Goal: Task Accomplishment & Management: Complete application form

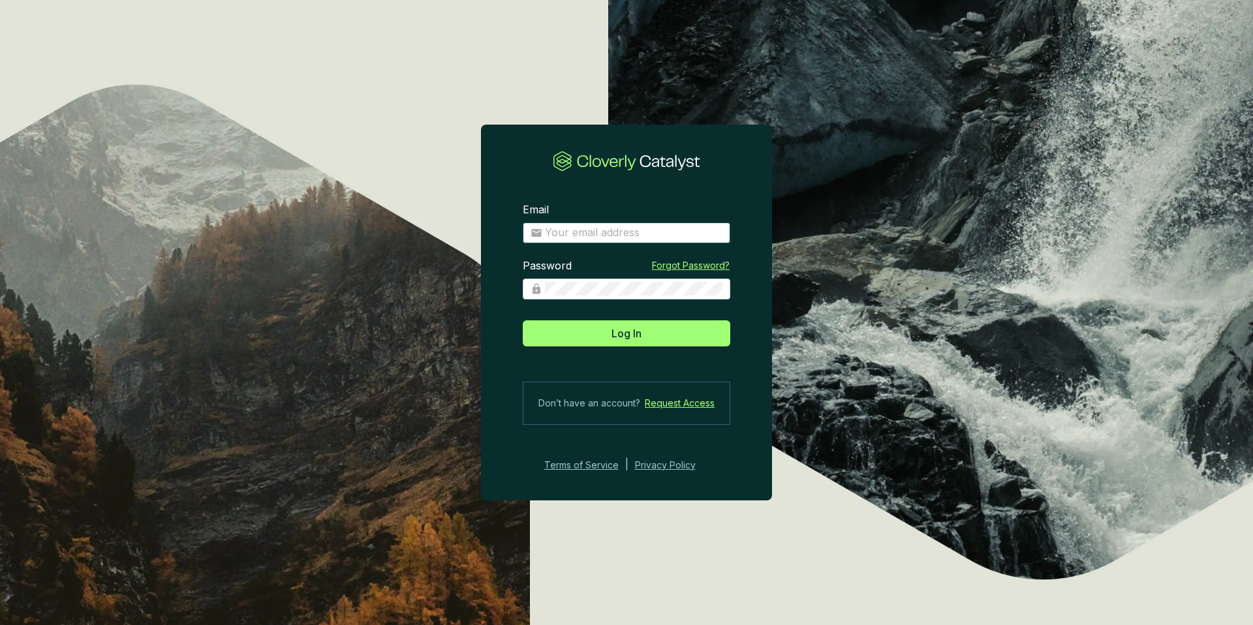
click at [635, 234] on input "Email" at bounding box center [634, 233] width 178 height 14
type input "[EMAIL_ADDRESS][DOMAIN_NAME]"
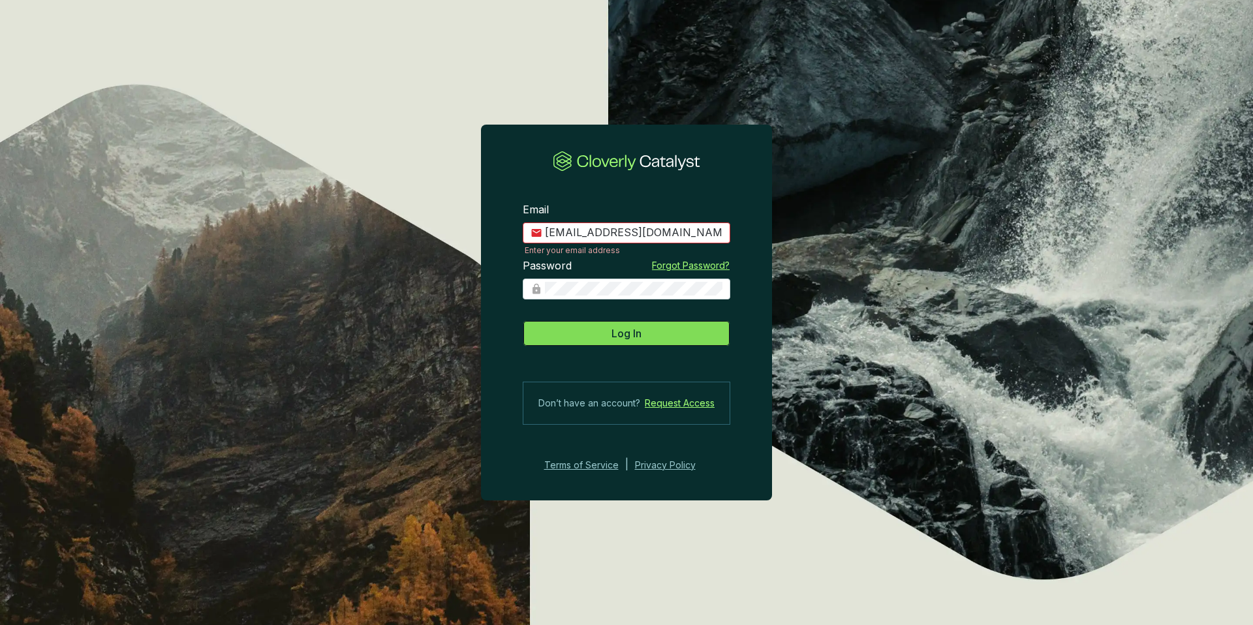
click at [638, 336] on span "Log In" at bounding box center [627, 334] width 30 height 16
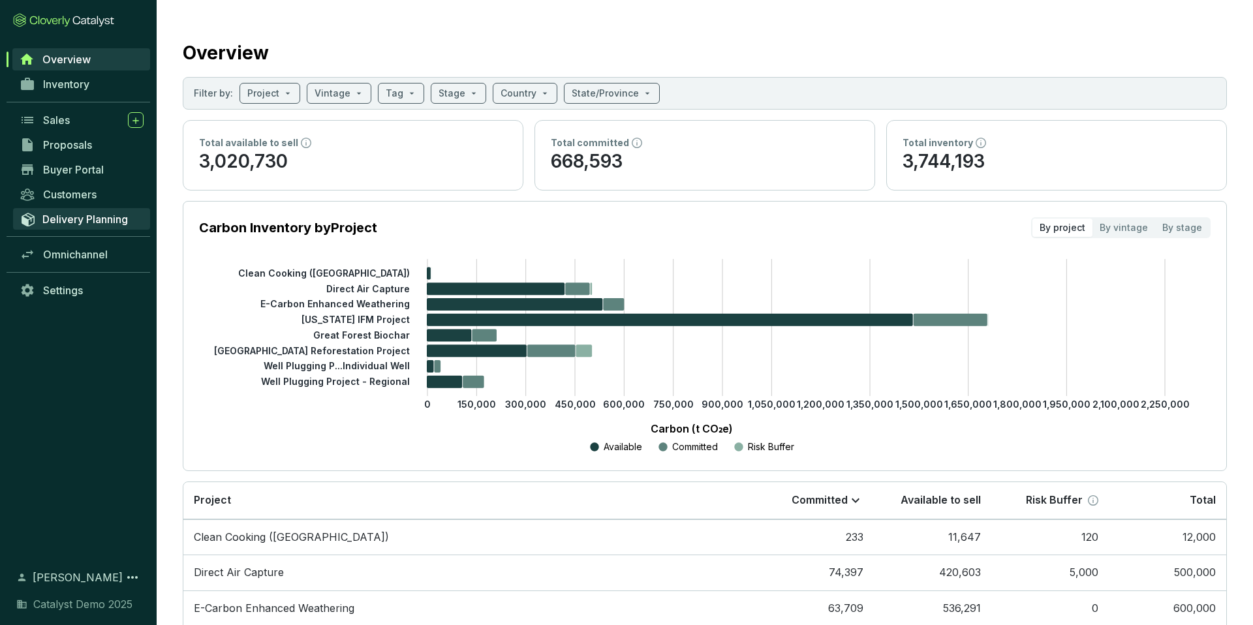
click at [93, 221] on span "Delivery Planning" at bounding box center [85, 219] width 86 height 13
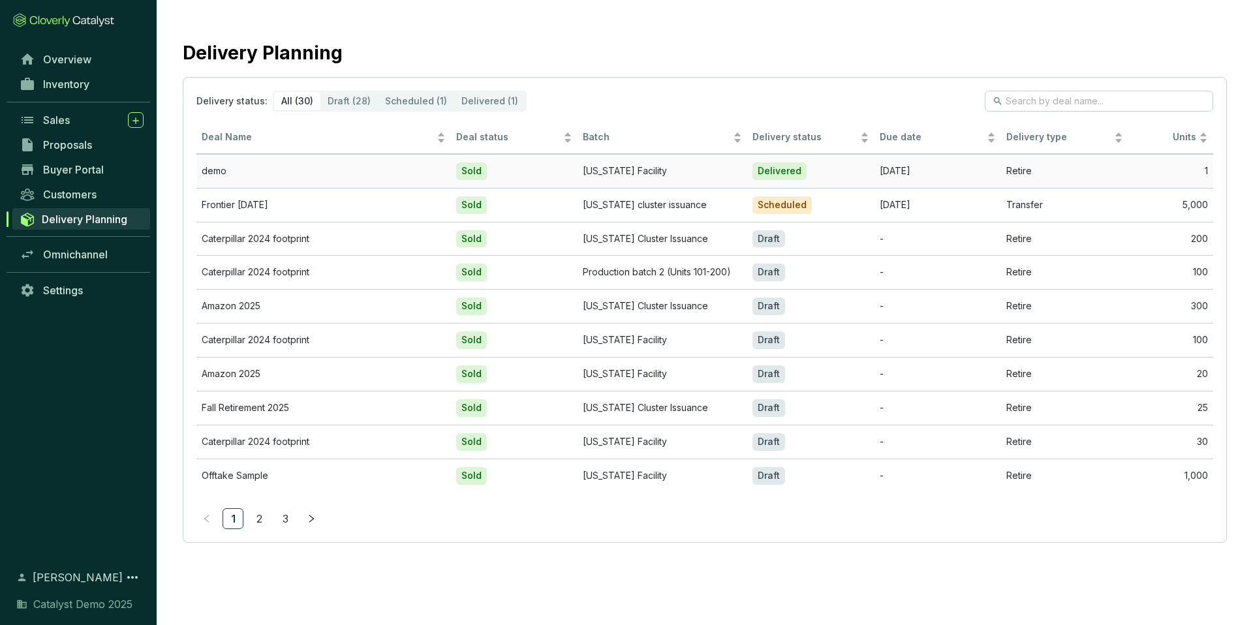
click at [387, 166] on td "demo" at bounding box center [323, 171] width 255 height 34
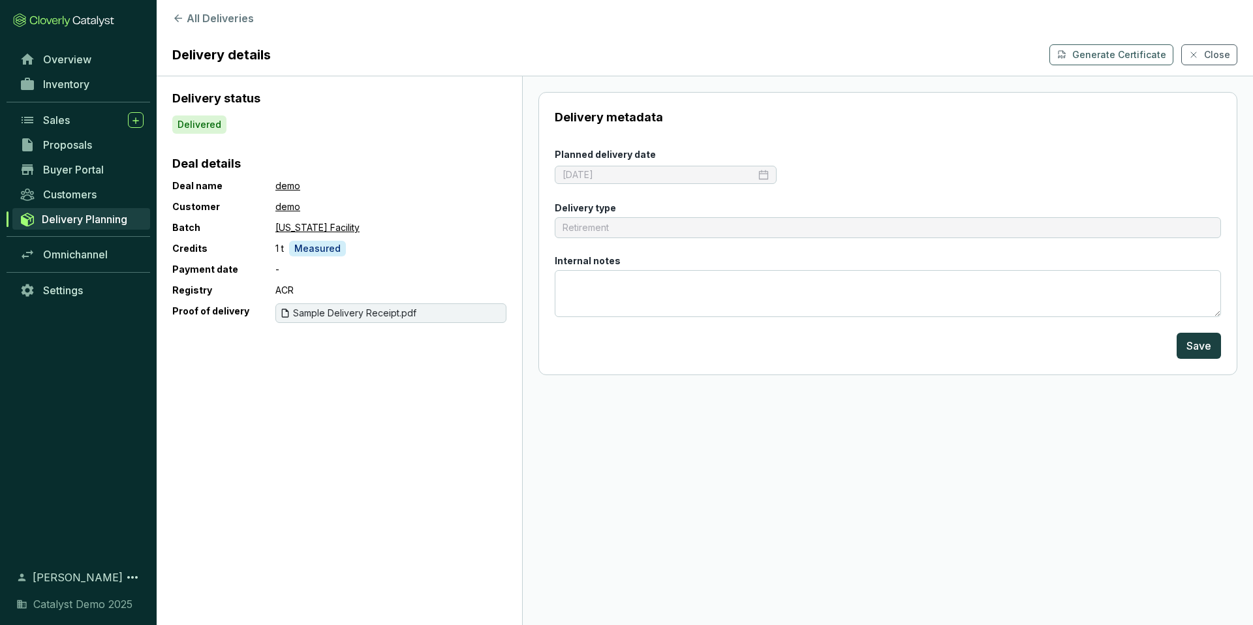
click at [649, 231] on div "Retirement" at bounding box center [888, 227] width 666 height 21
click at [75, 123] on div "Sales" at bounding box center [93, 120] width 101 height 16
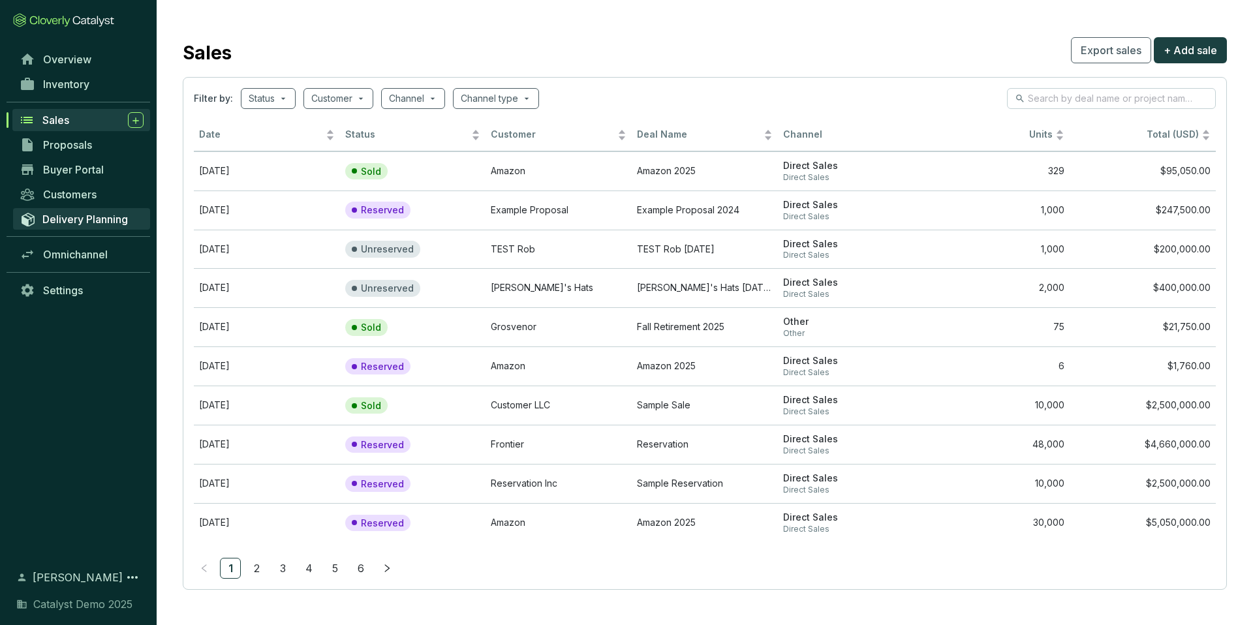
click at [80, 217] on span "Delivery Planning" at bounding box center [85, 219] width 86 height 13
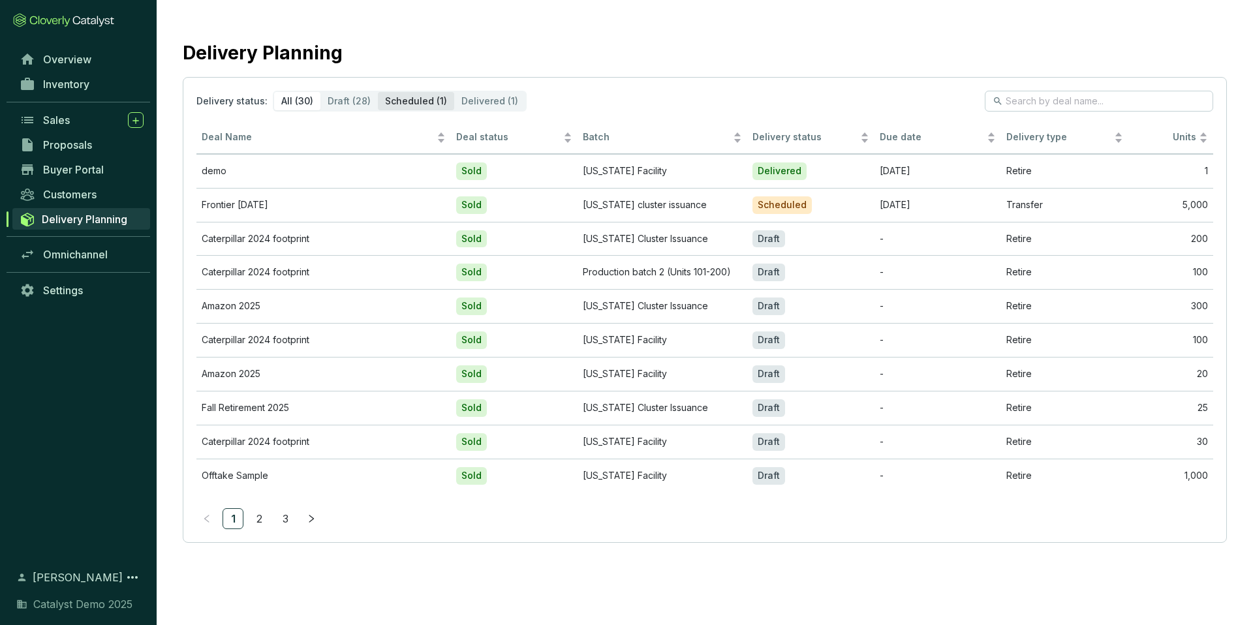
click at [426, 97] on div "Scheduled (1)" at bounding box center [416, 101] width 76 height 18
click at [378, 92] on input "Scheduled (1)" at bounding box center [378, 92] width 0 height 0
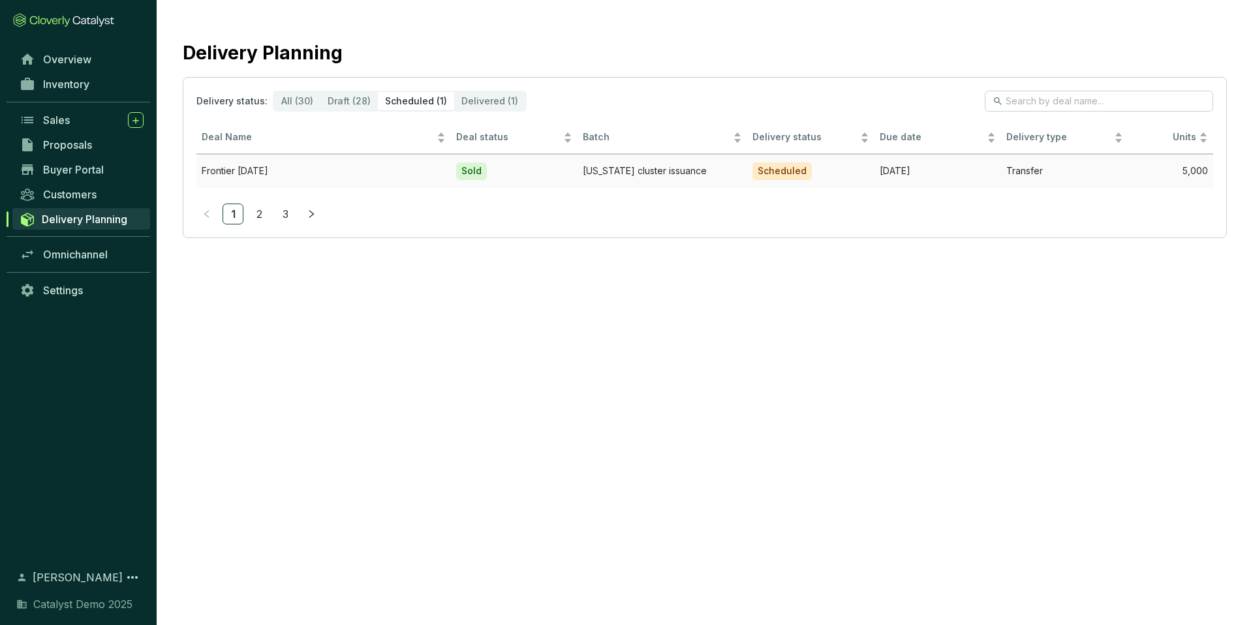
click at [563, 176] on td "Sold" at bounding box center [514, 171] width 127 height 34
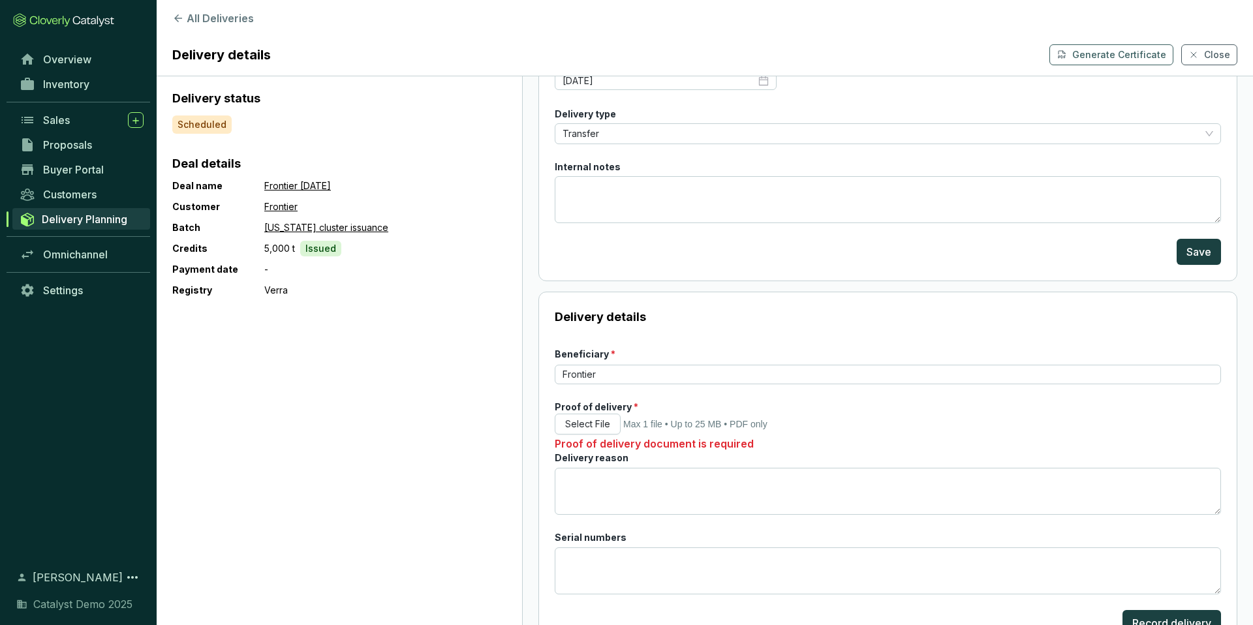
scroll to position [137, 0]
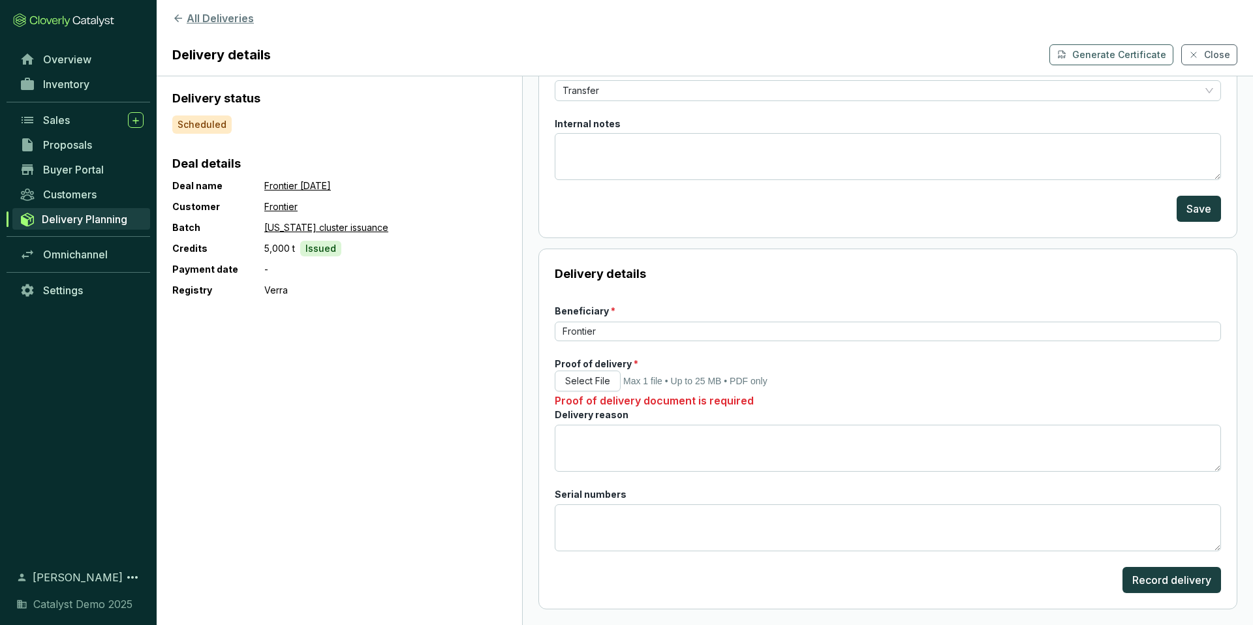
click at [200, 19] on button "All Deliveries" at bounding box center [704, 18] width 1065 height 16
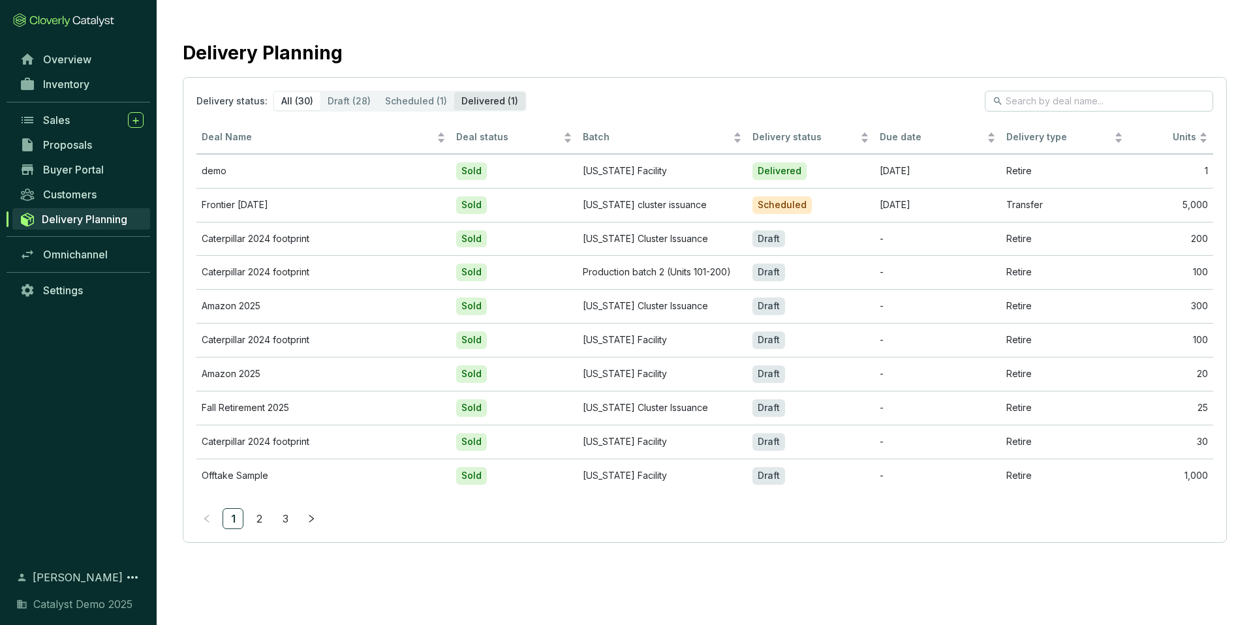
click at [469, 98] on div "Delivered (1)" at bounding box center [489, 101] width 71 height 18
click at [454, 92] on input "Delivered (1)" at bounding box center [454, 92] width 0 height 0
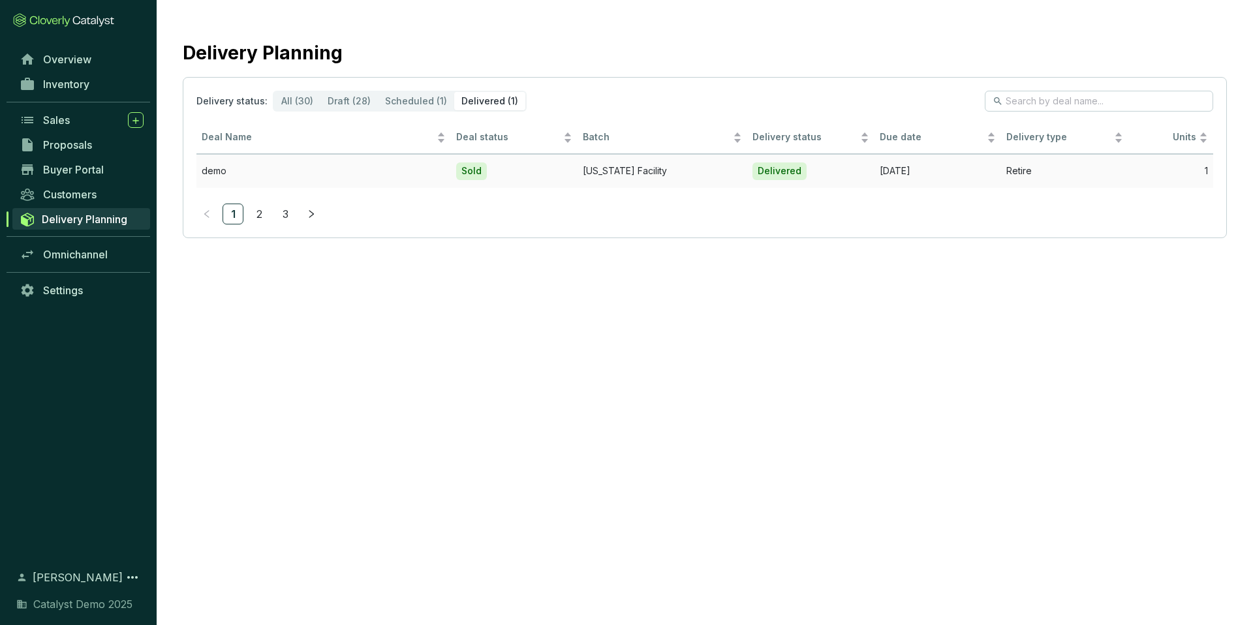
click at [668, 170] on td "[US_STATE] Facility" at bounding box center [663, 171] width 170 height 34
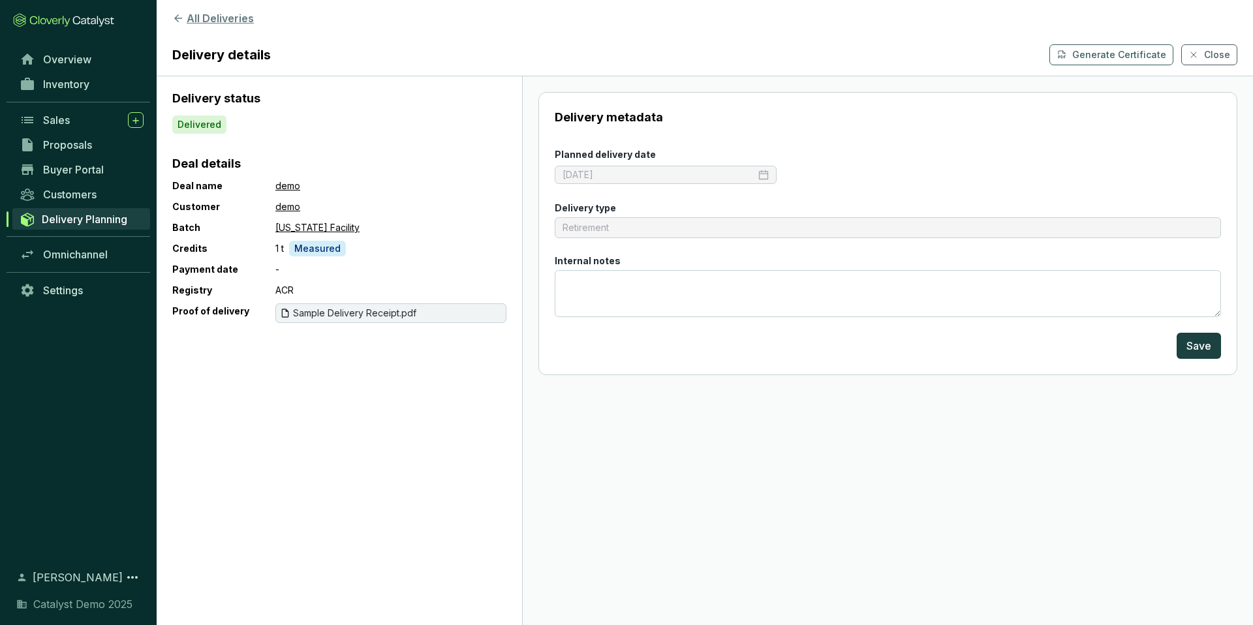
click at [187, 16] on button "All Deliveries" at bounding box center [704, 18] width 1065 height 16
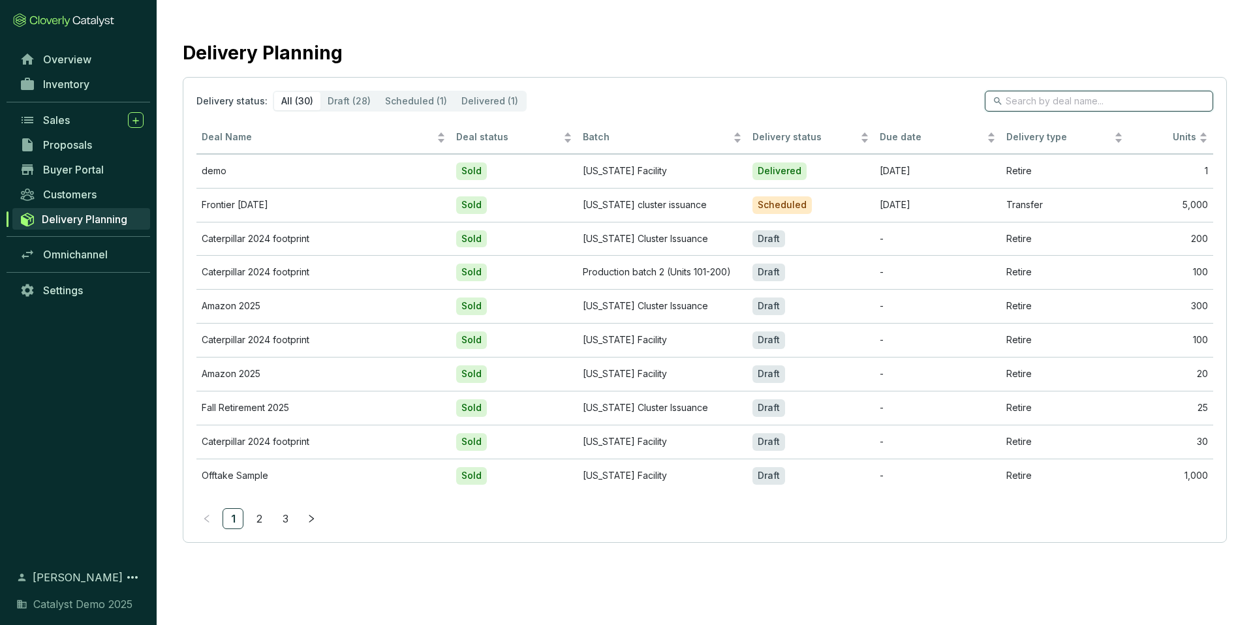
click at [1050, 101] on input "search" at bounding box center [1100, 101] width 188 height 14
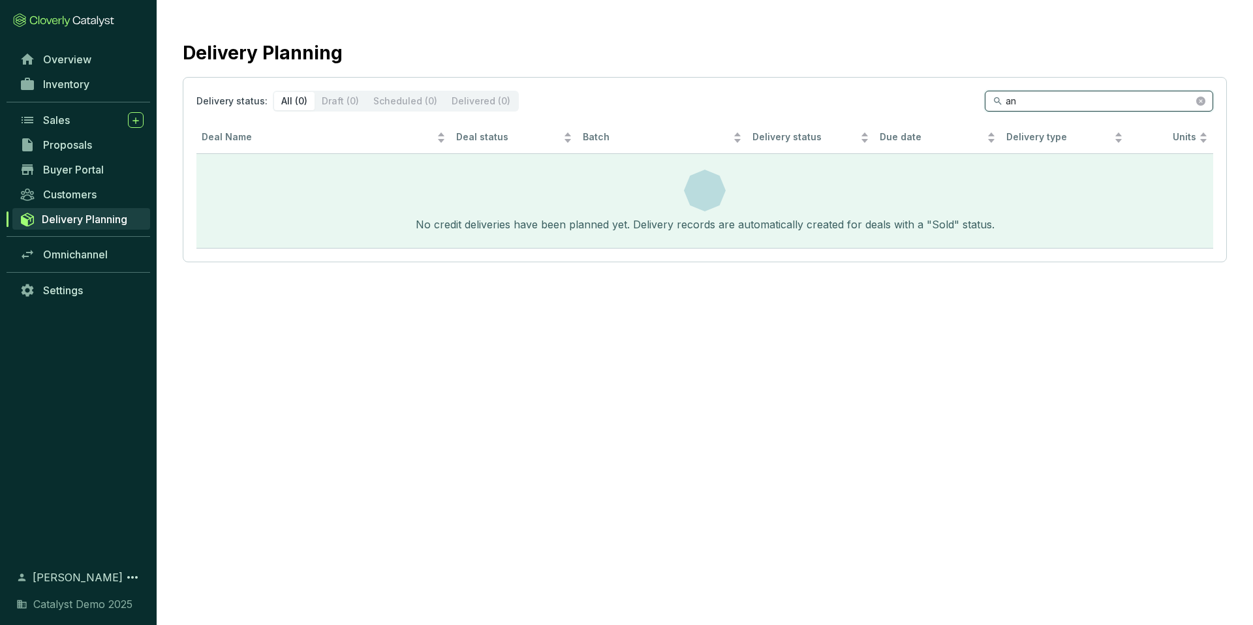
type input "a"
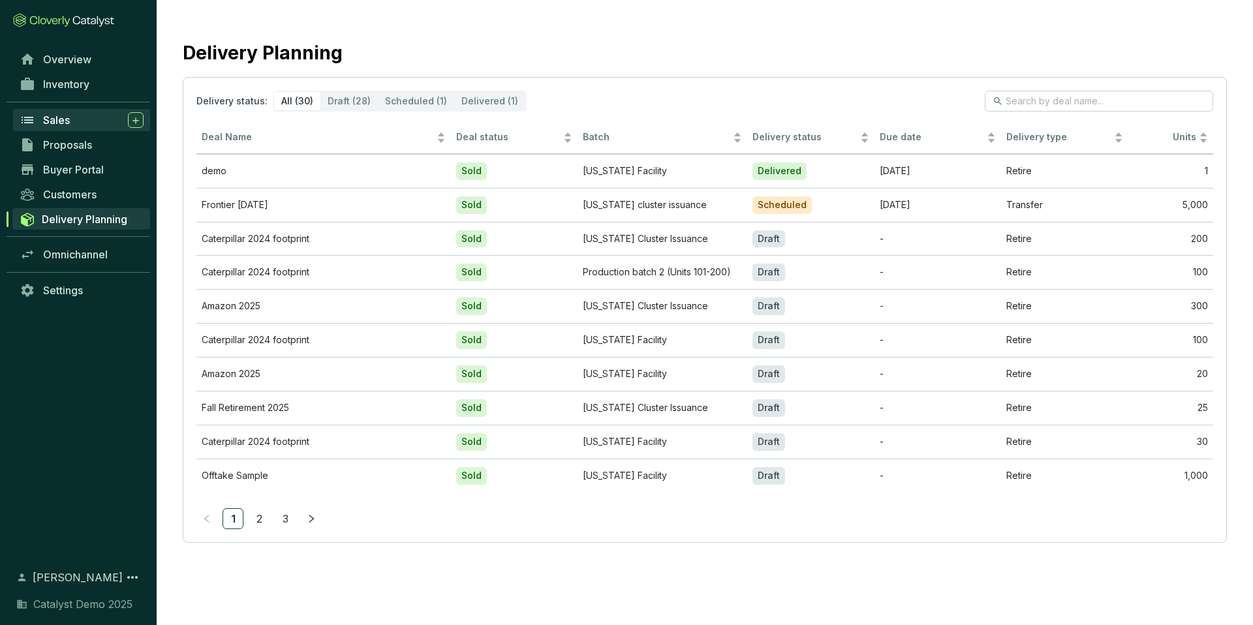
click at [64, 123] on span "Sales" at bounding box center [56, 120] width 27 height 13
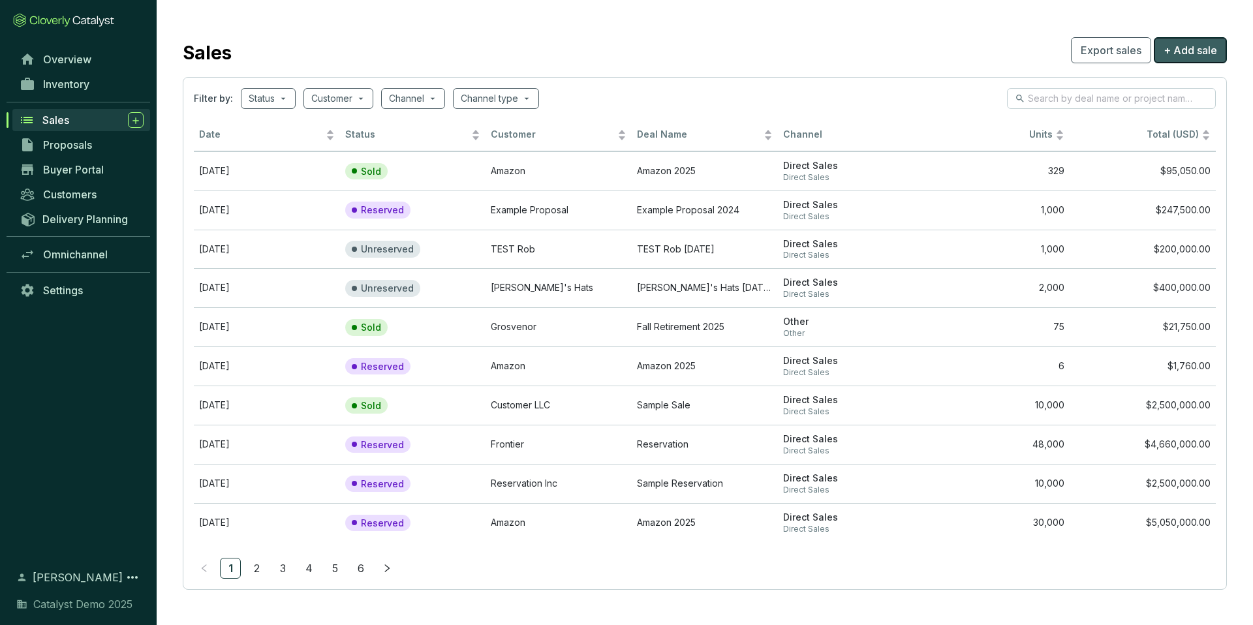
click at [1162, 52] on button "+ Add sale" at bounding box center [1190, 50] width 73 height 26
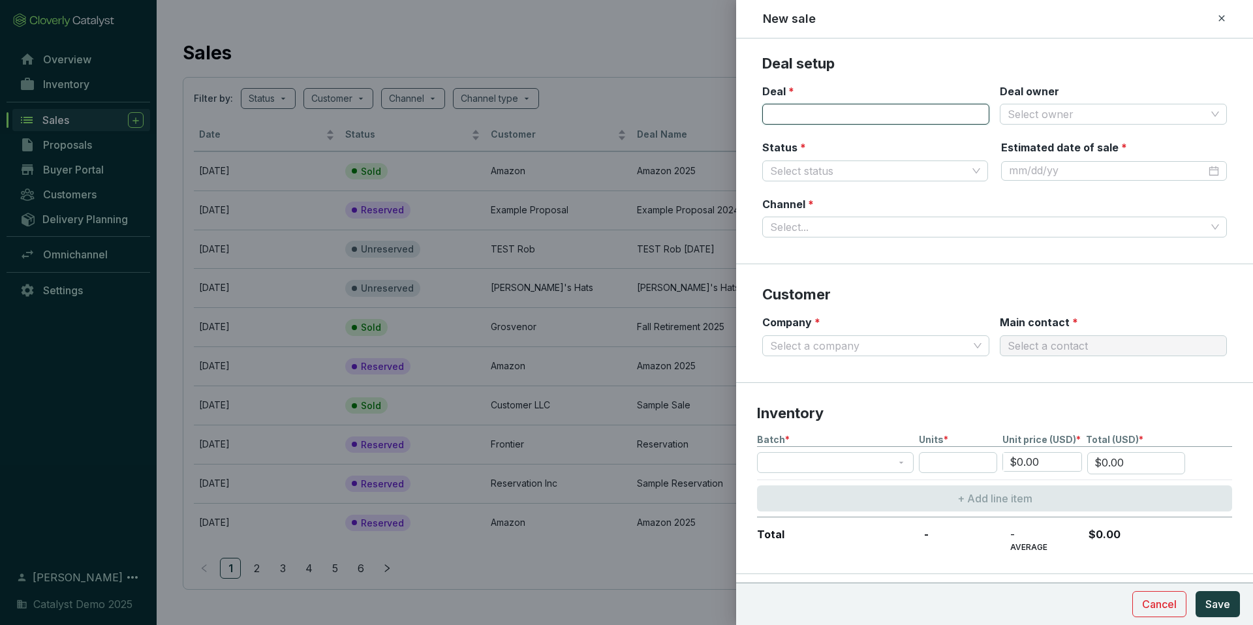
click at [843, 114] on input "Deal *" at bounding box center [875, 114] width 227 height 21
type input "Ant test"
click at [1010, 113] on input "Deal owner" at bounding box center [1107, 114] width 198 height 20
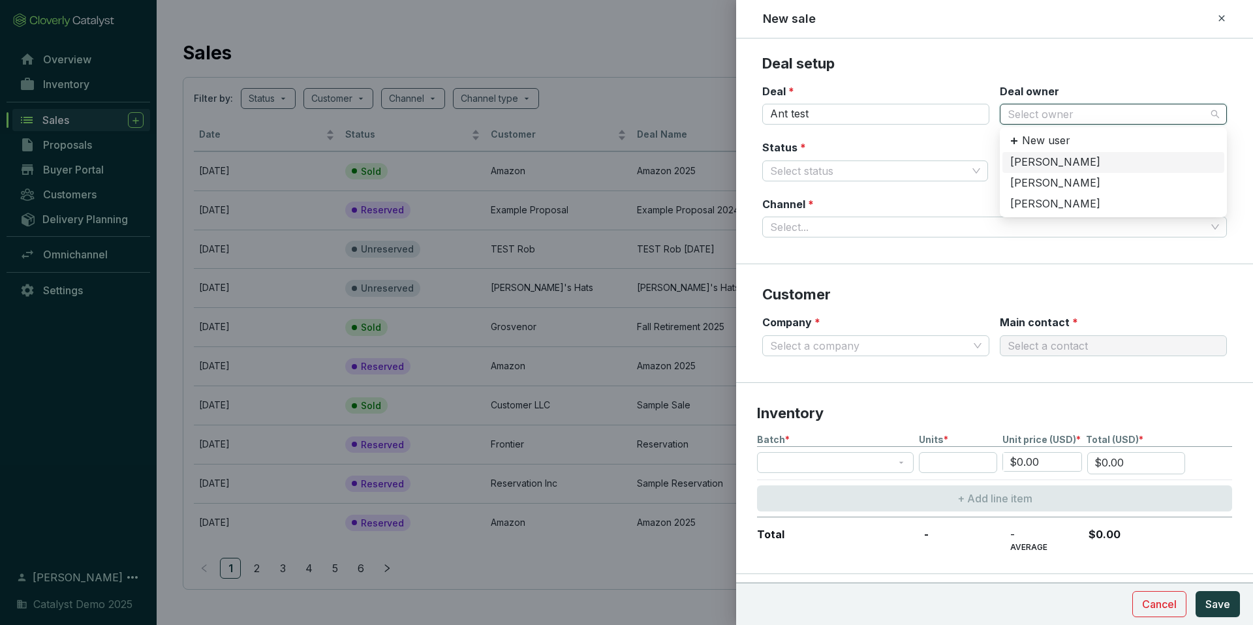
click at [1042, 160] on div "[PERSON_NAME]" at bounding box center [1113, 162] width 206 height 14
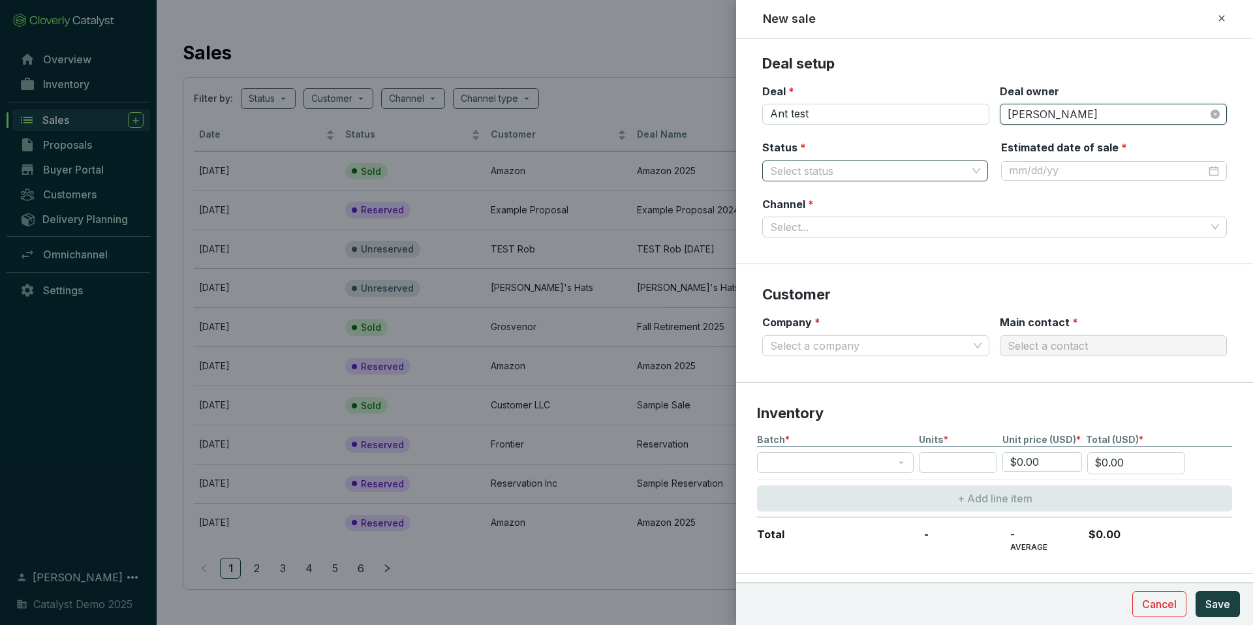
click at [855, 172] on input "Status *" at bounding box center [868, 171] width 197 height 20
click at [802, 217] on div "Sold" at bounding box center [875, 218] width 205 height 14
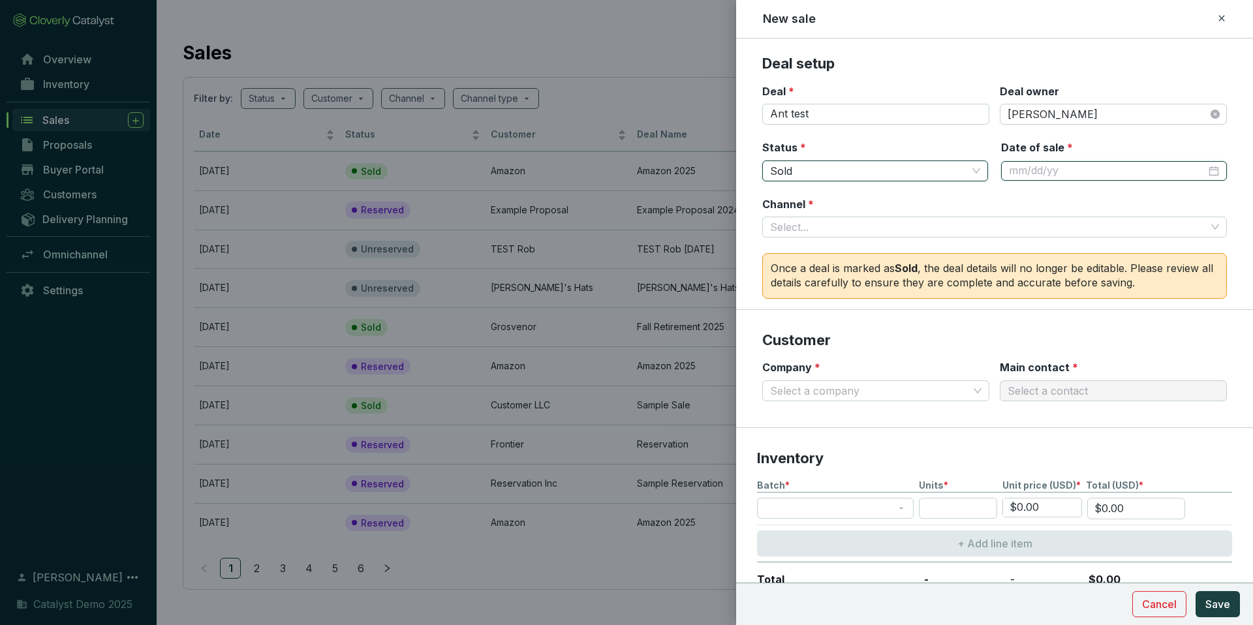
click at [1062, 172] on input "Date of sale *" at bounding box center [1107, 171] width 197 height 14
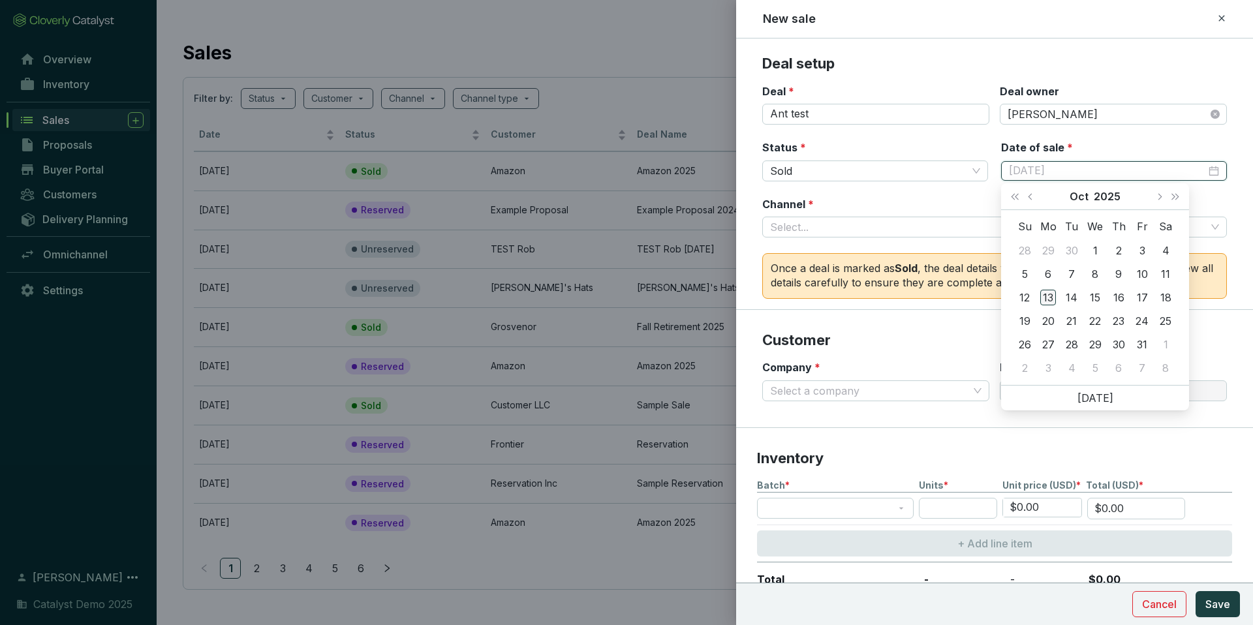
type input "[DATE]"
click at [1048, 295] on div "13" at bounding box center [1049, 298] width 16 height 16
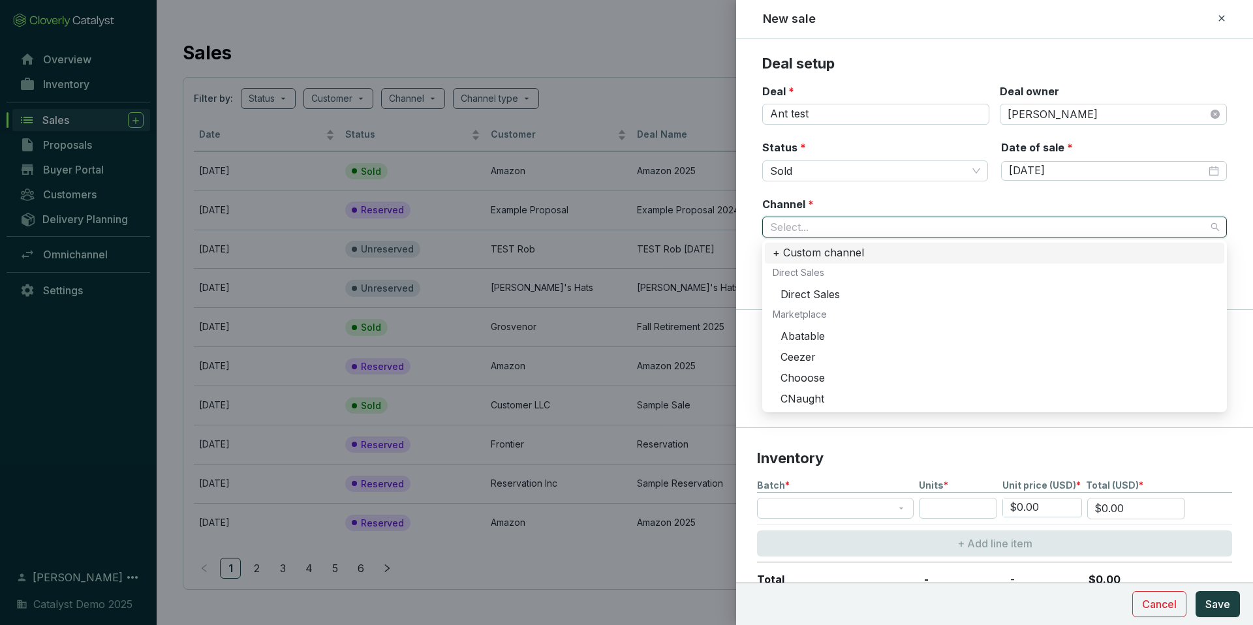
click at [857, 231] on input "Channel *" at bounding box center [988, 227] width 436 height 20
click at [831, 296] on div "Direct Sales" at bounding box center [999, 295] width 436 height 14
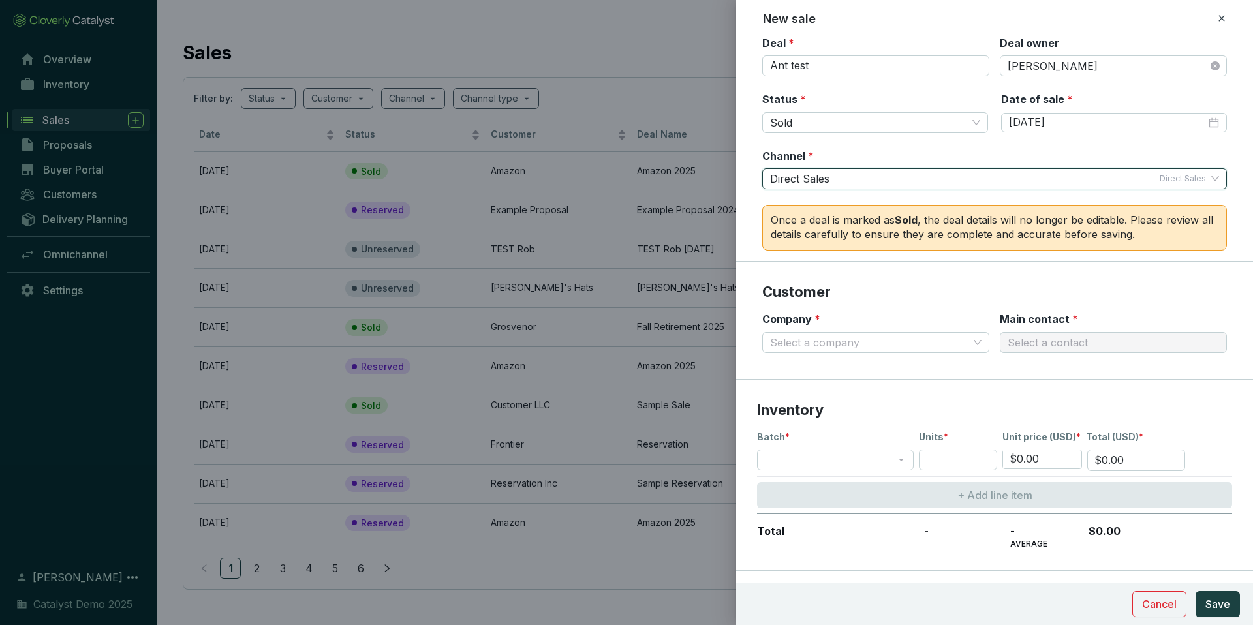
scroll to position [46, 0]
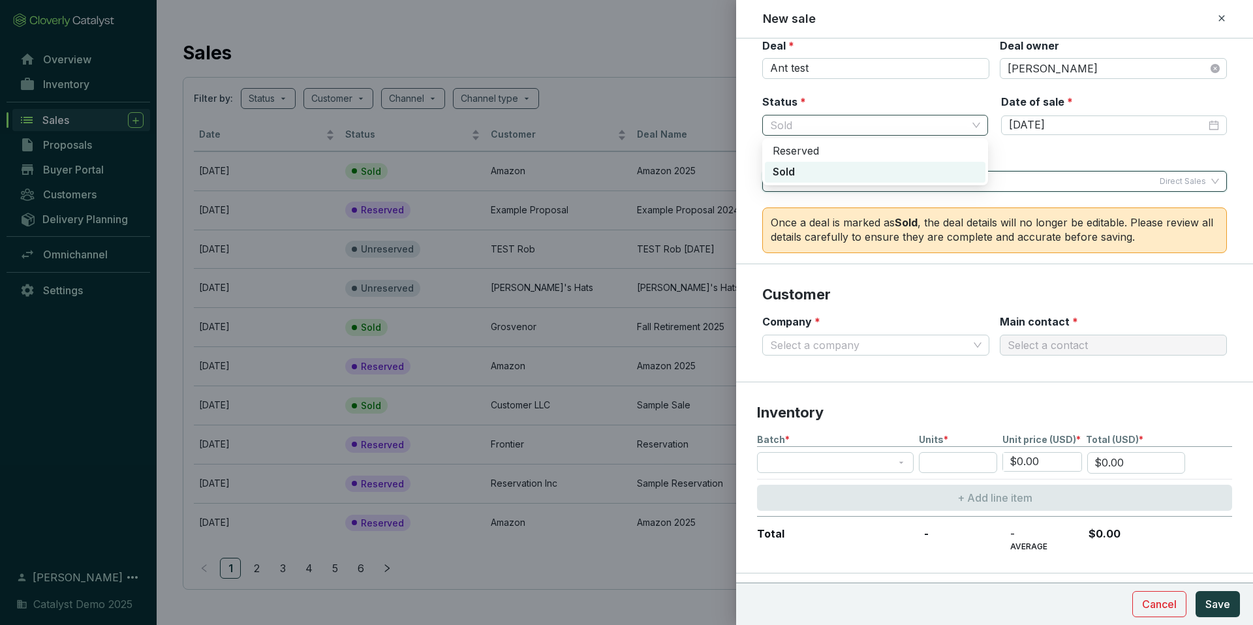
click at [824, 125] on span "Sold" at bounding box center [875, 126] width 210 height 20
click at [818, 152] on div "Reserved" at bounding box center [875, 151] width 205 height 14
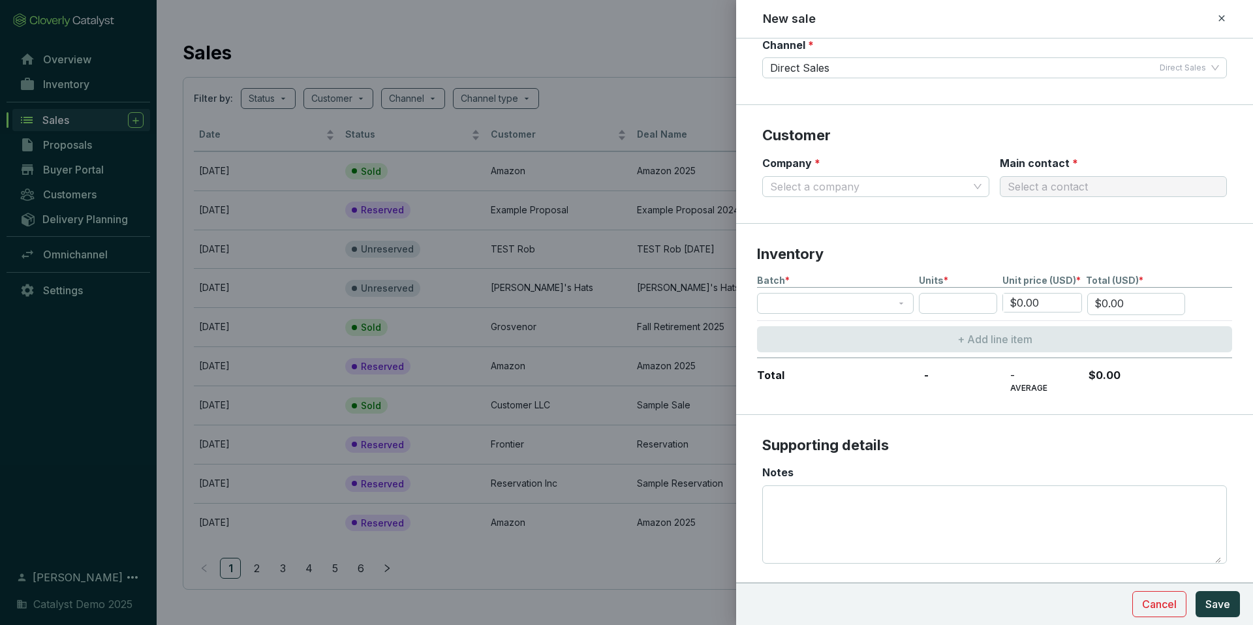
scroll to position [174, 0]
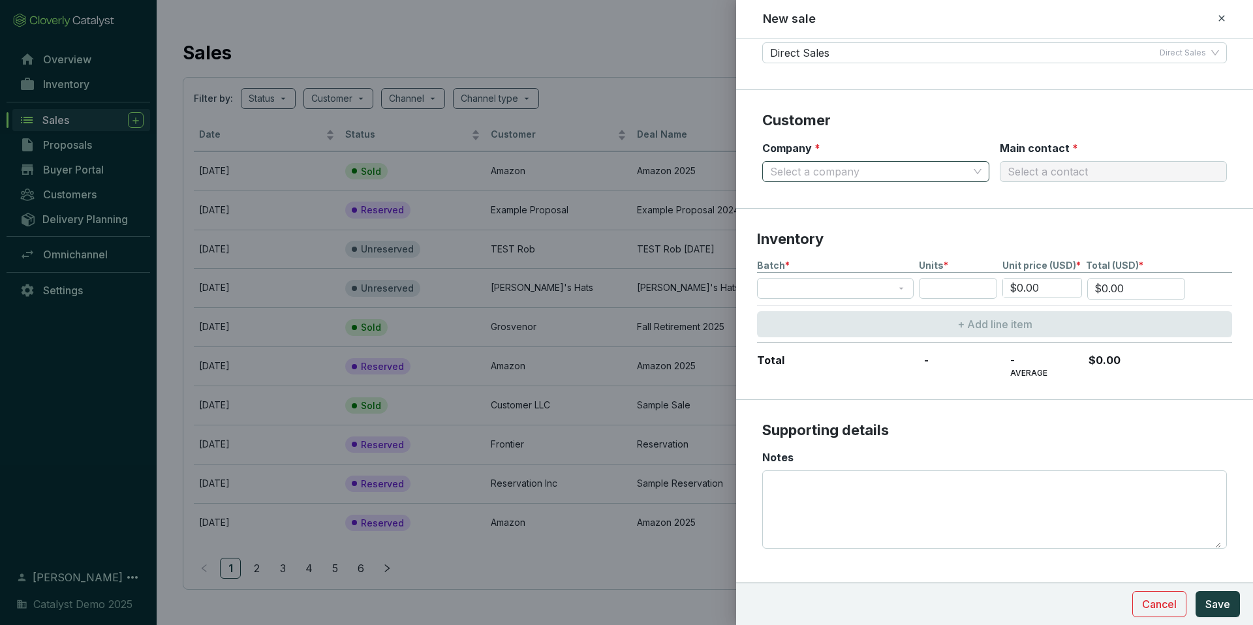
click at [837, 174] on input "Company *" at bounding box center [869, 172] width 198 height 20
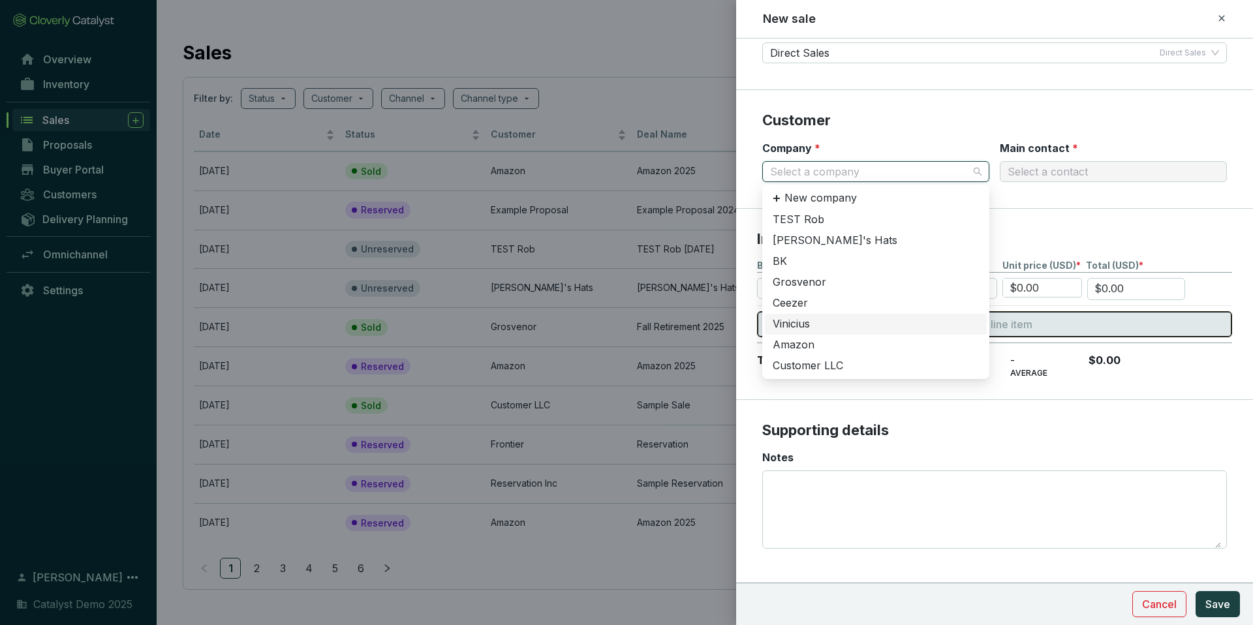
click at [808, 329] on div "Vinicius" at bounding box center [876, 324] width 206 height 14
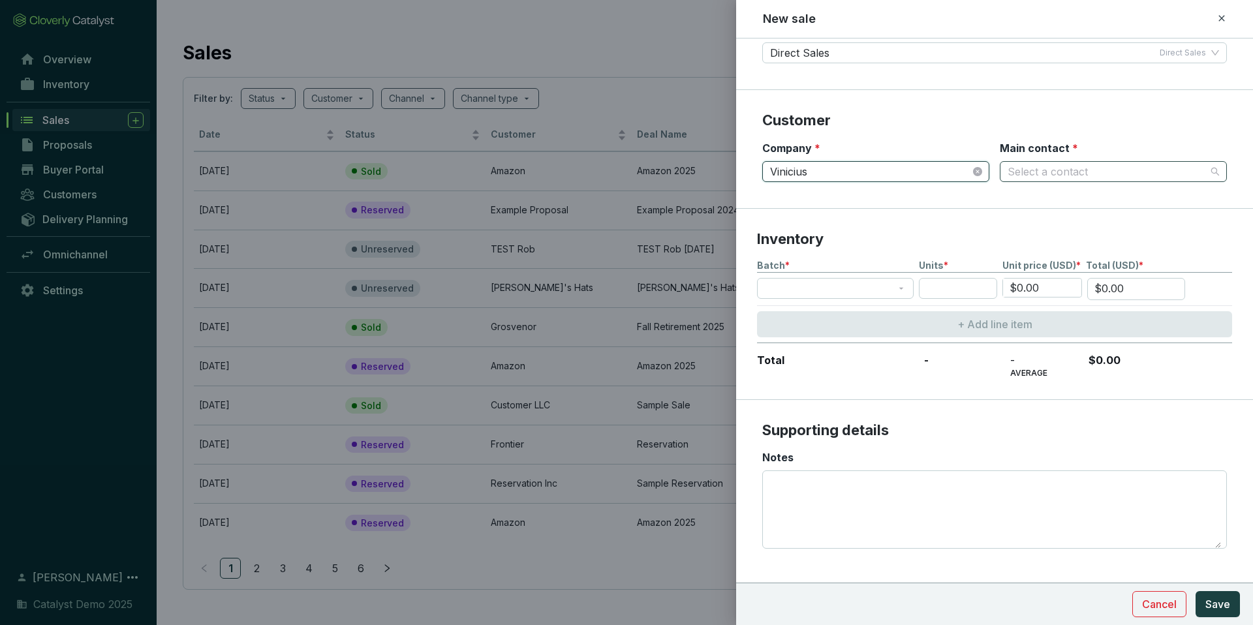
click at [1027, 171] on input "Main contact *" at bounding box center [1107, 172] width 198 height 20
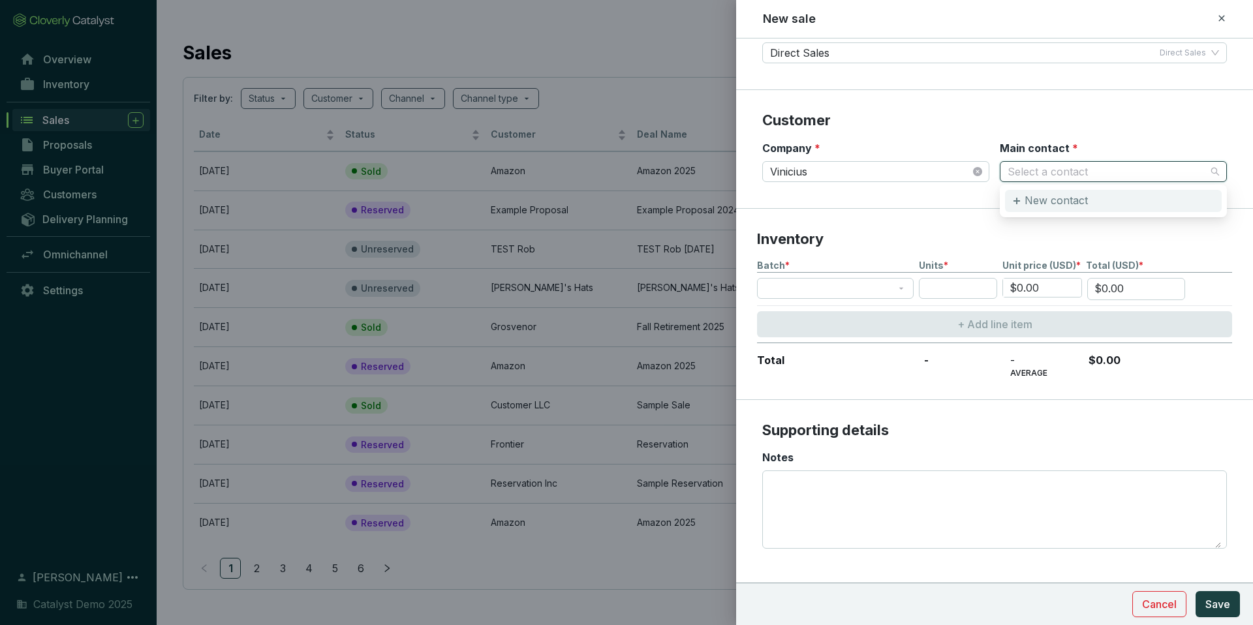
click at [1041, 200] on p "New contact" at bounding box center [1056, 201] width 63 height 14
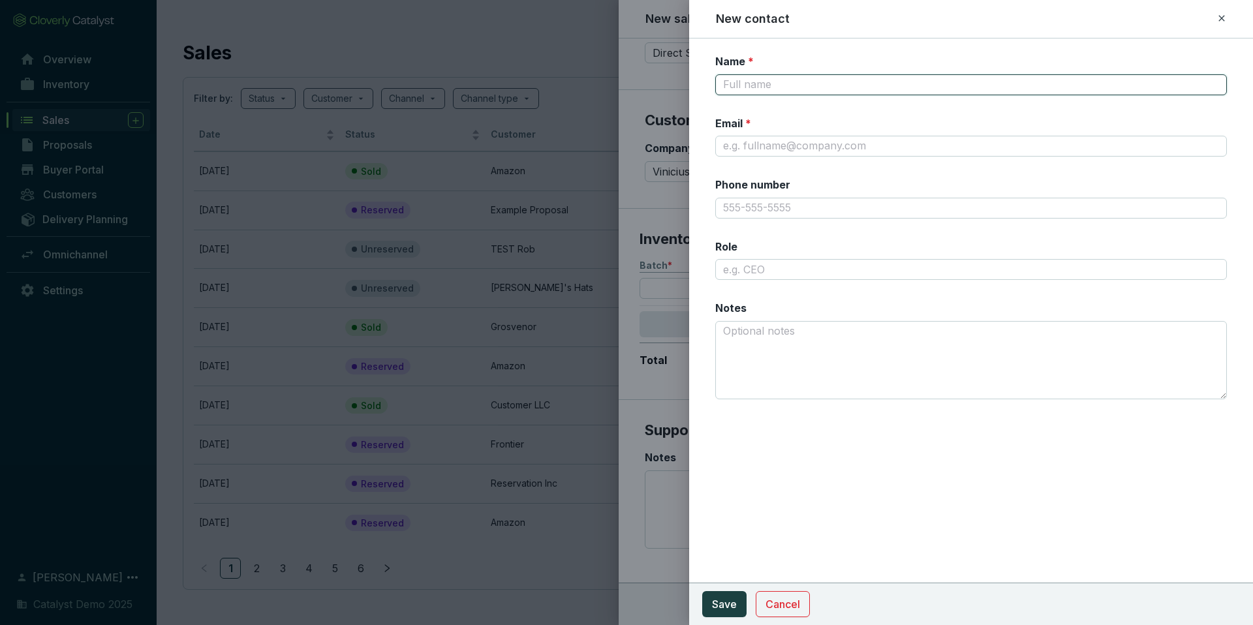
click at [795, 89] on input "Name *" at bounding box center [971, 84] width 512 height 21
type input "Ant test"
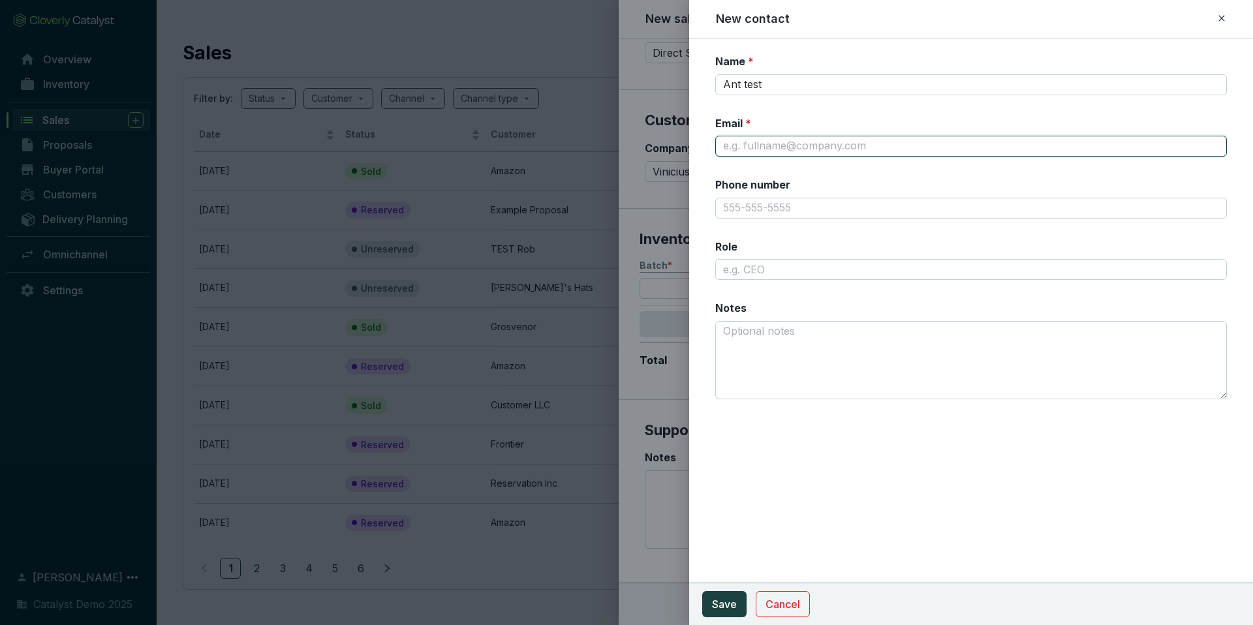
click at [771, 144] on input "Email *" at bounding box center [971, 146] width 512 height 21
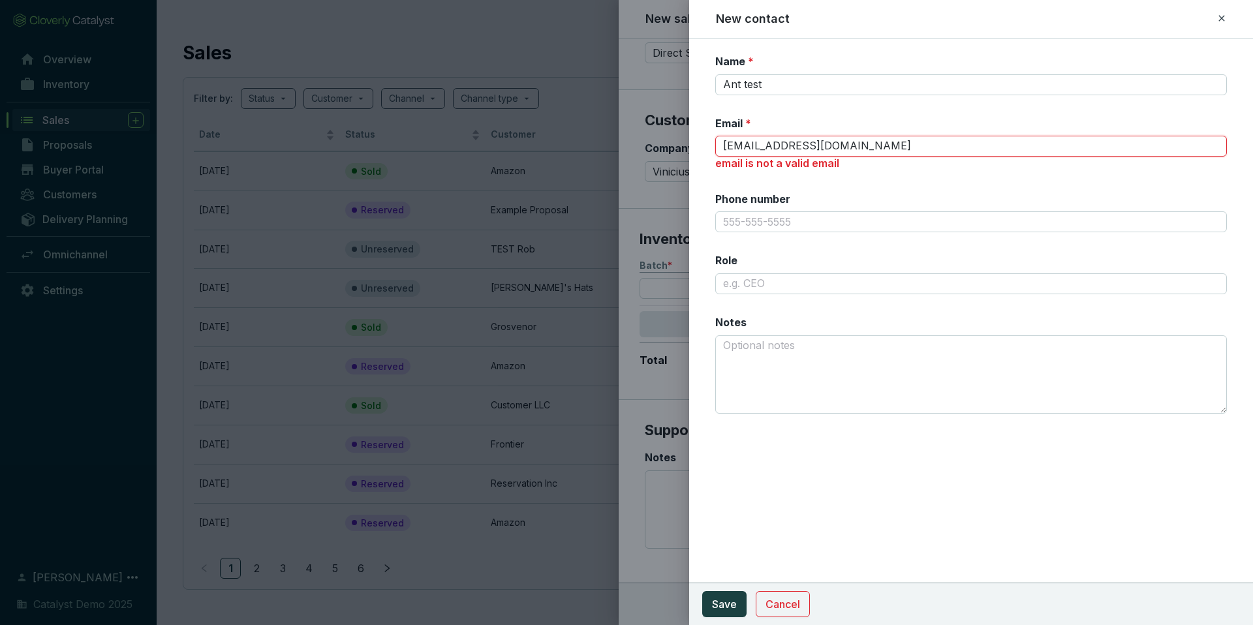
type input "[EMAIL_ADDRESS][DOMAIN_NAME]"
click at [702, 591] on button "Save" at bounding box center [724, 604] width 44 height 26
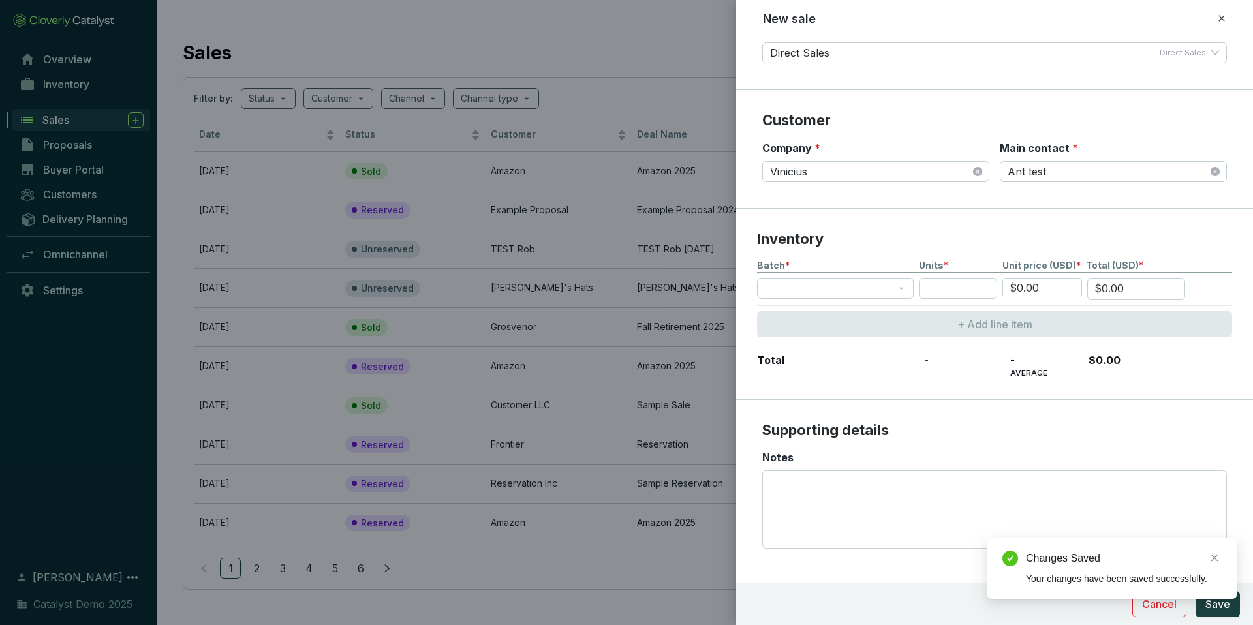
click at [982, 215] on section "Inventory Batch * Units * Unit price (USD) * Total (USD) * $0.00 $0.00 + Add li…" at bounding box center [994, 304] width 517 height 191
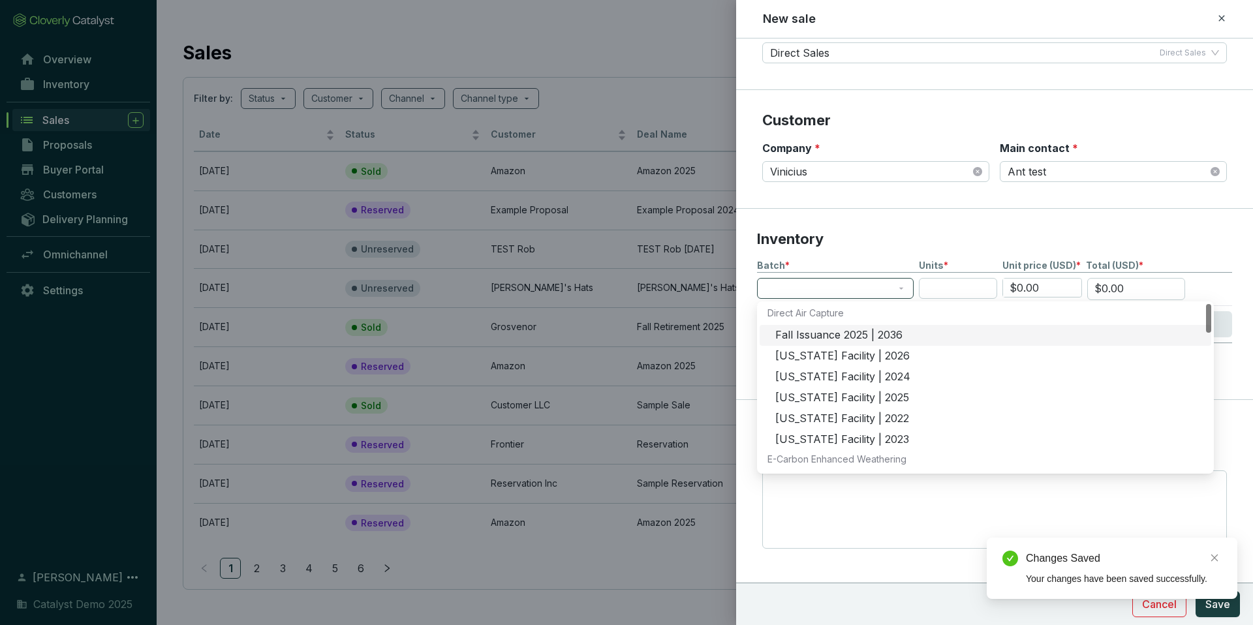
click at [847, 283] on span at bounding box center [835, 289] width 141 height 20
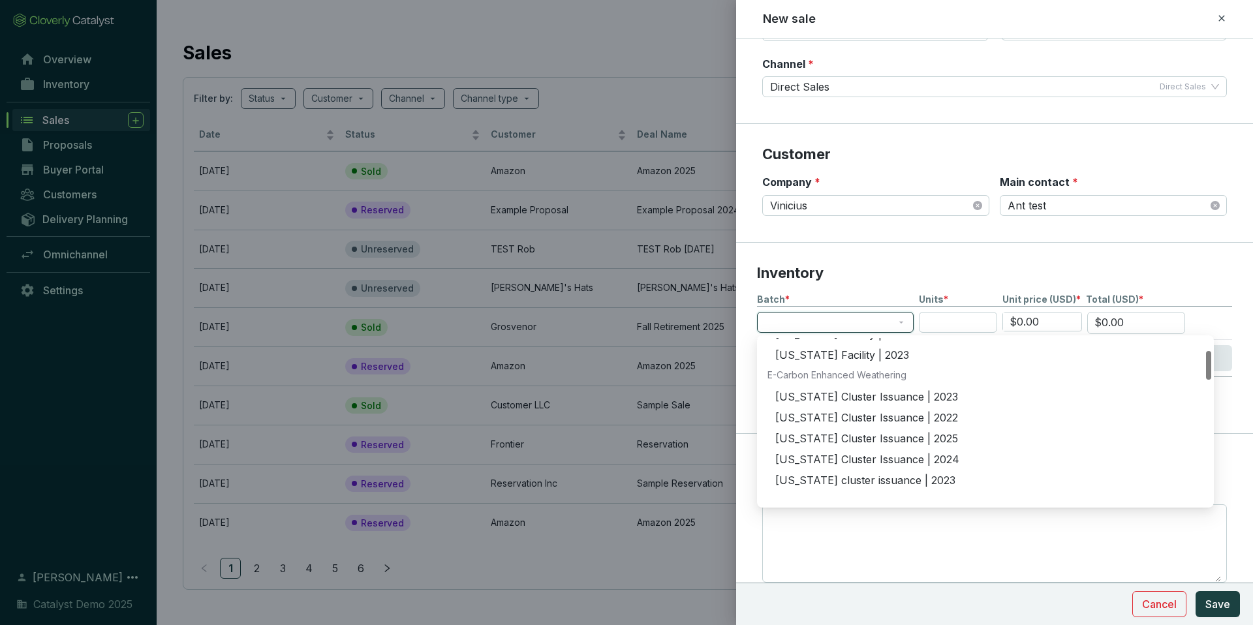
scroll to position [153, 0]
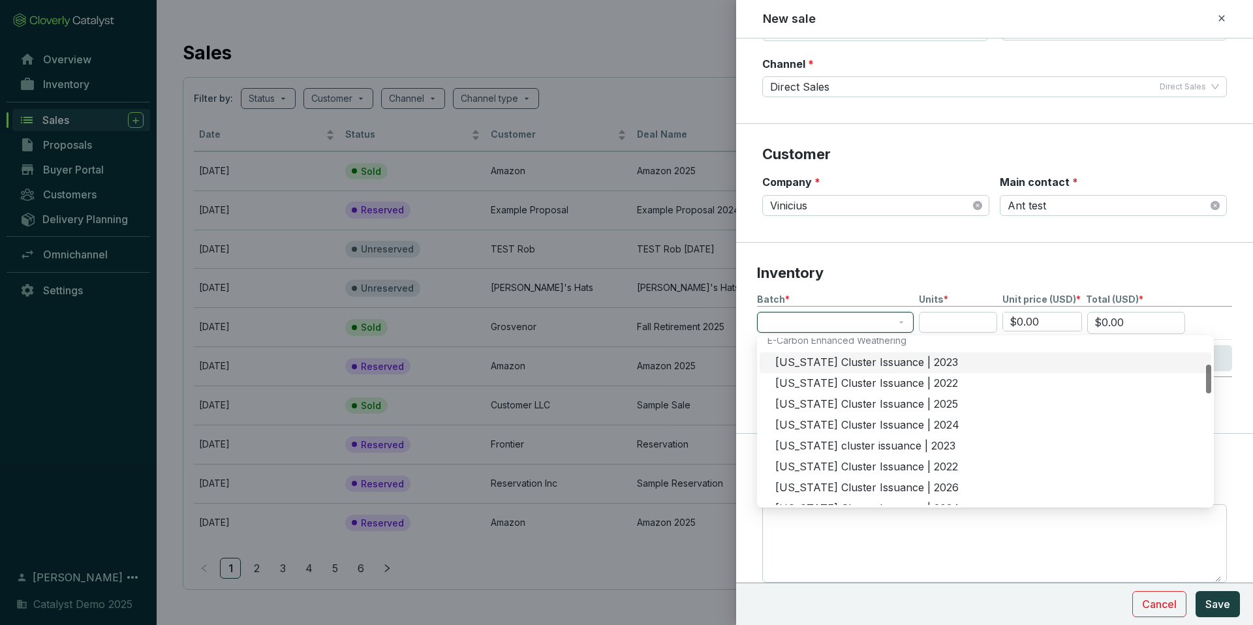
click at [835, 362] on div "[US_STATE] Cluster Issuance | 2023" at bounding box center [989, 363] width 428 height 14
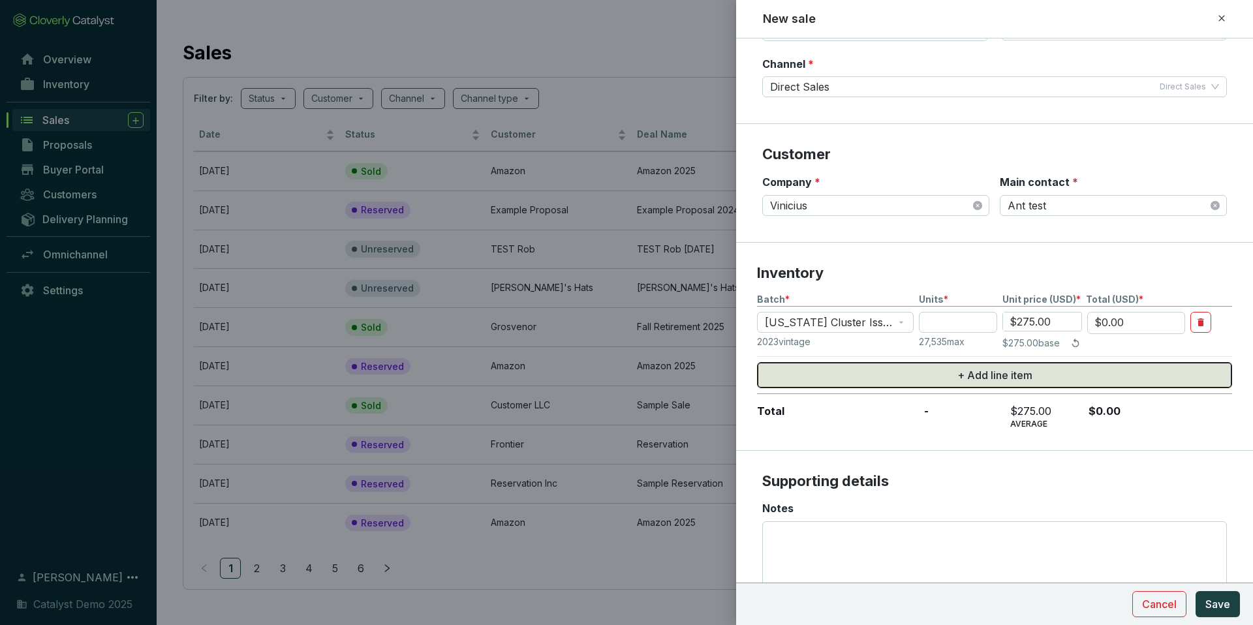
click at [842, 366] on button "+ Add line item" at bounding box center [994, 375] width 475 height 26
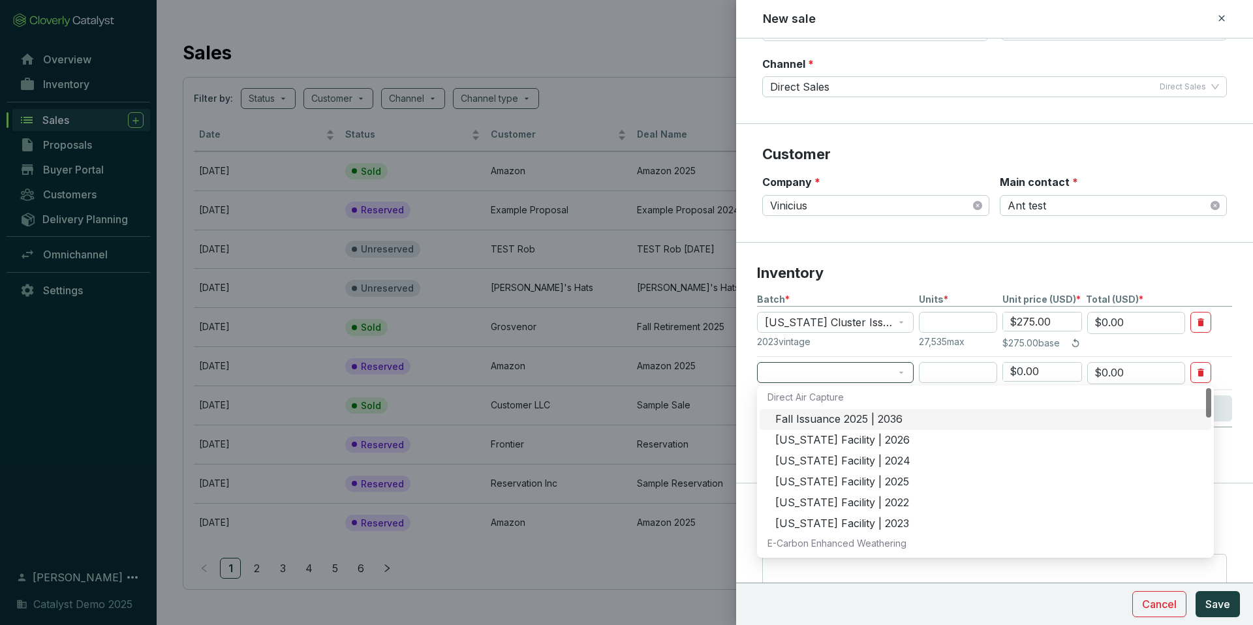
click at [838, 366] on span at bounding box center [835, 373] width 141 height 20
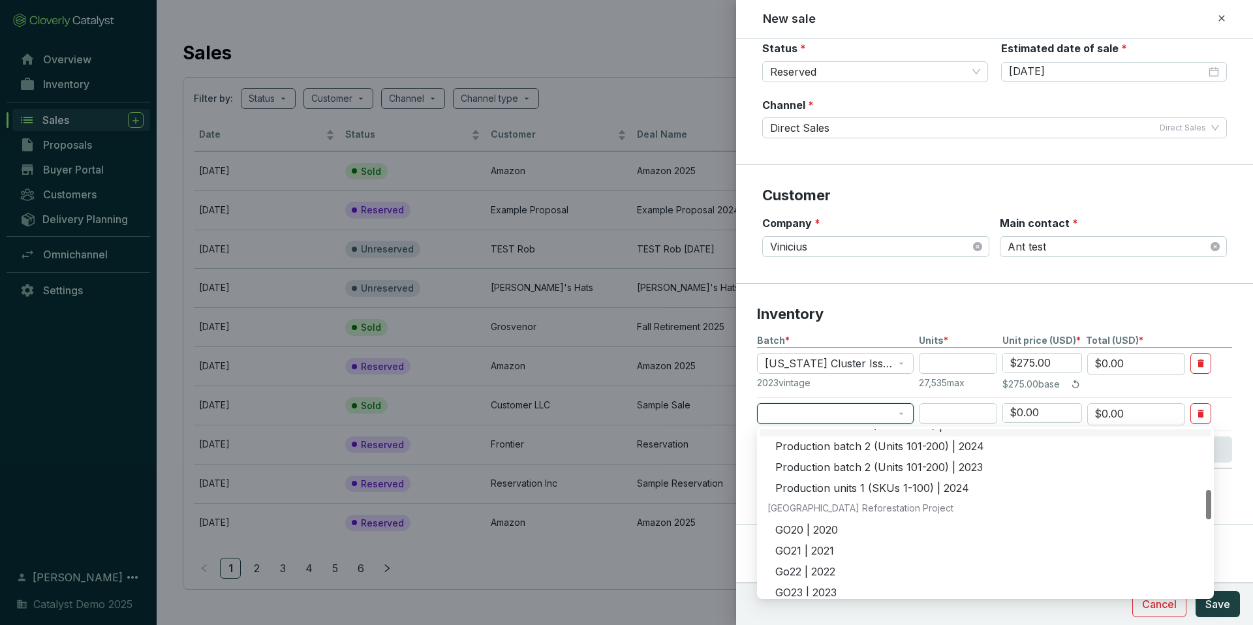
scroll to position [354, 0]
click at [834, 464] on div "Production batch 2 (Units 101-200) | 2023" at bounding box center [989, 462] width 428 height 14
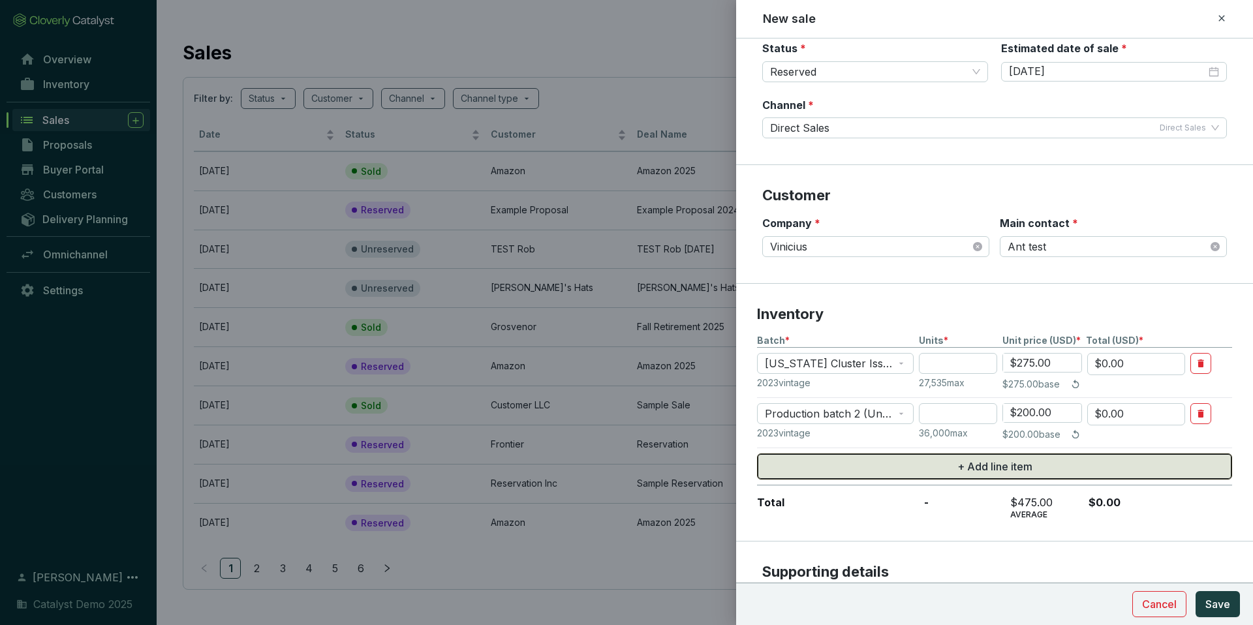
click at [863, 471] on button "+ Add line item" at bounding box center [994, 467] width 475 height 26
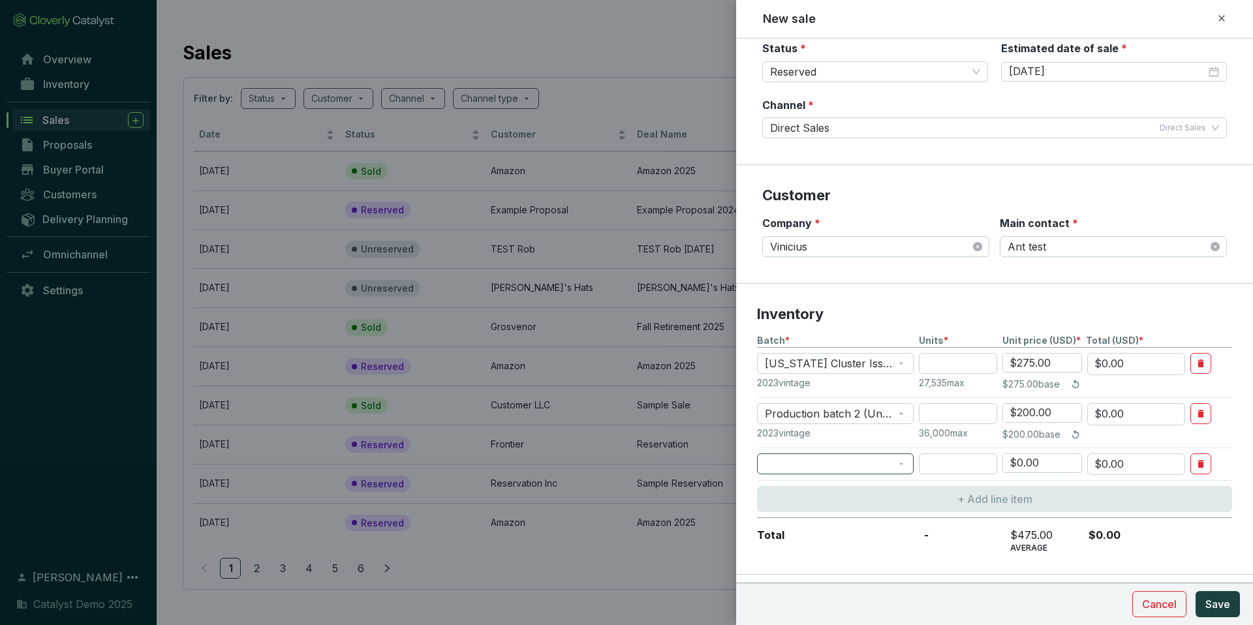
click at [843, 463] on span at bounding box center [835, 464] width 141 height 20
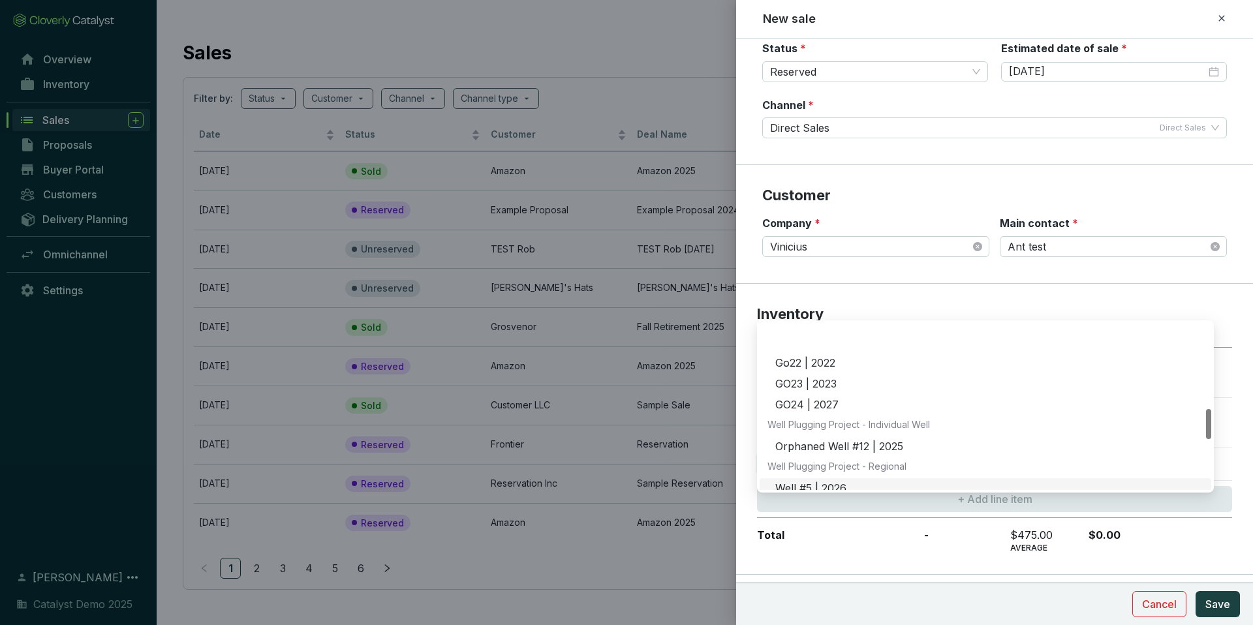
scroll to position [424, 0]
click at [830, 445] on div "Orphaned Well #12 | 2025" at bounding box center [989, 452] width 428 height 14
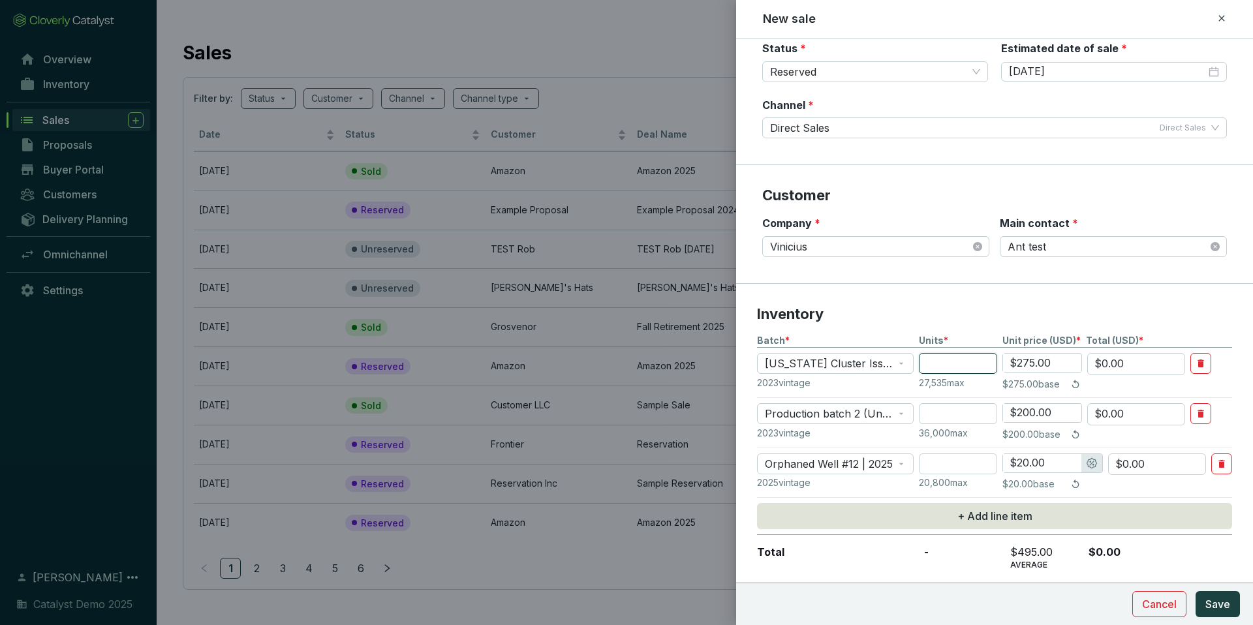
click at [958, 369] on input "number" at bounding box center [958, 363] width 78 height 21
type input "3"
type input "$825.00"
type input "3"
click at [951, 410] on input "number" at bounding box center [958, 413] width 78 height 21
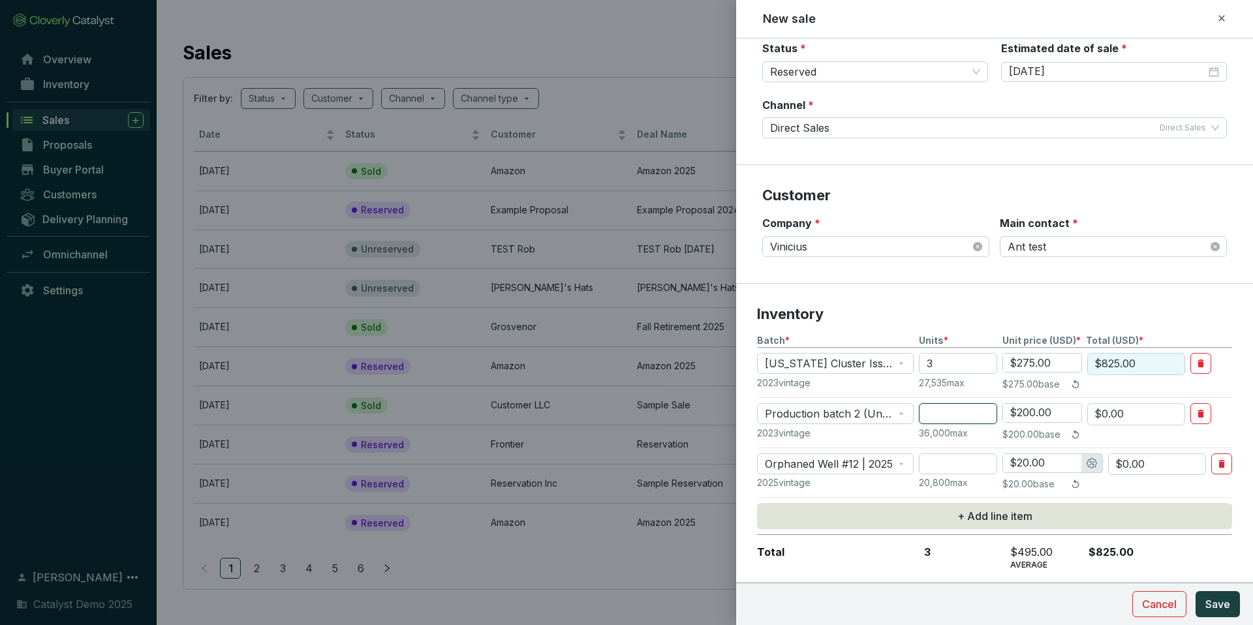
type input "2"
type input "$400.00"
type input "2"
click at [946, 467] on input "number" at bounding box center [958, 464] width 78 height 21
type input "4"
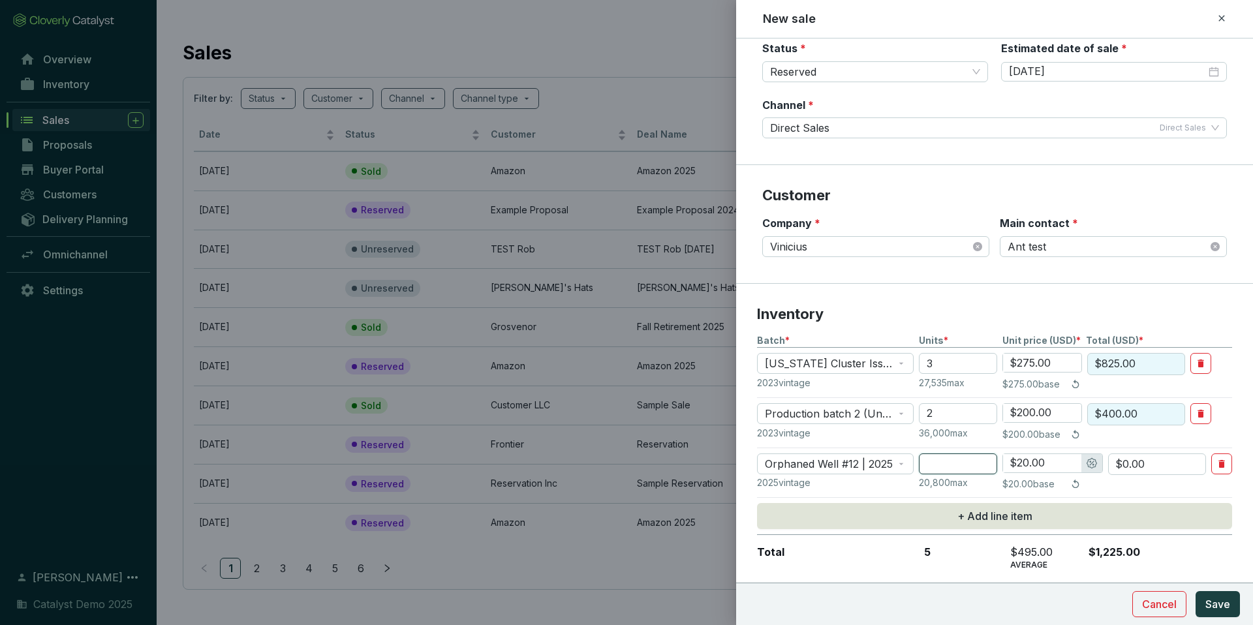
type input "$80.00"
type input "4"
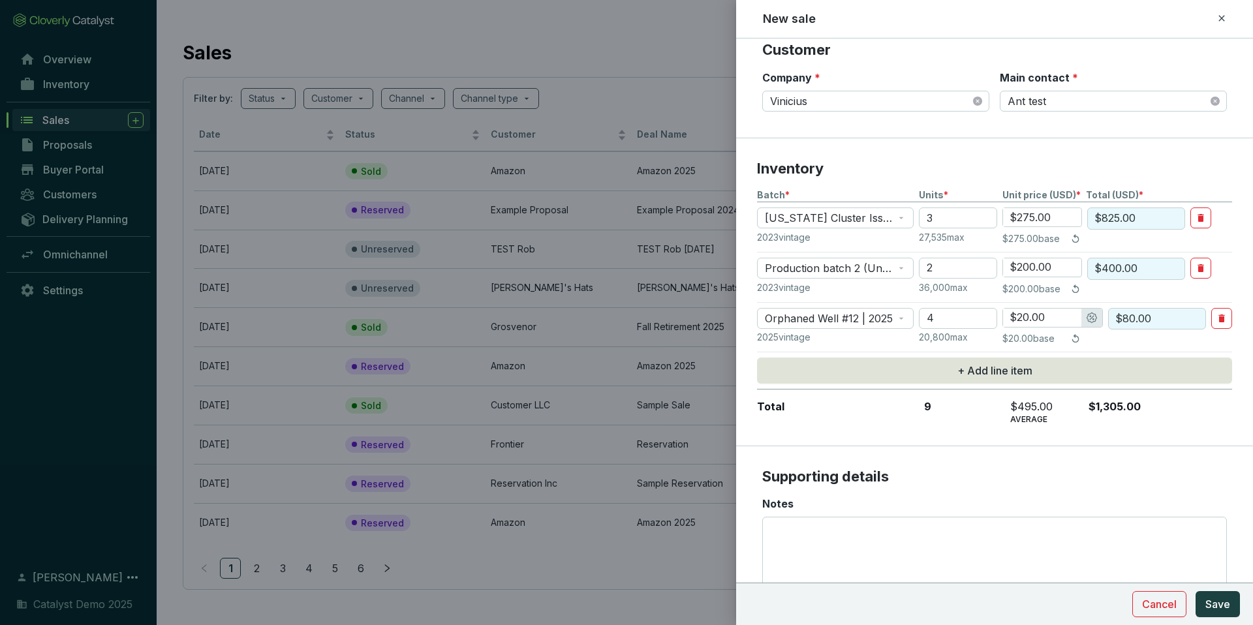
scroll to position [309, 0]
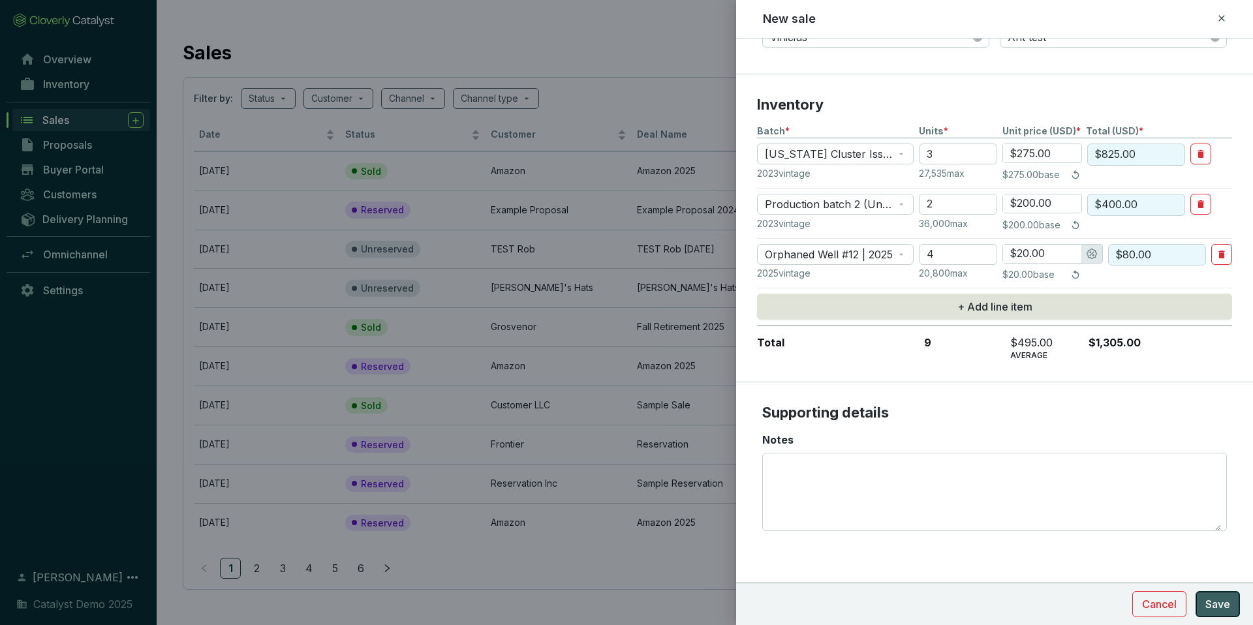
click at [1223, 604] on span "Save" at bounding box center [1218, 605] width 25 height 16
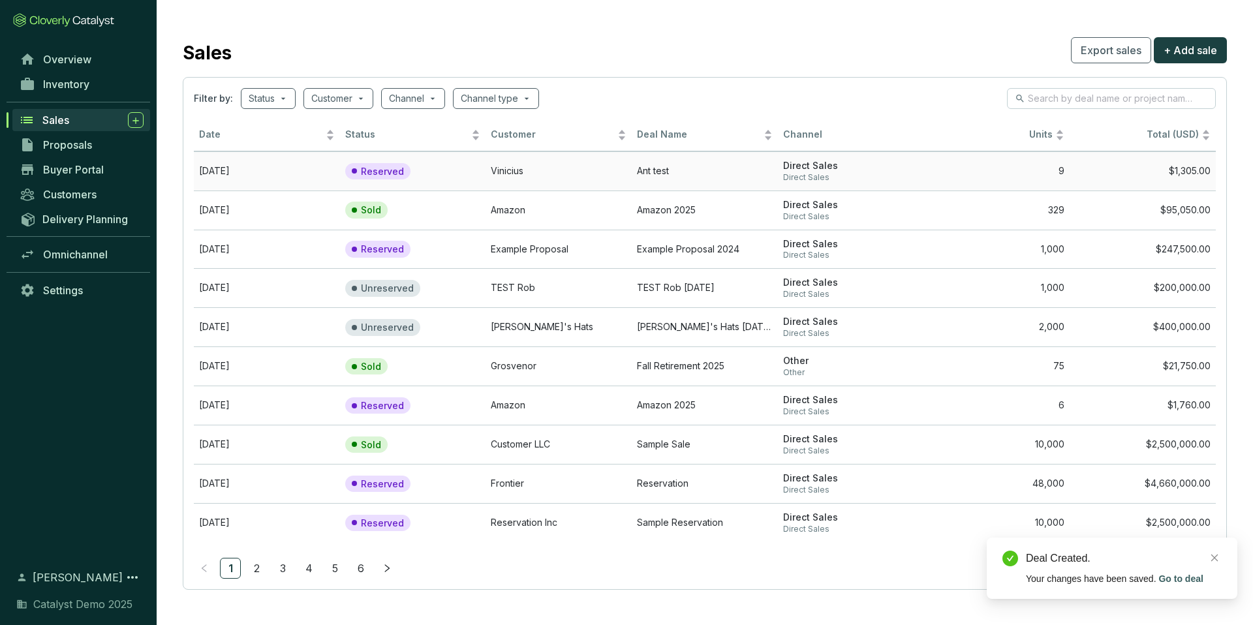
click at [450, 172] on td "Reserved" at bounding box center [413, 170] width 146 height 39
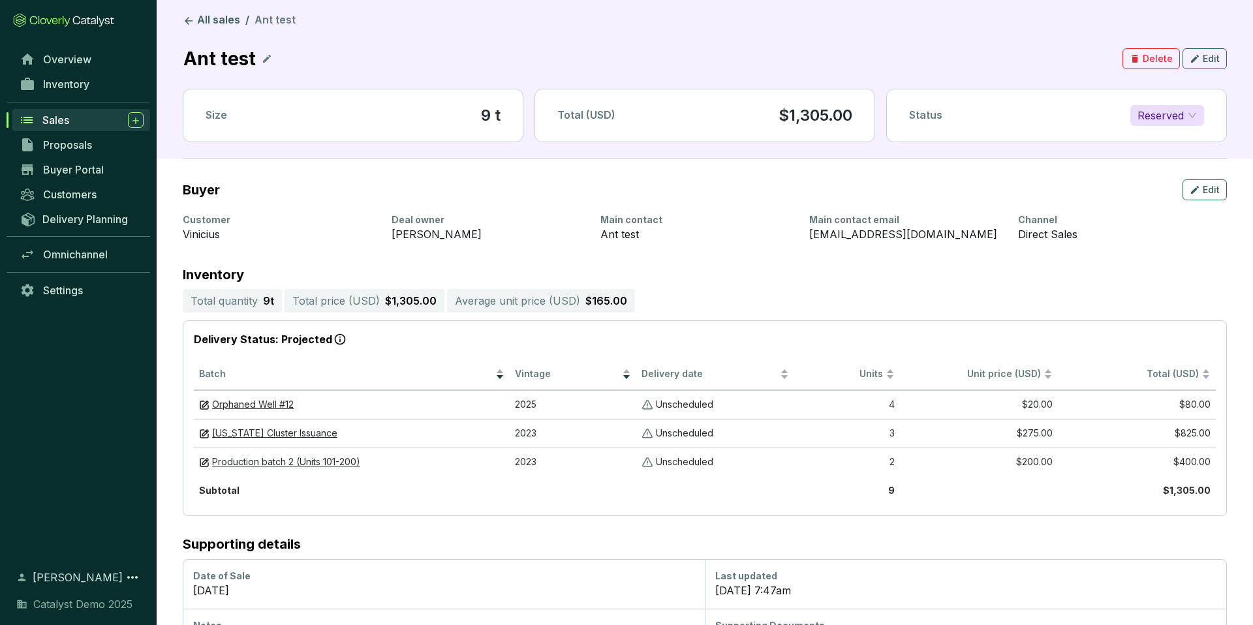
scroll to position [73, 0]
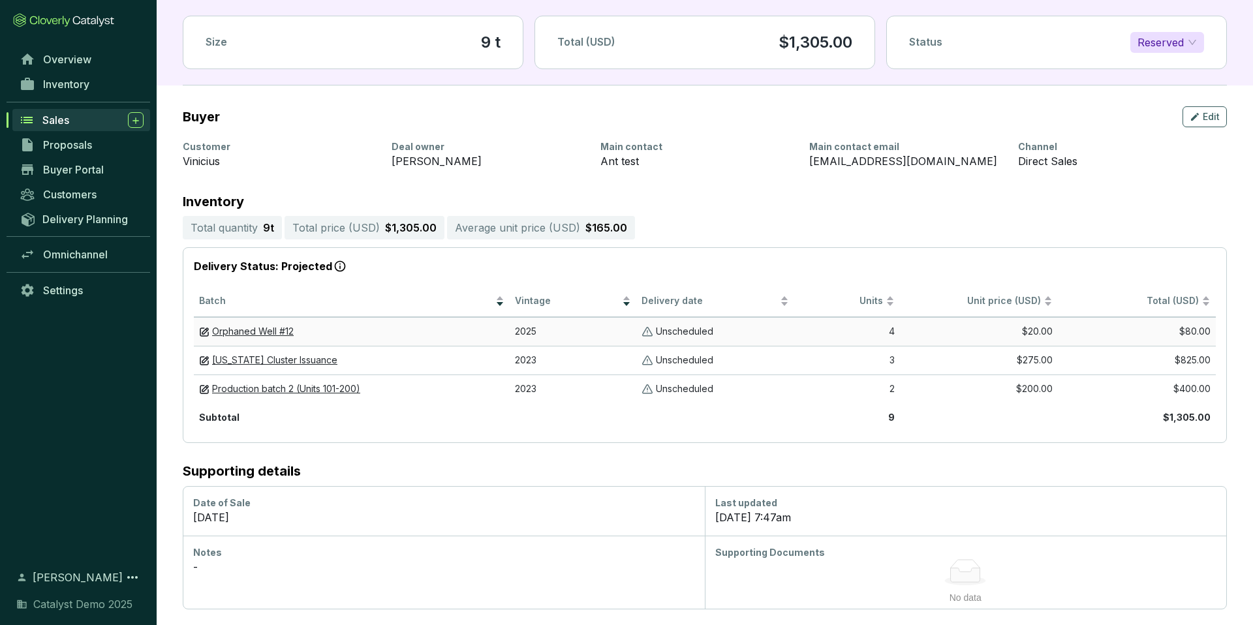
click at [677, 330] on p "Unscheduled" at bounding box center [684, 332] width 57 height 12
click at [814, 556] on div "Supporting Documents" at bounding box center [965, 552] width 501 height 13
drag, startPoint x: 471, startPoint y: 545, endPoint x: 467, endPoint y: 534, distance: 11.8
click at [471, 545] on div "Notes -" at bounding box center [444, 572] width 522 height 73
click at [87, 219] on span "Delivery Planning" at bounding box center [85, 219] width 86 height 13
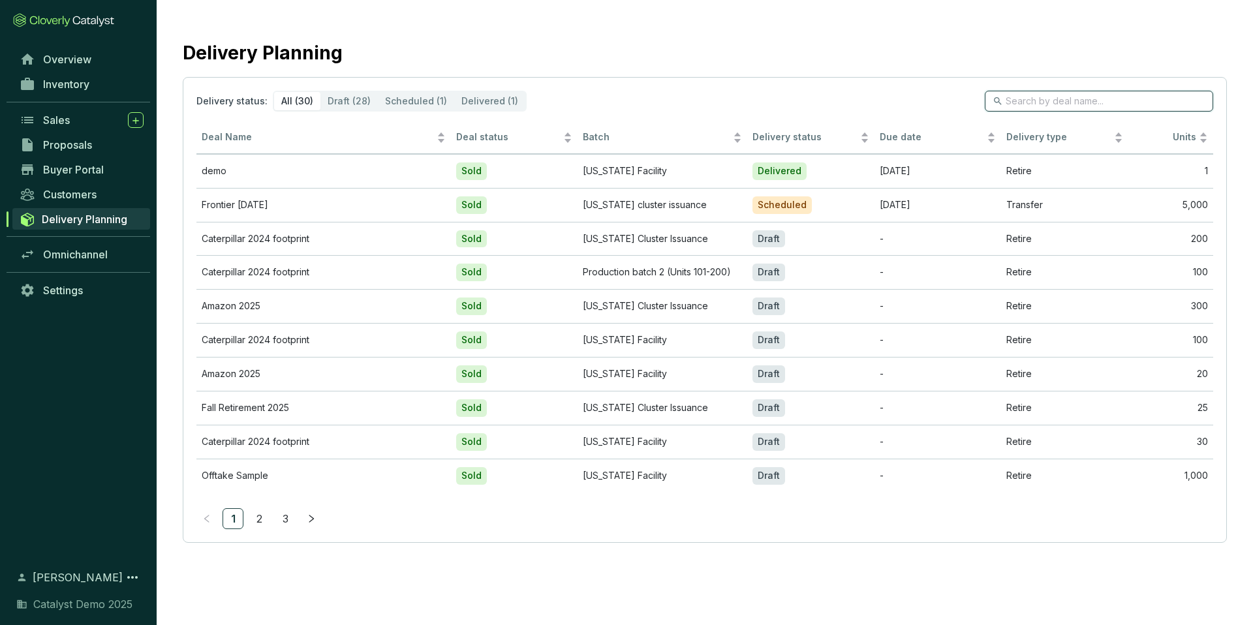
click at [1117, 102] on input "search" at bounding box center [1100, 101] width 188 height 14
type input "ant"
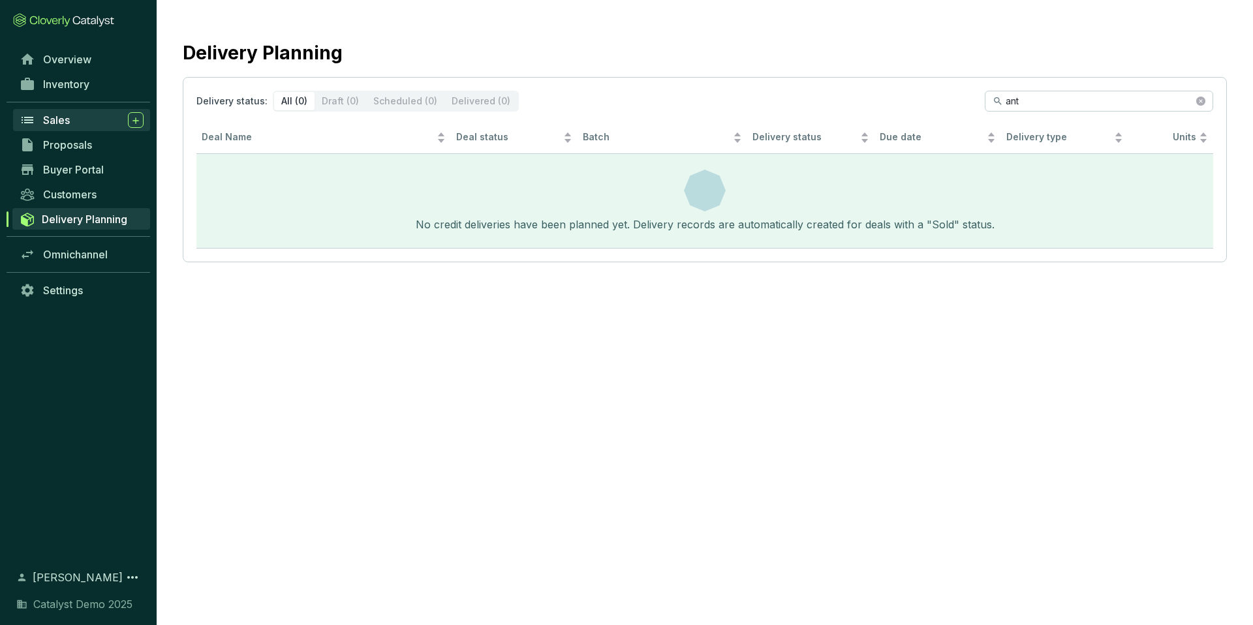
click at [70, 121] on div "Sales" at bounding box center [93, 120] width 101 height 16
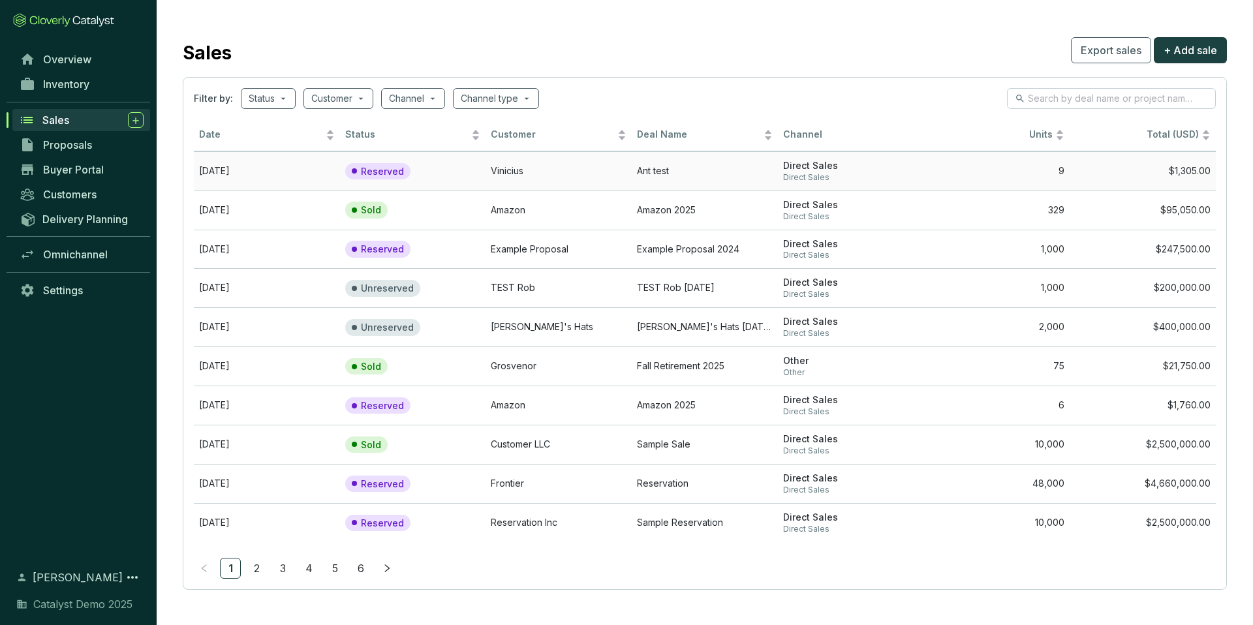
click at [465, 170] on td "Reserved" at bounding box center [413, 170] width 146 height 39
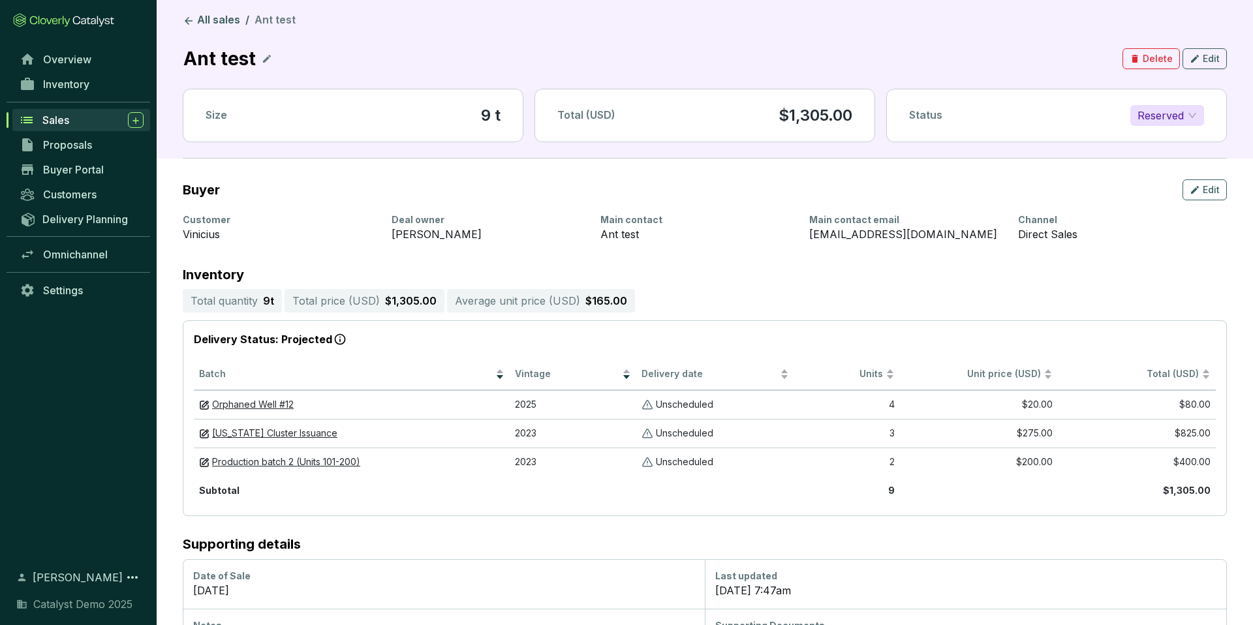
click at [1183, 114] on span "Reserved" at bounding box center [1167, 116] width 59 height 20
click at [1174, 140] on div "Sold" at bounding box center [1167, 141] width 53 height 14
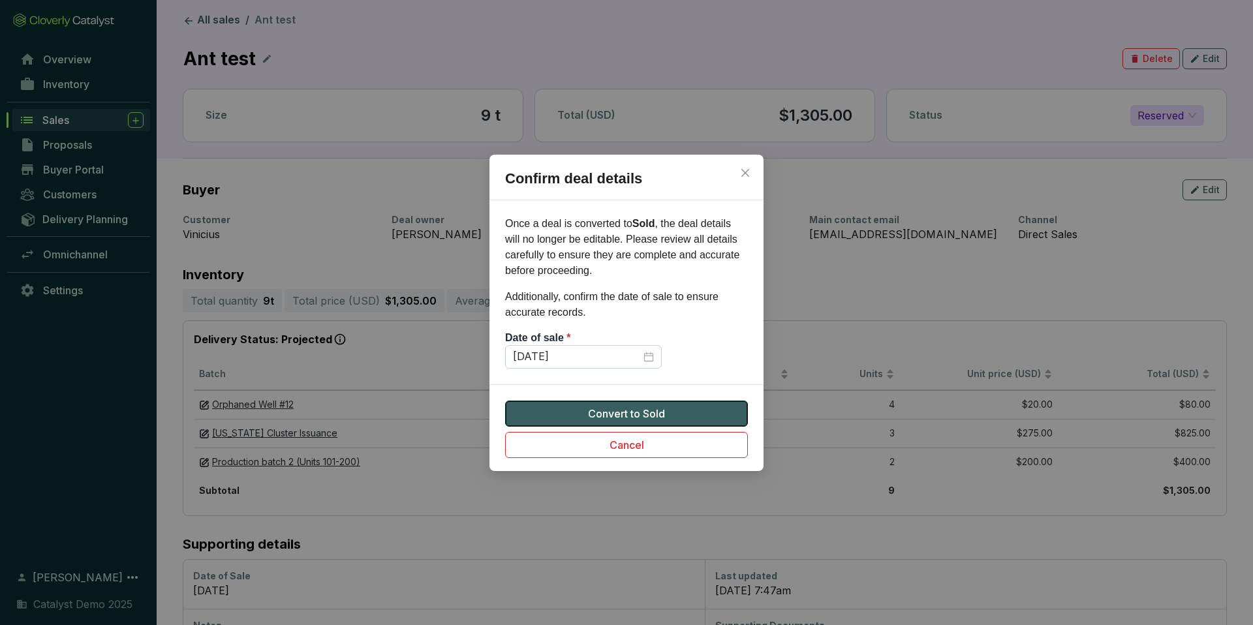
click at [651, 417] on span "Convert to Sold" at bounding box center [626, 414] width 77 height 16
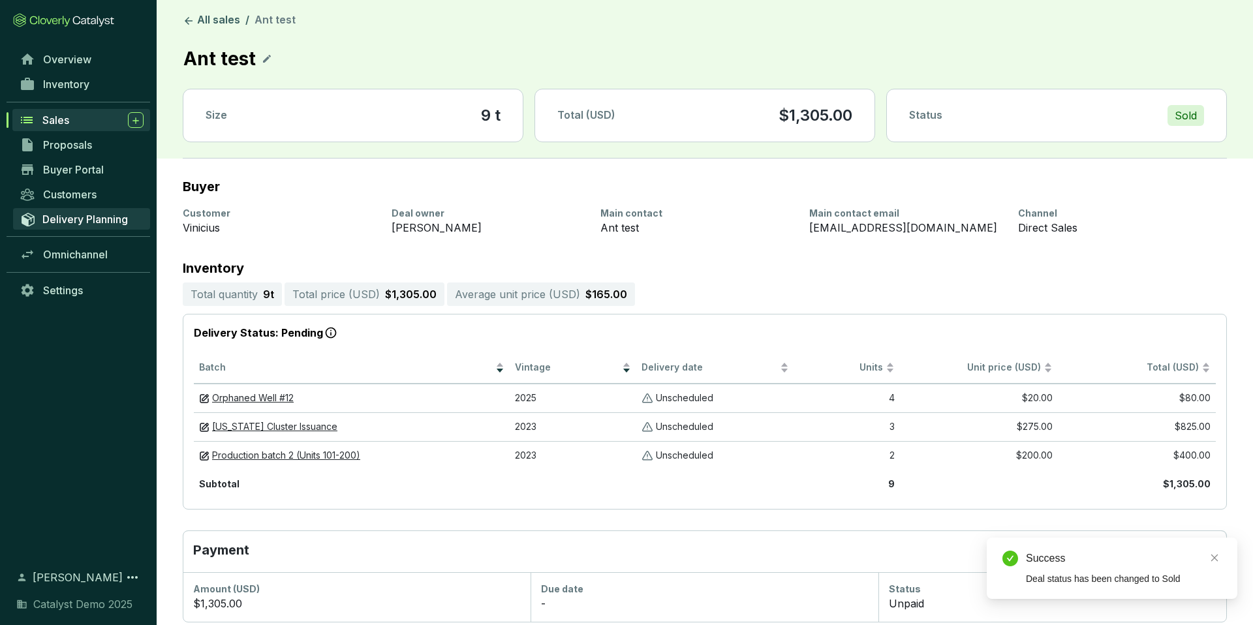
click at [99, 224] on span "Delivery Planning" at bounding box center [85, 219] width 86 height 13
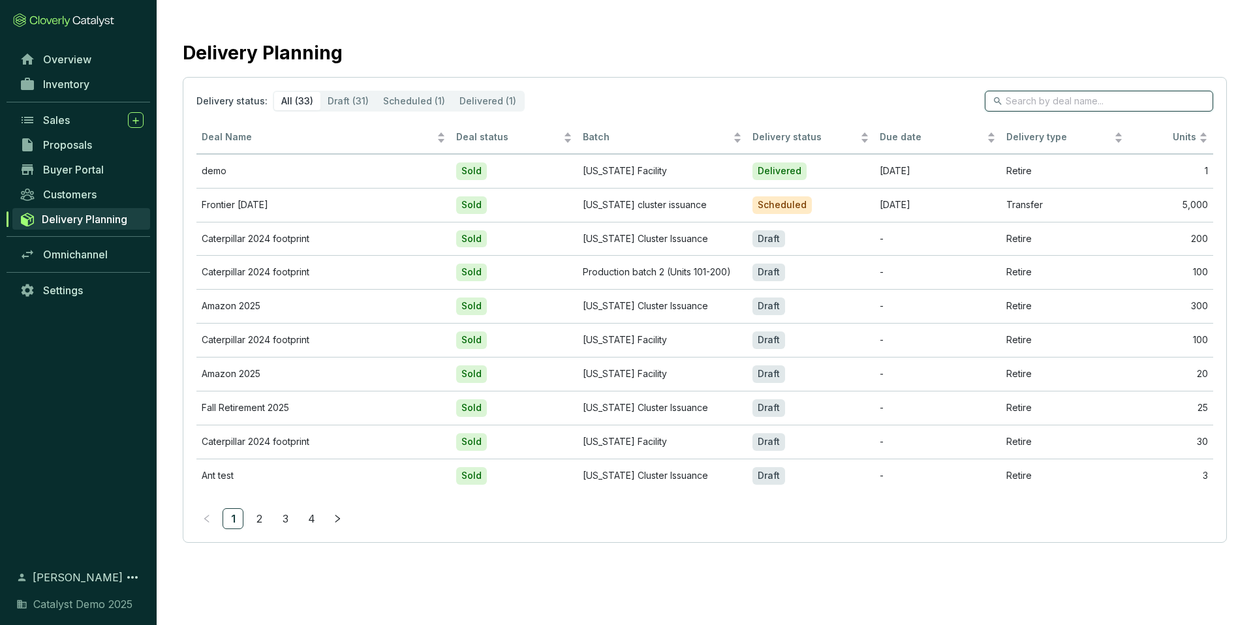
click at [1033, 103] on input "search" at bounding box center [1100, 101] width 188 height 14
type input "ant"
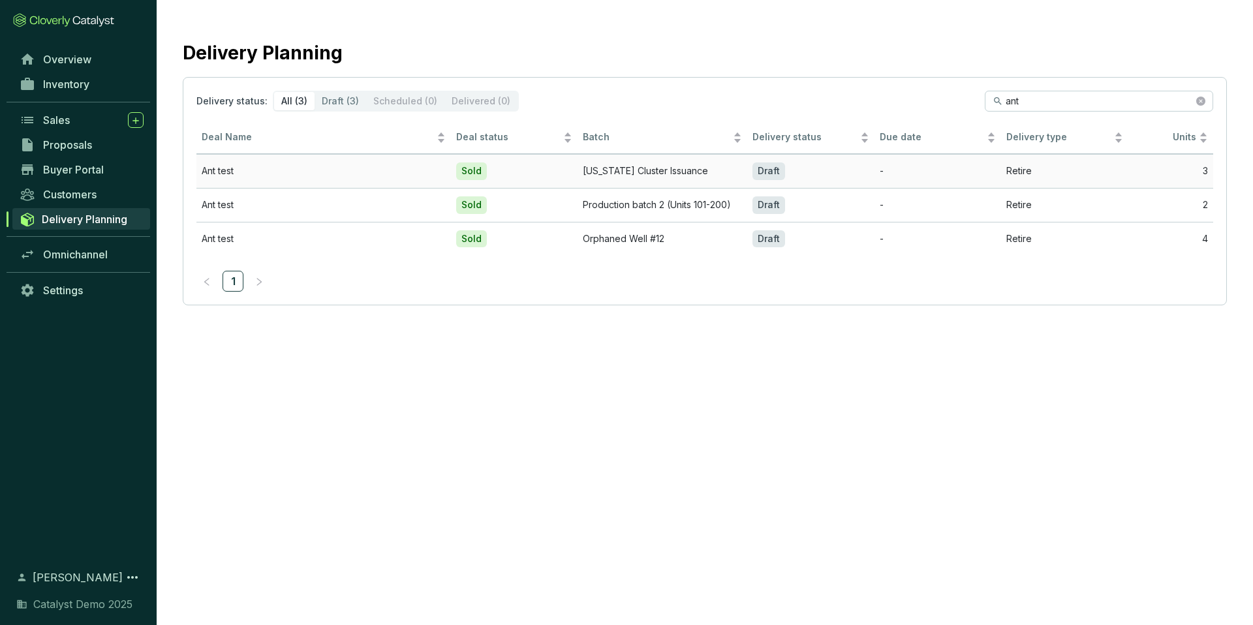
click at [539, 168] on td "Sold" at bounding box center [514, 171] width 127 height 34
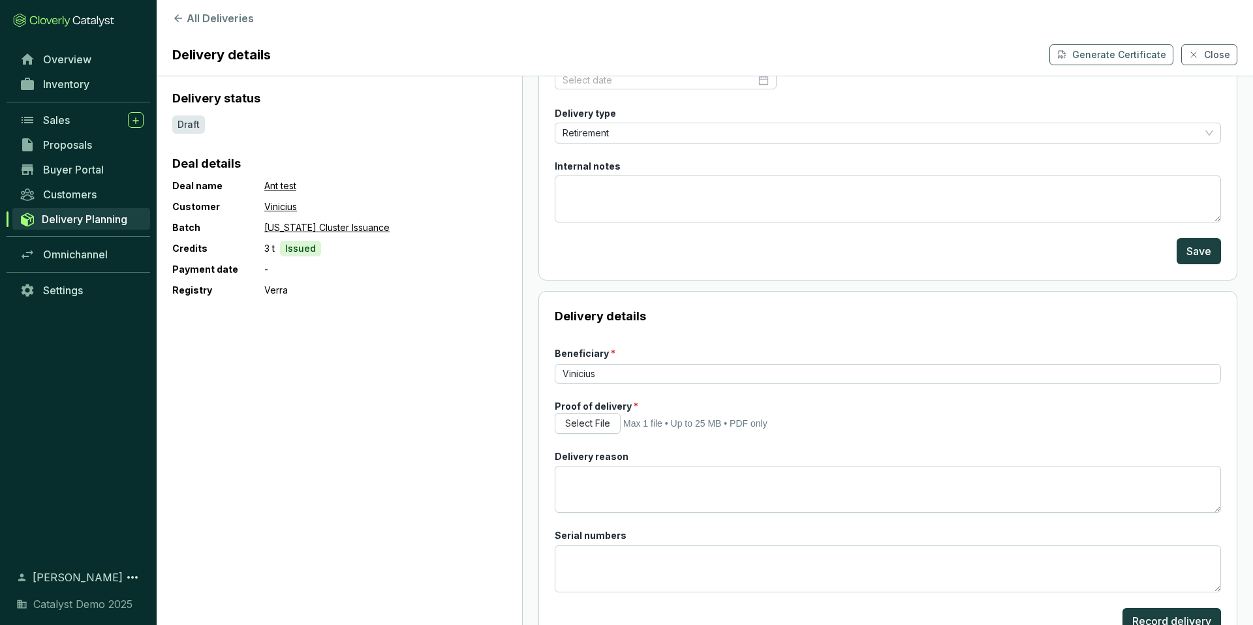
scroll to position [136, 0]
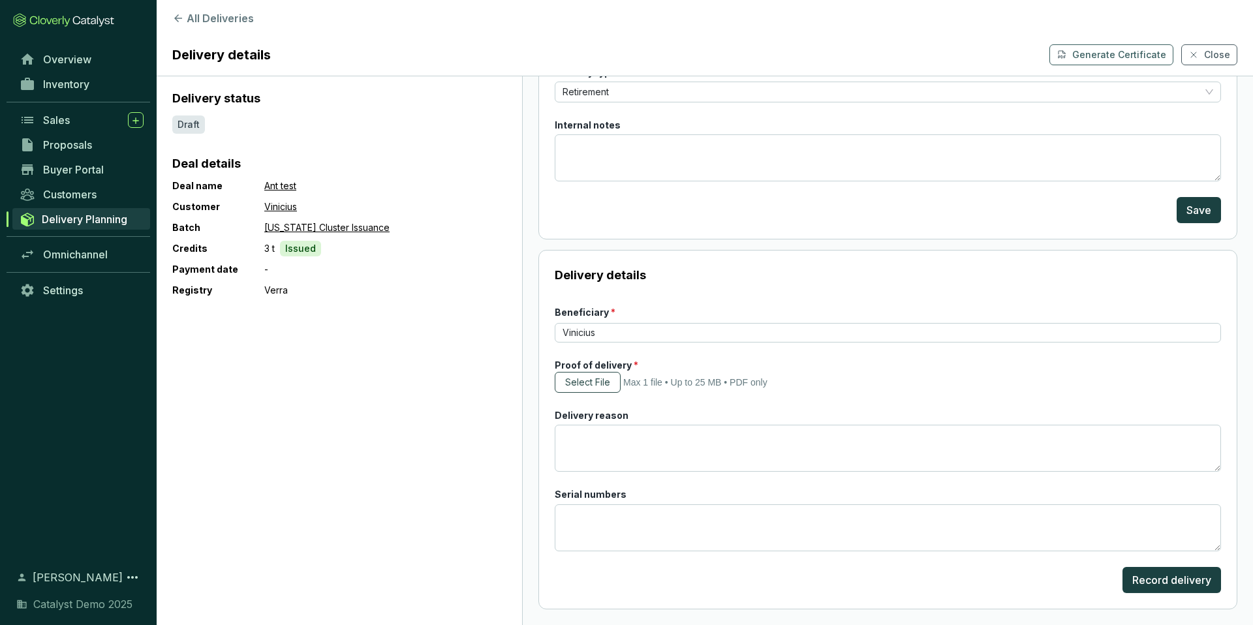
click at [602, 384] on span "Select File" at bounding box center [587, 382] width 45 height 13
click at [78, 89] on span "Inventory" at bounding box center [66, 84] width 46 height 13
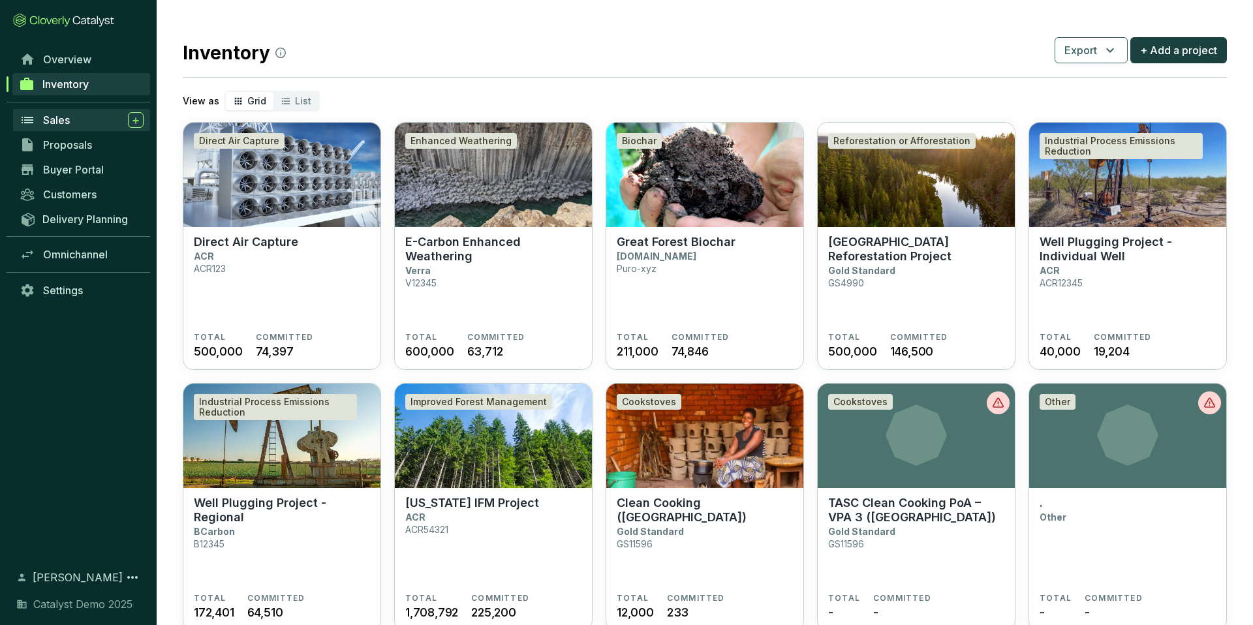
click at [63, 114] on span "Sales" at bounding box center [56, 120] width 27 height 13
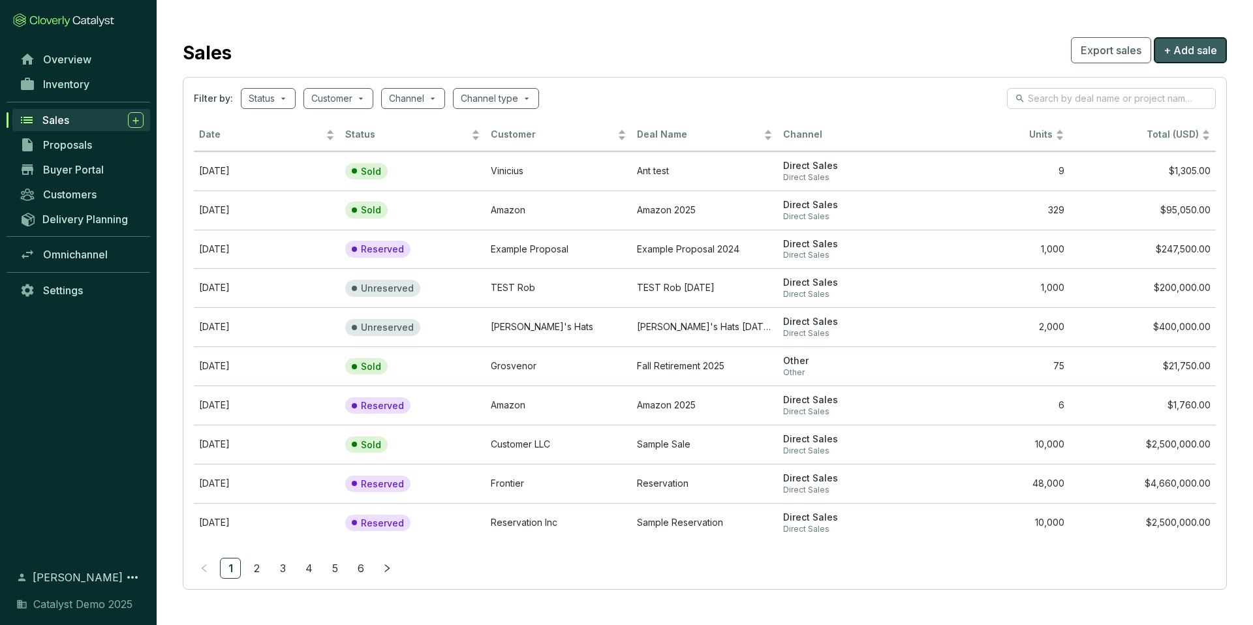
click at [1212, 53] on span "+ Add sale" at bounding box center [1191, 50] width 54 height 16
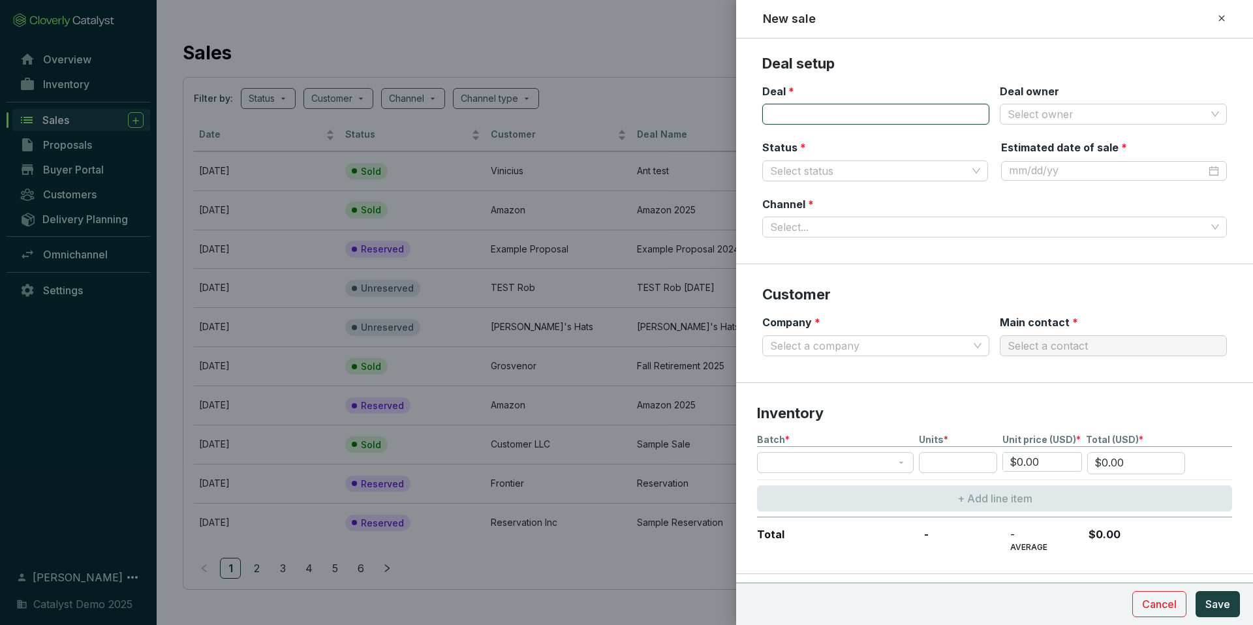
click at [835, 117] on input "Deal *" at bounding box center [875, 114] width 227 height 21
type input "Ant test 2"
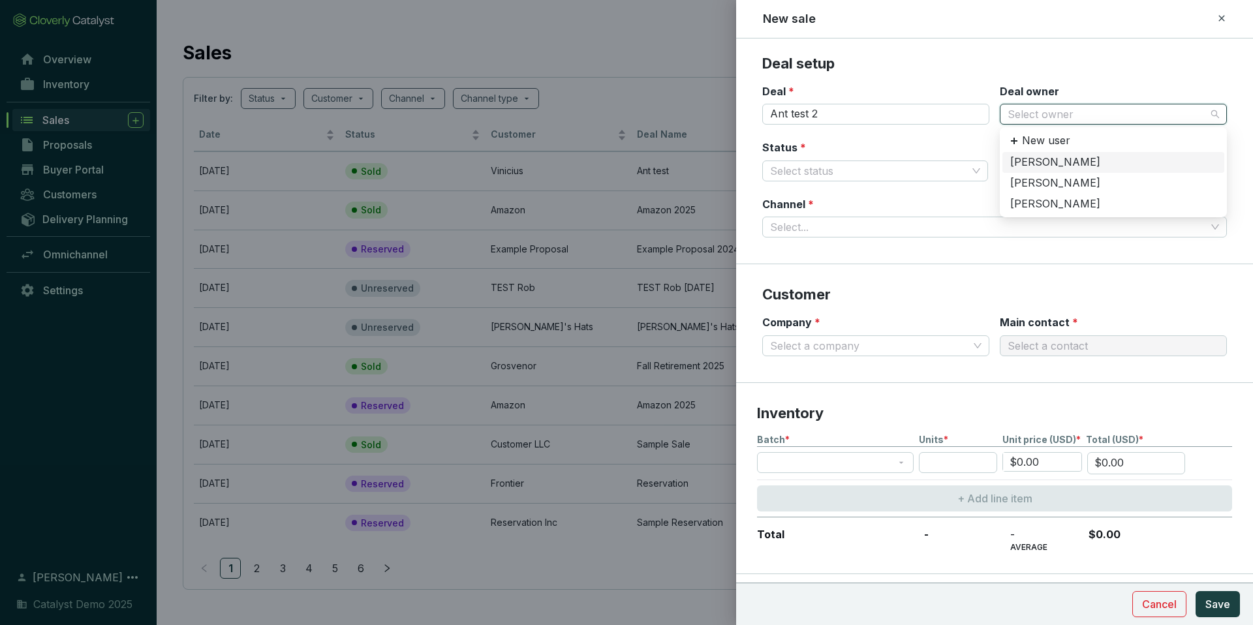
click at [1093, 109] on input "Deal owner" at bounding box center [1107, 114] width 198 height 20
click at [1065, 160] on div "[PERSON_NAME]" at bounding box center [1113, 162] width 206 height 14
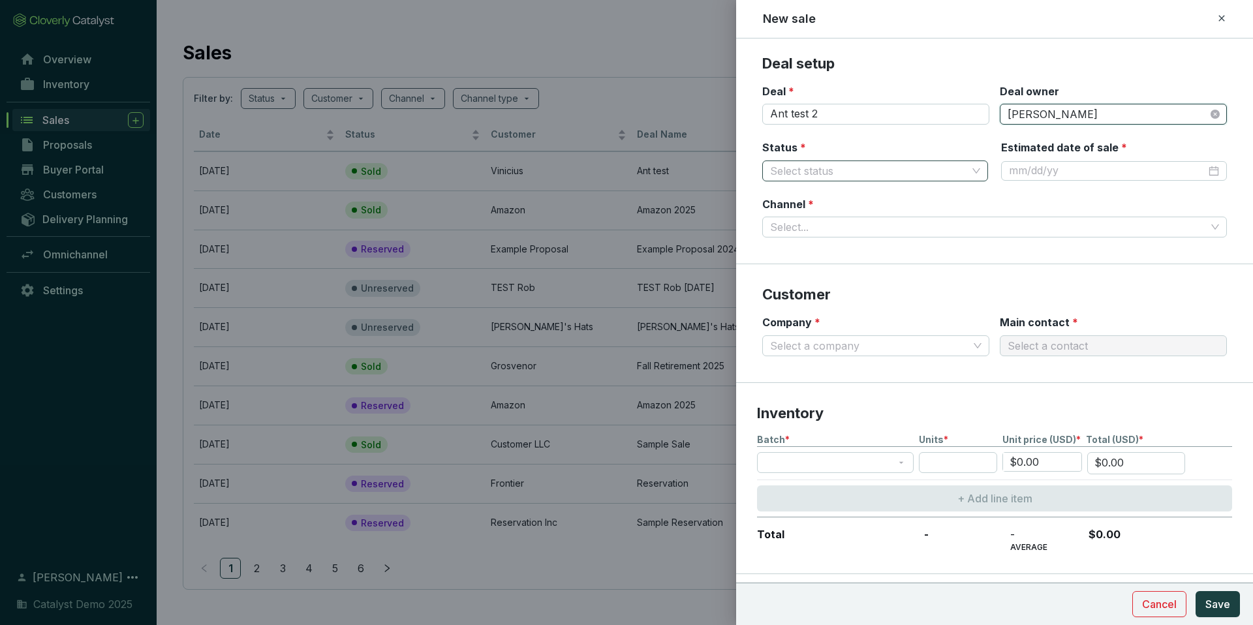
click at [885, 166] on input "Status *" at bounding box center [868, 171] width 197 height 20
click at [821, 218] on div "Sold" at bounding box center [875, 218] width 205 height 14
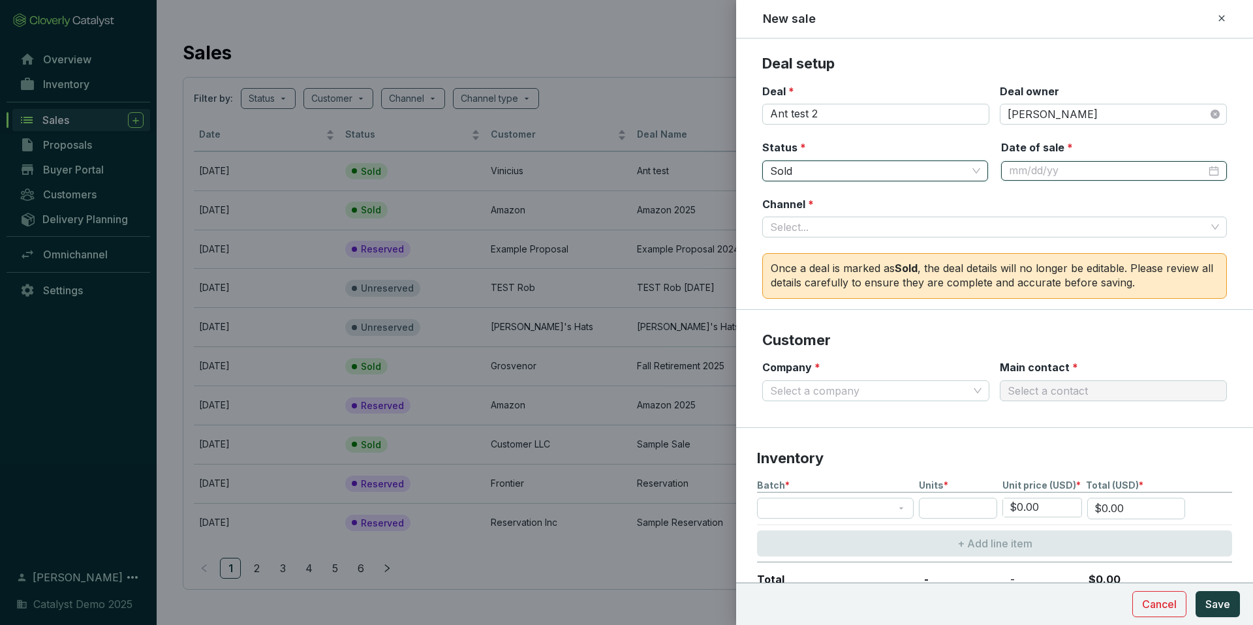
click at [1028, 166] on input "Date of sale *" at bounding box center [1107, 171] width 197 height 14
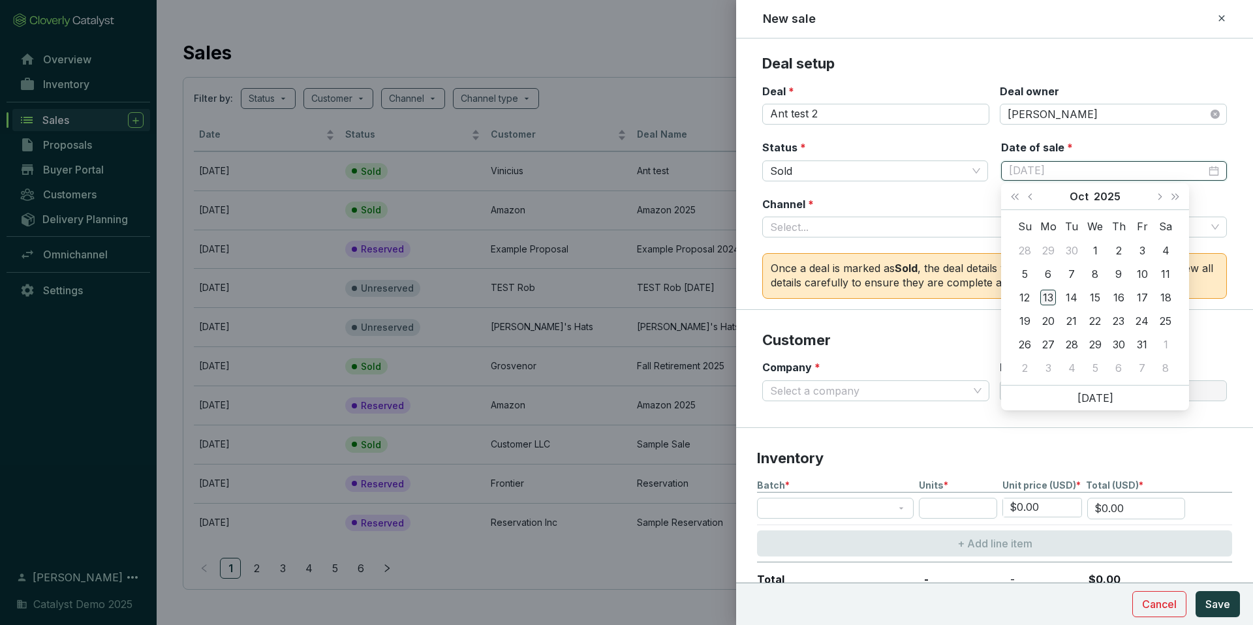
type input "[DATE]"
click at [1051, 294] on div "13" at bounding box center [1049, 298] width 16 height 16
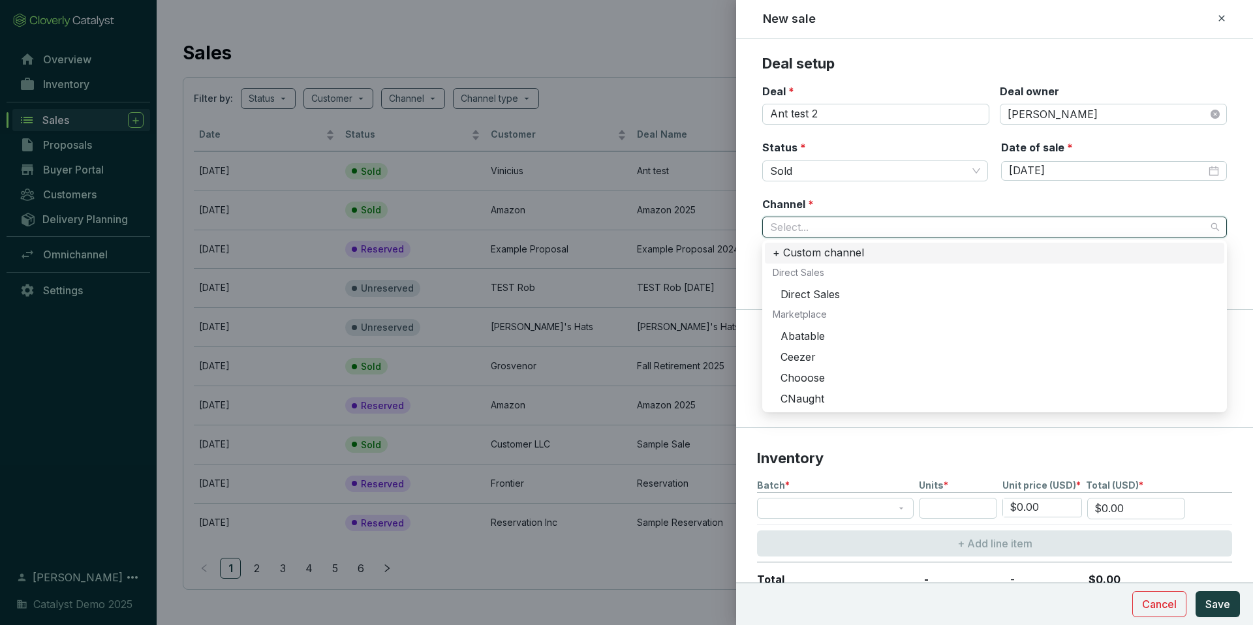
click at [854, 228] on input "Channel *" at bounding box center [988, 227] width 436 height 20
click at [821, 292] on div "Direct Sales" at bounding box center [999, 295] width 436 height 14
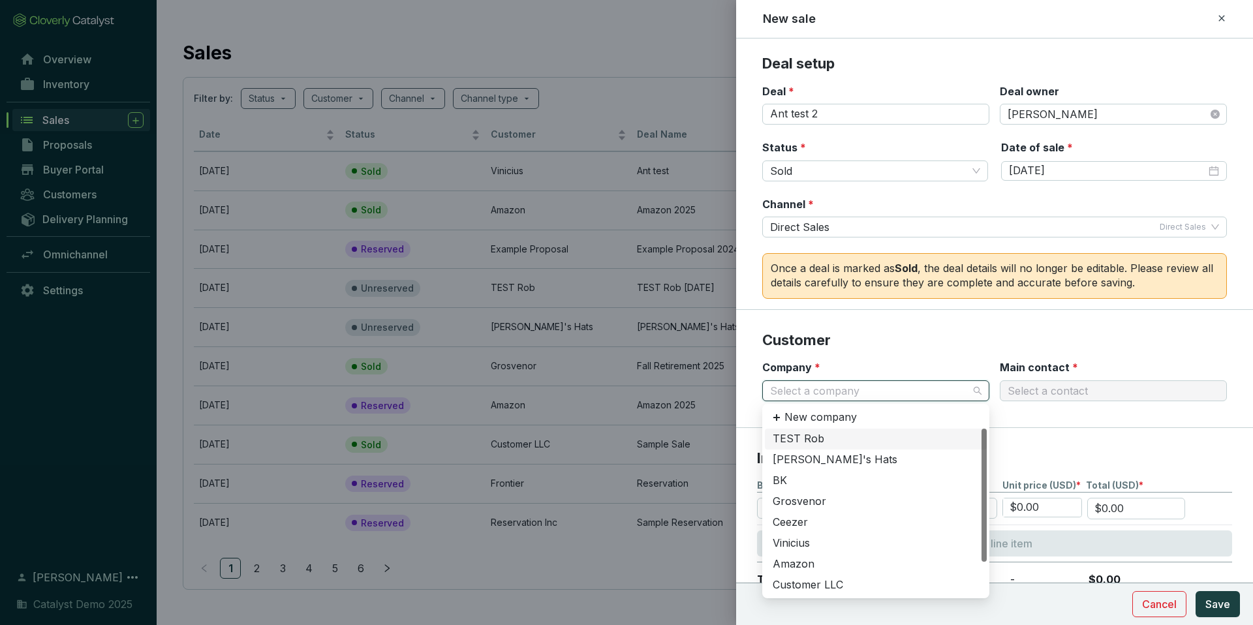
click at [838, 391] on input "Company *" at bounding box center [869, 391] width 198 height 20
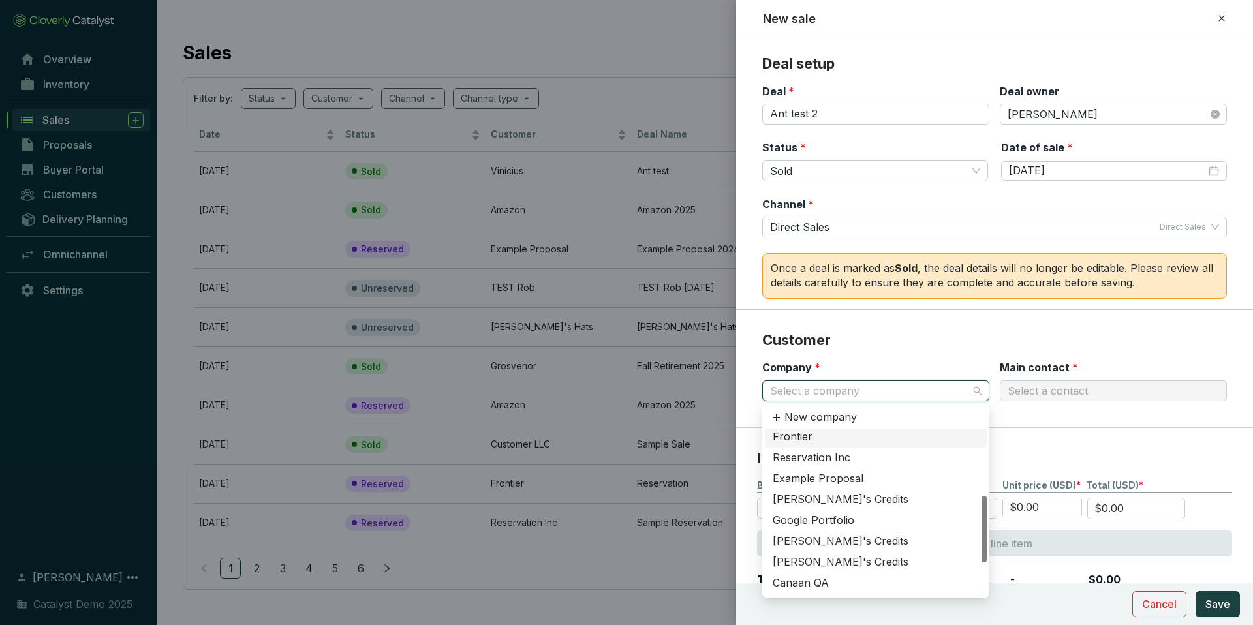
scroll to position [189, 0]
click at [819, 477] on div "[PERSON_NAME]'s Credits" at bounding box center [876, 480] width 206 height 14
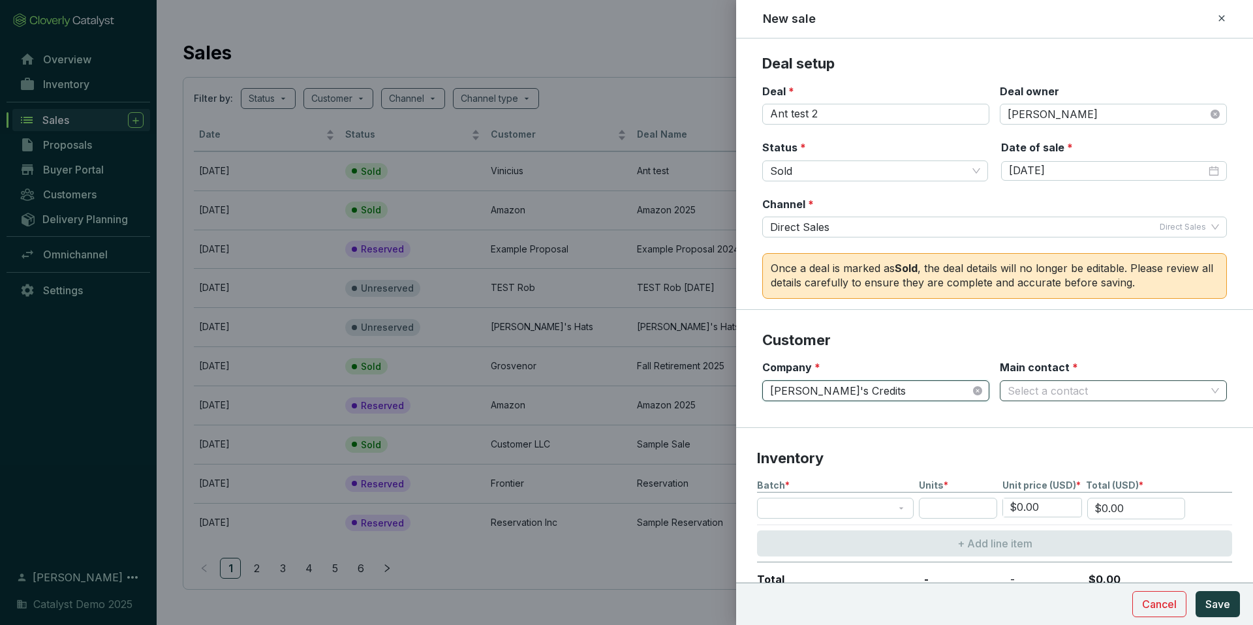
click at [1069, 391] on input "Main contact *" at bounding box center [1107, 391] width 198 height 20
click at [1046, 437] on div "test@test" at bounding box center [1113, 439] width 206 height 14
click at [935, 441] on section "Inventory Batch * Units * Unit price (USD) * Total (USD) * $0.00 $0.00 + Add li…" at bounding box center [994, 523] width 517 height 191
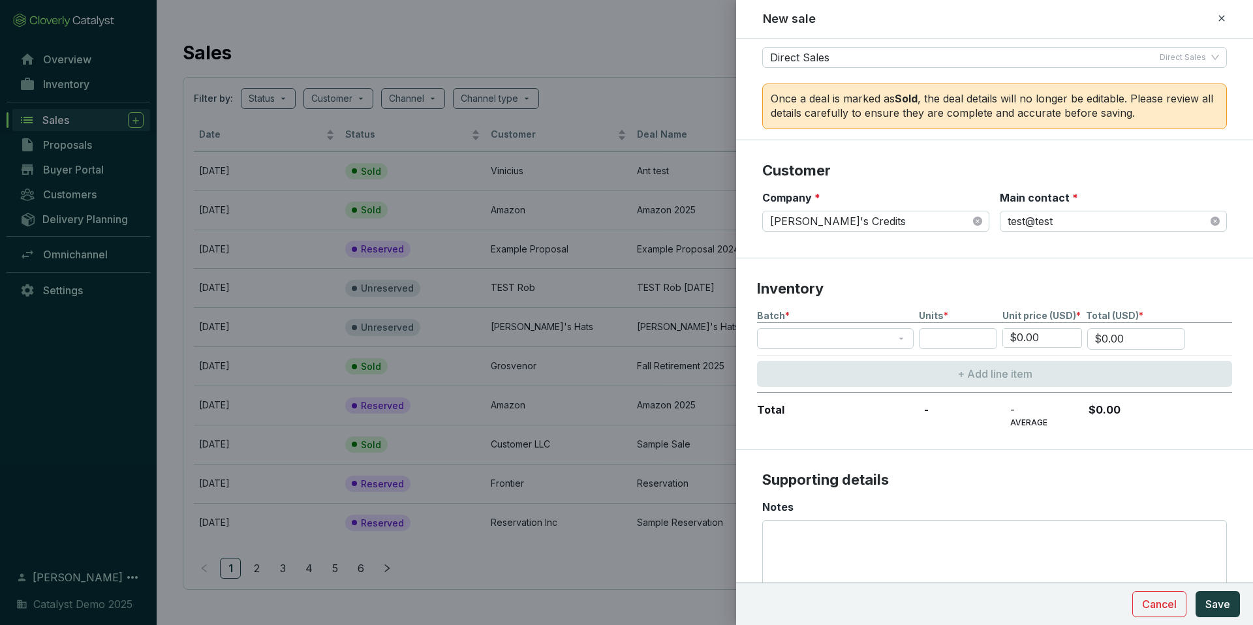
scroll to position [180, 0]
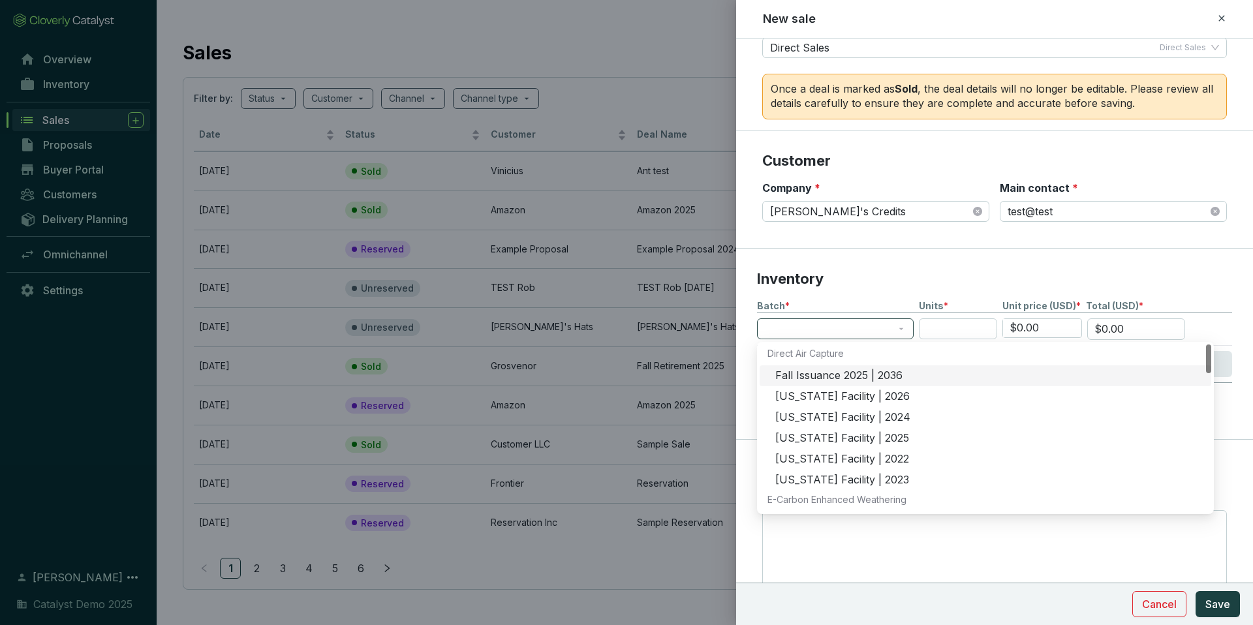
click at [830, 329] on span at bounding box center [835, 329] width 141 height 20
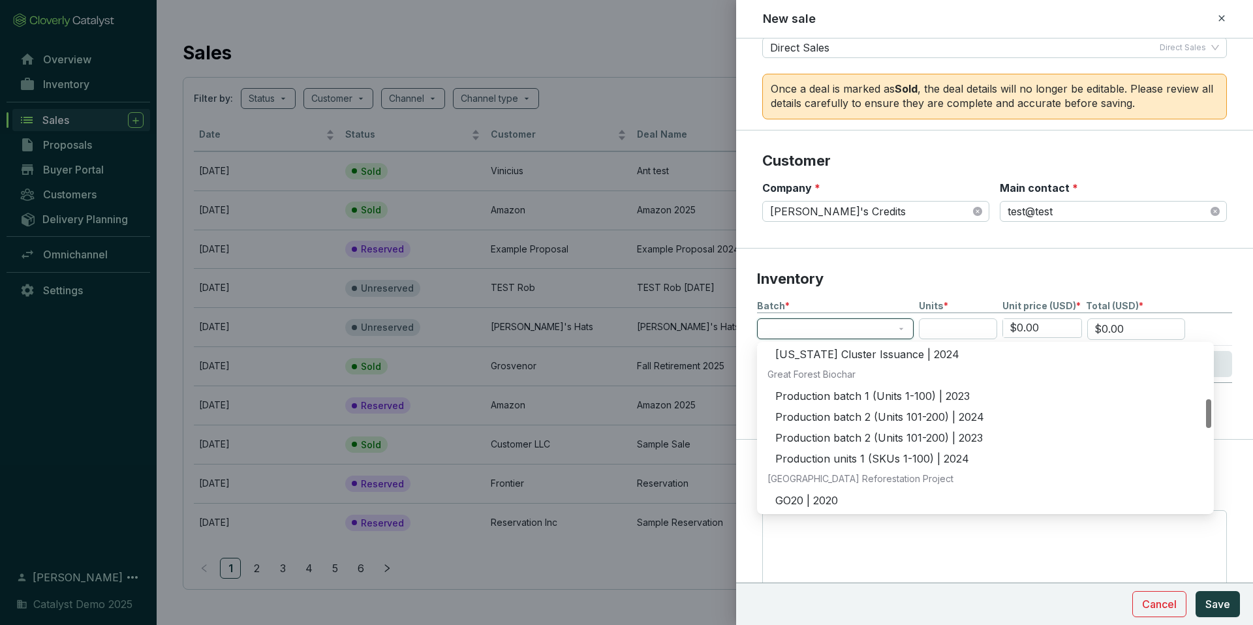
scroll to position [315, 0]
click at [830, 392] on div "Production batch 1 (Units 1-100) | 2023" at bounding box center [989, 395] width 428 height 14
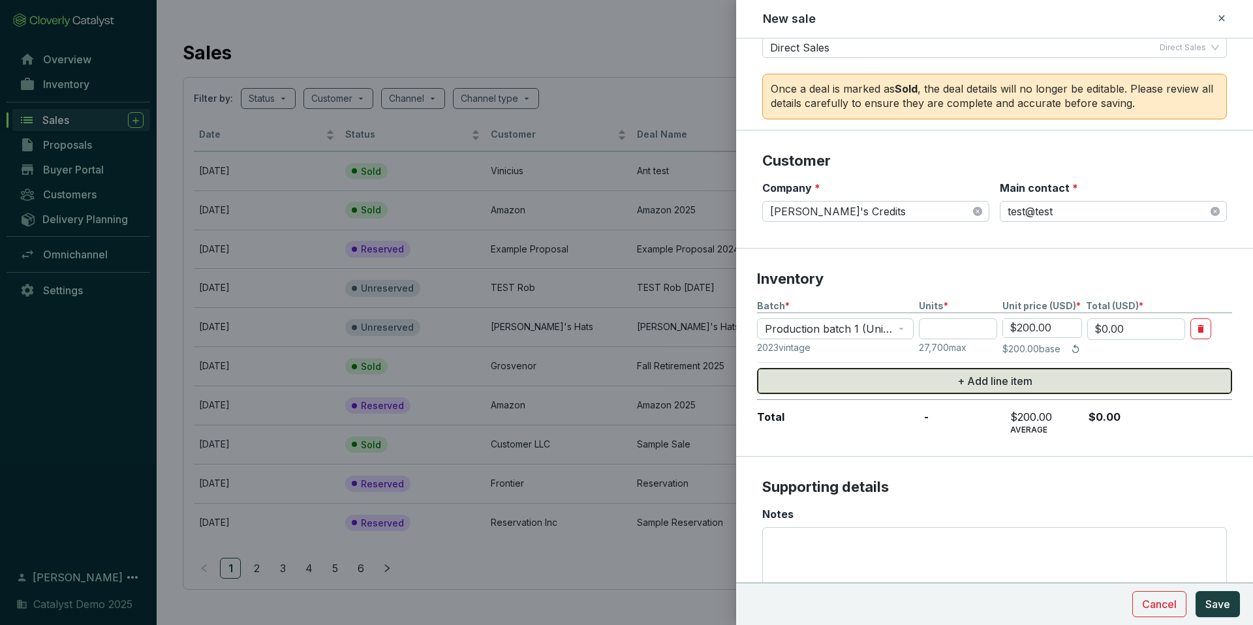
click at [844, 374] on button "+ Add line item" at bounding box center [994, 381] width 475 height 26
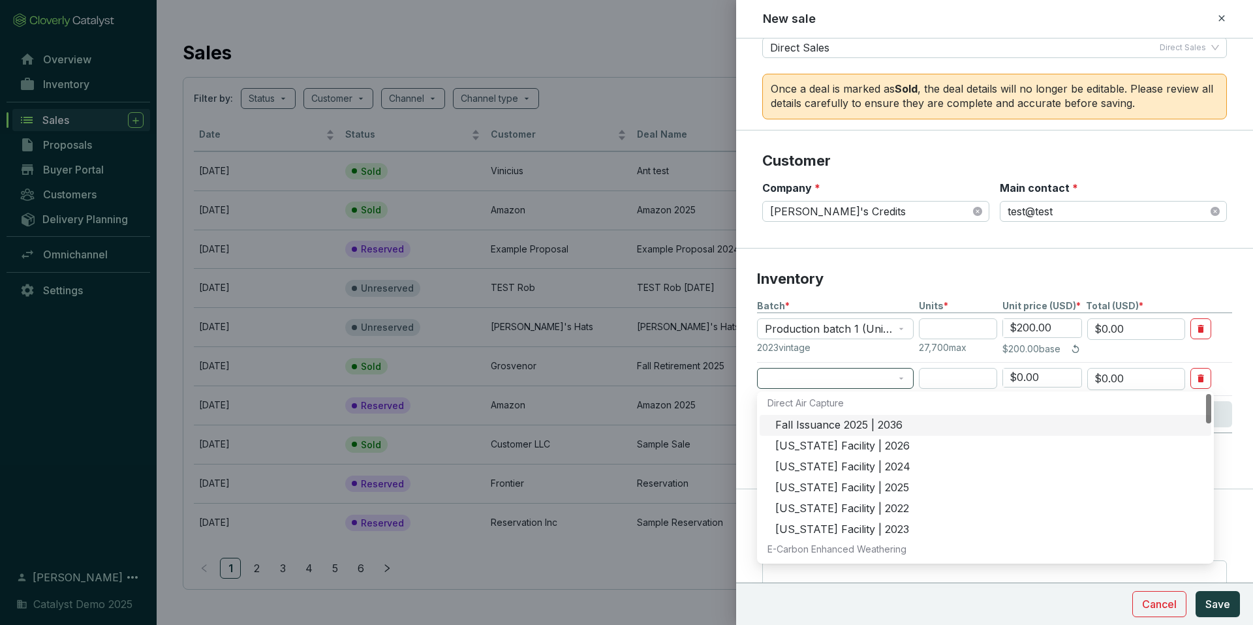
click at [846, 381] on span at bounding box center [835, 379] width 141 height 20
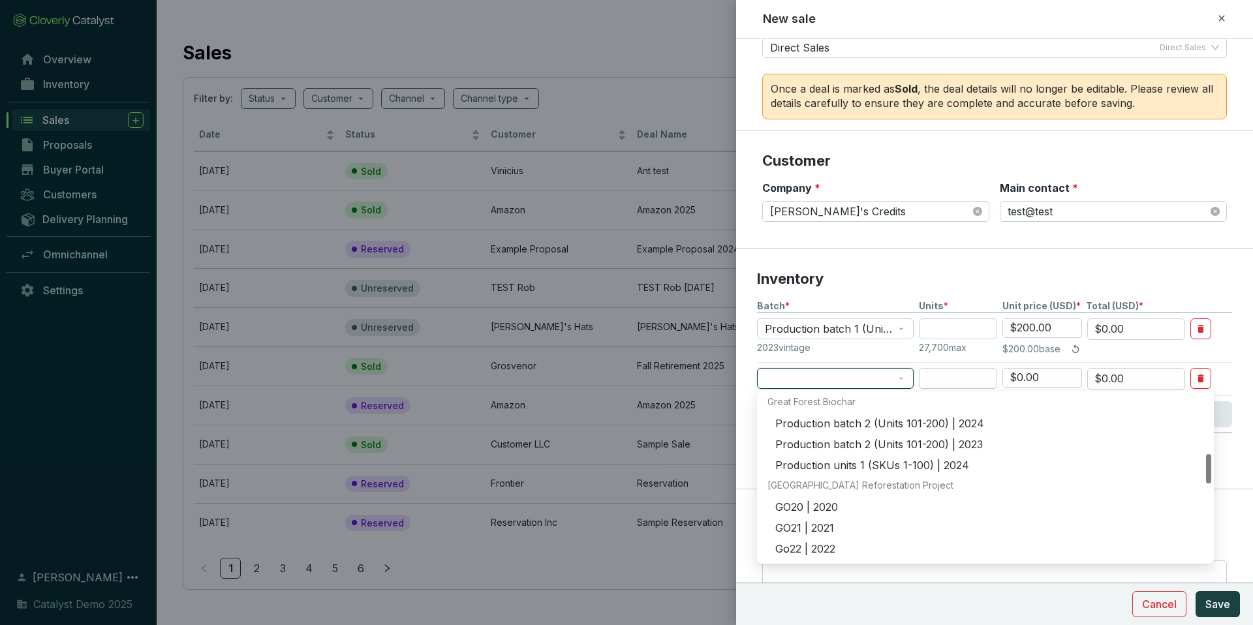
scroll to position [343, 0]
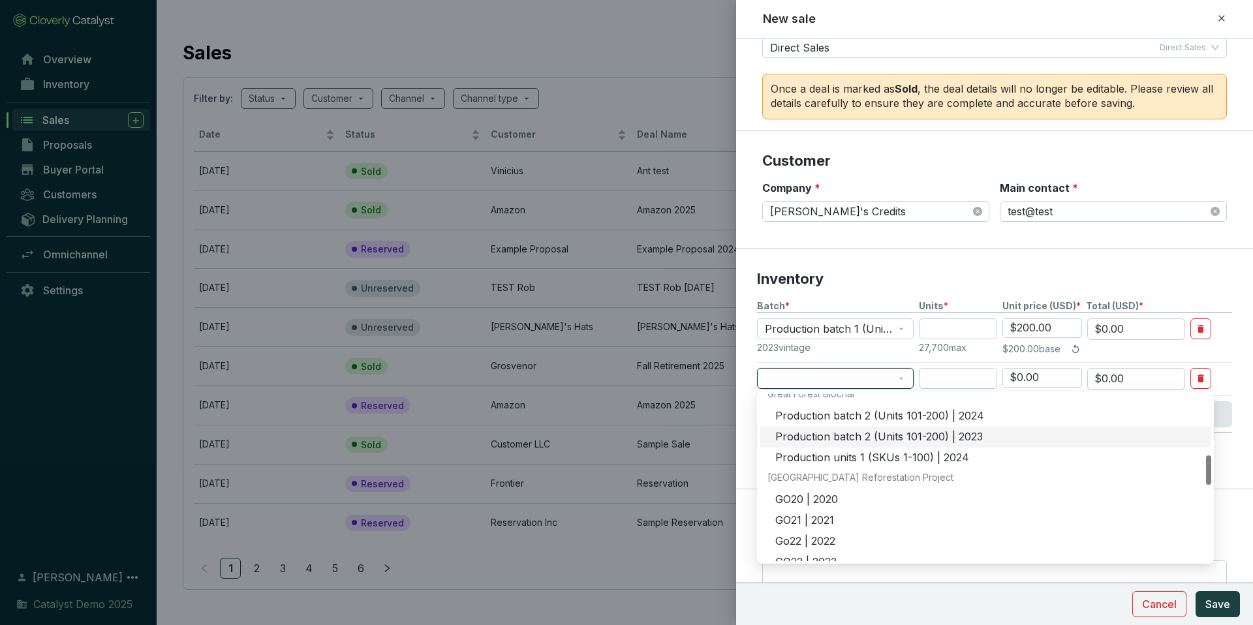
click at [839, 435] on div "Production batch 2 (Units 101-200) | 2023" at bounding box center [989, 437] width 428 height 14
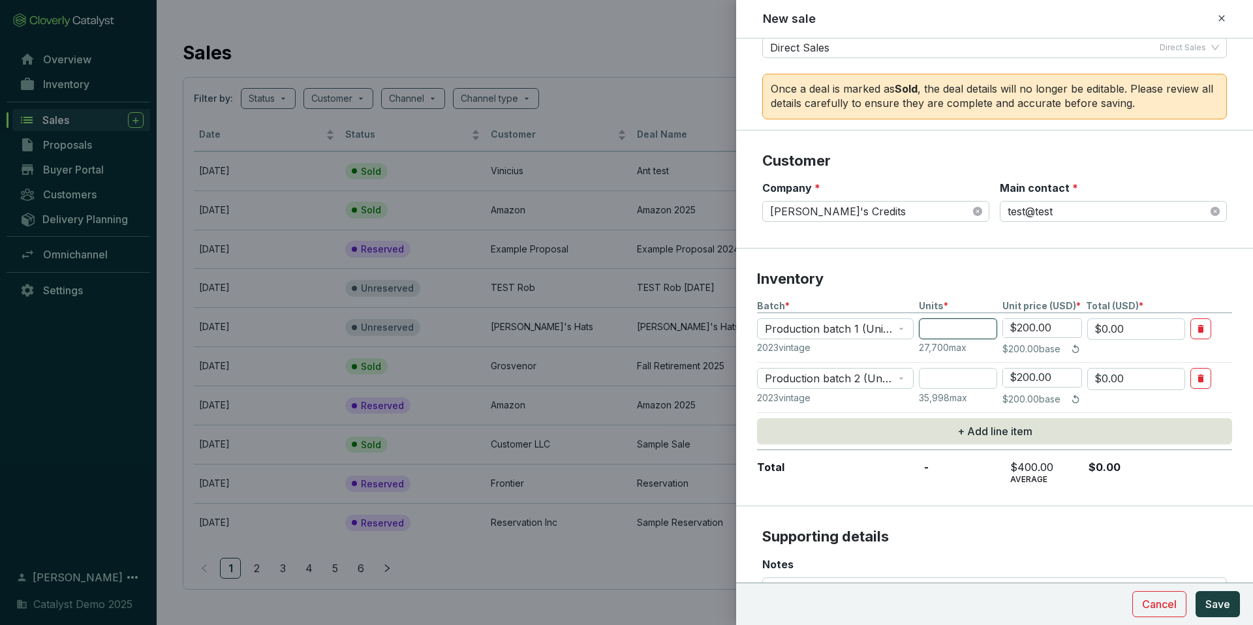
click at [952, 339] on input "number" at bounding box center [958, 329] width 78 height 21
type input "5"
type input "$1,000.00"
type input "50"
type input "$10,000.00"
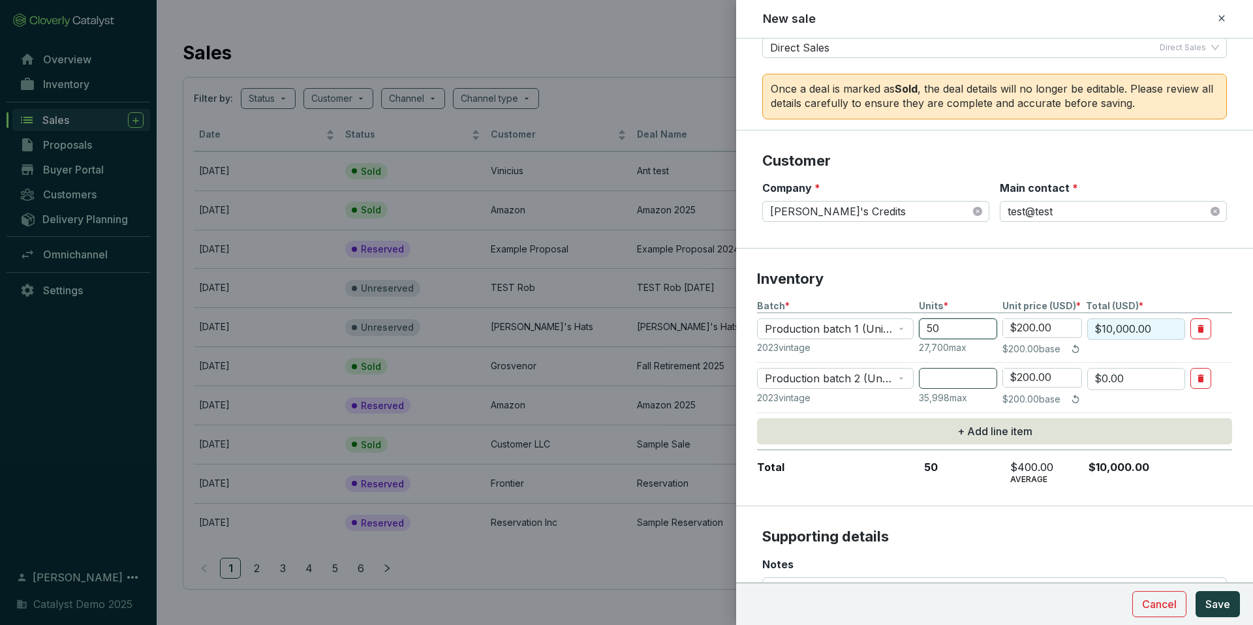
type input "50"
click at [943, 371] on input "number" at bounding box center [958, 378] width 78 height 21
type input "2"
type input "$400.00"
type input "20"
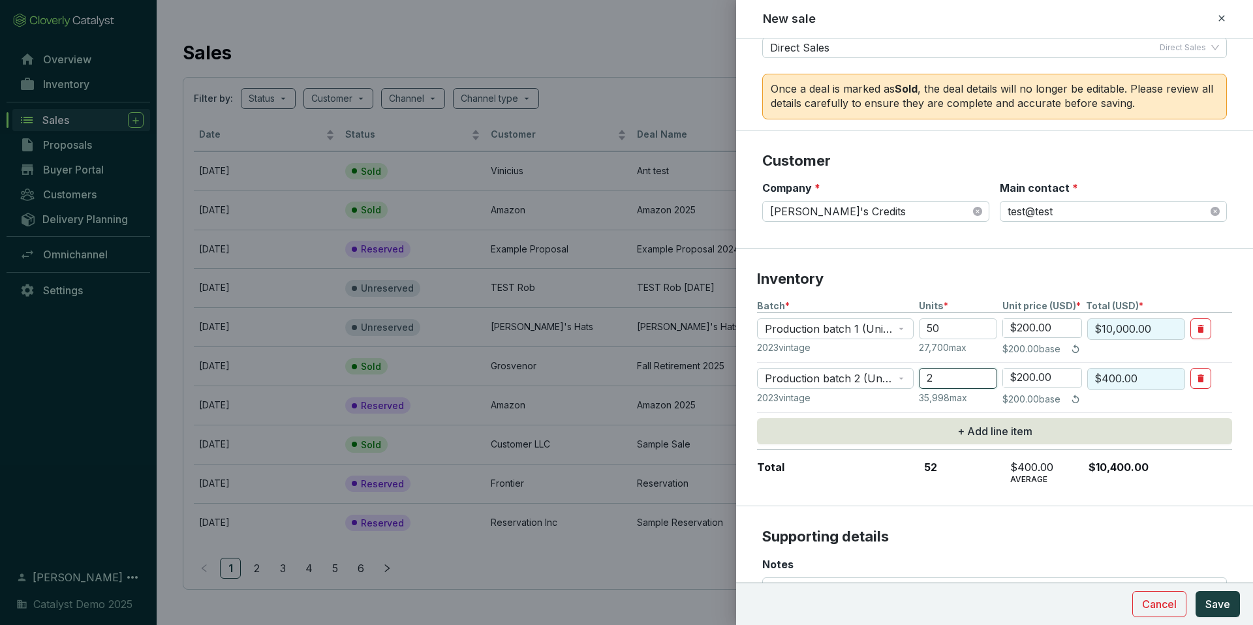
type input "$4,000.00"
type input "200"
type input "$40,000.00"
type input "200"
click at [896, 404] on p "2023 vintage" at bounding box center [835, 398] width 157 height 13
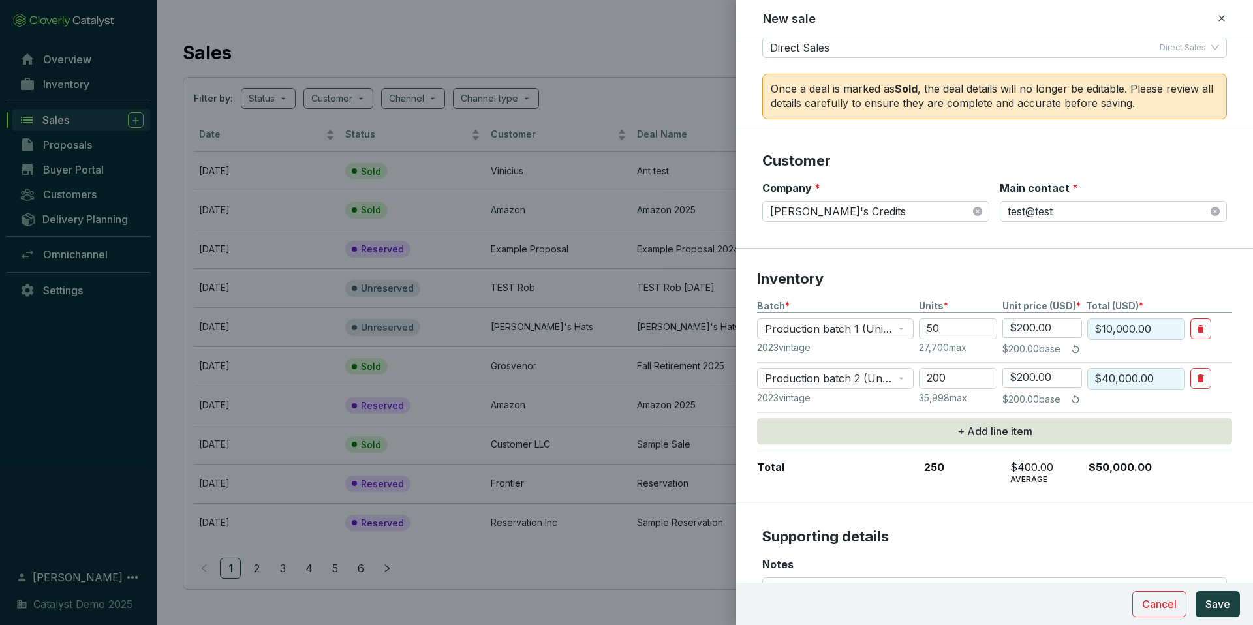
scroll to position [170, 0]
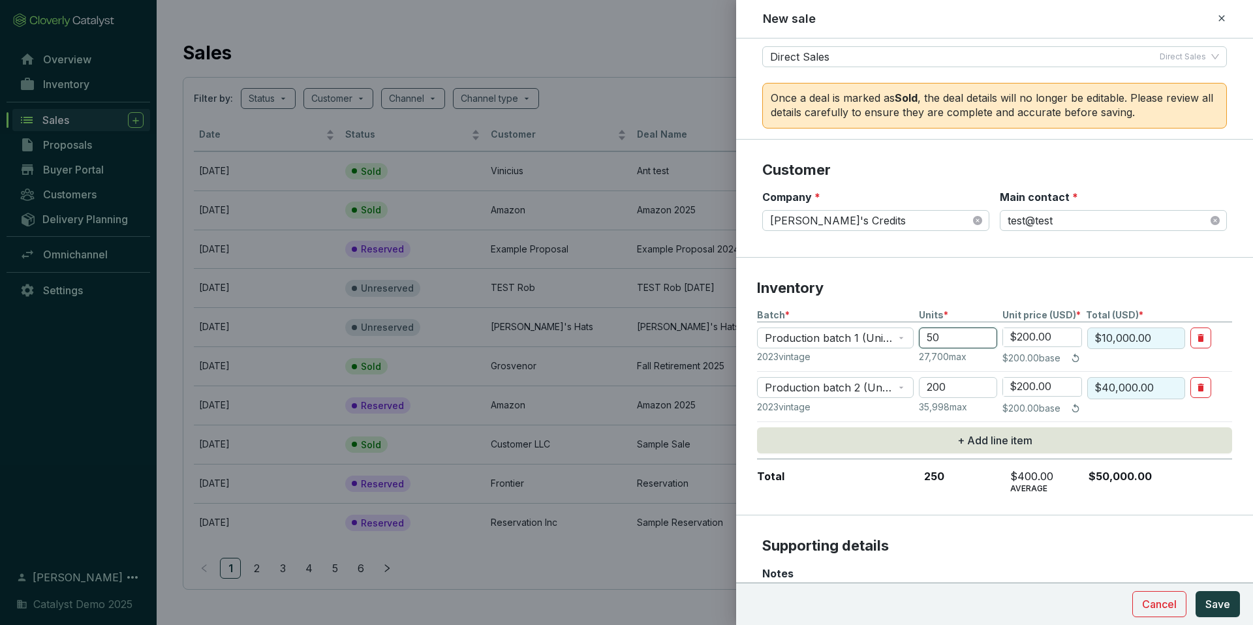
click at [943, 337] on input "50" at bounding box center [958, 338] width 78 height 21
type input "500"
type input "$100,000.00"
type input "500"
click at [873, 415] on section "2023 vintage 35,998 max $200.00 base" at bounding box center [994, 409] width 475 height 16
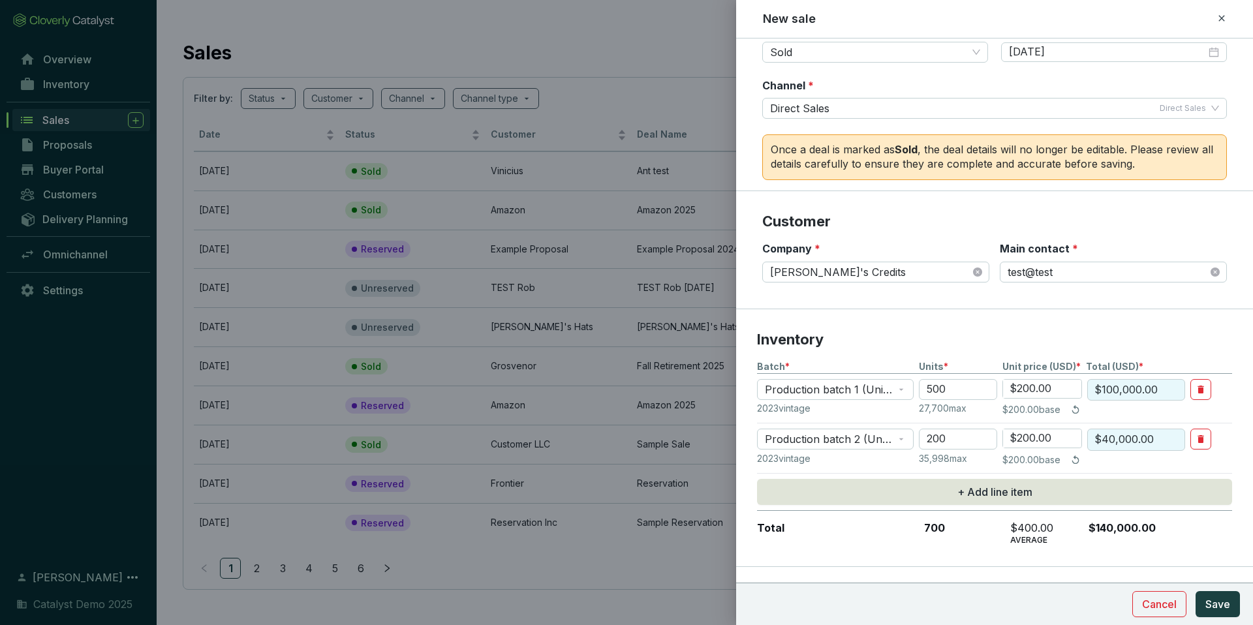
scroll to position [0, 0]
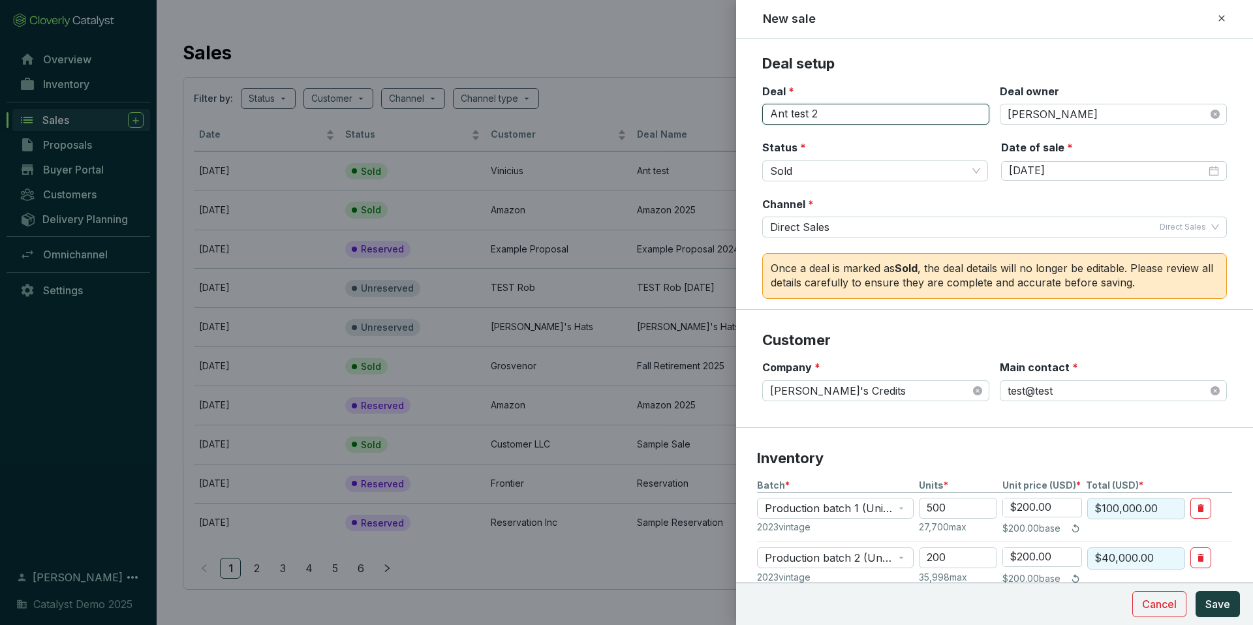
click at [823, 110] on input "Ant test 2" at bounding box center [875, 114] width 227 height 21
drag, startPoint x: 817, startPoint y: 112, endPoint x: 744, endPoint y: 117, distance: 73.3
click at [744, 117] on section "Deal setup Deal * Ant test 2 Deal owner [PERSON_NAME] Status * Sold Date of sal…" at bounding box center [994, 182] width 517 height 256
type input "Biochar deal for Ant TEST"
click at [1222, 599] on span "Save" at bounding box center [1218, 605] width 25 height 16
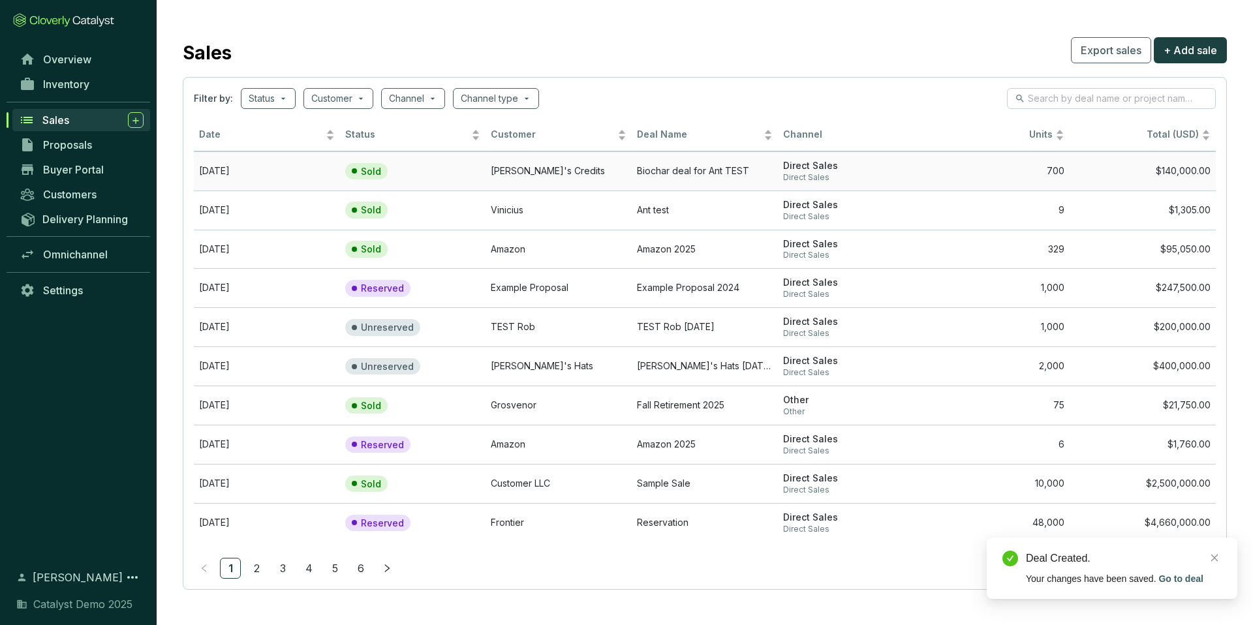
click at [429, 167] on td "Sold" at bounding box center [413, 170] width 146 height 39
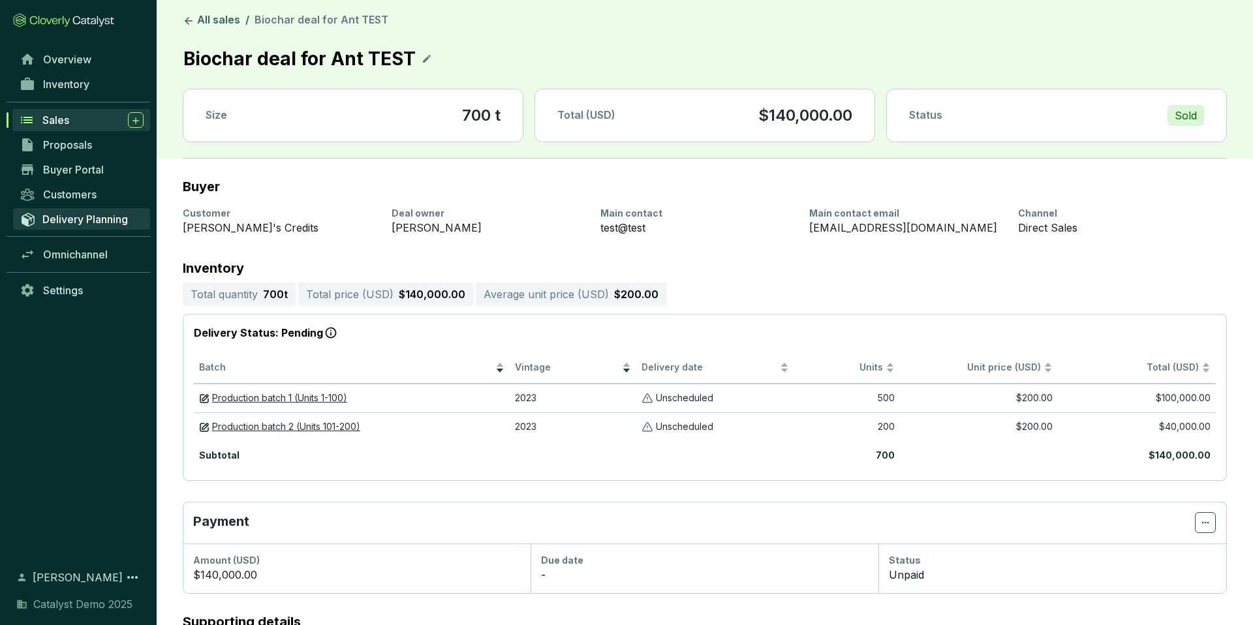
click at [87, 211] on link "Delivery Planning" at bounding box center [81, 219] width 137 height 22
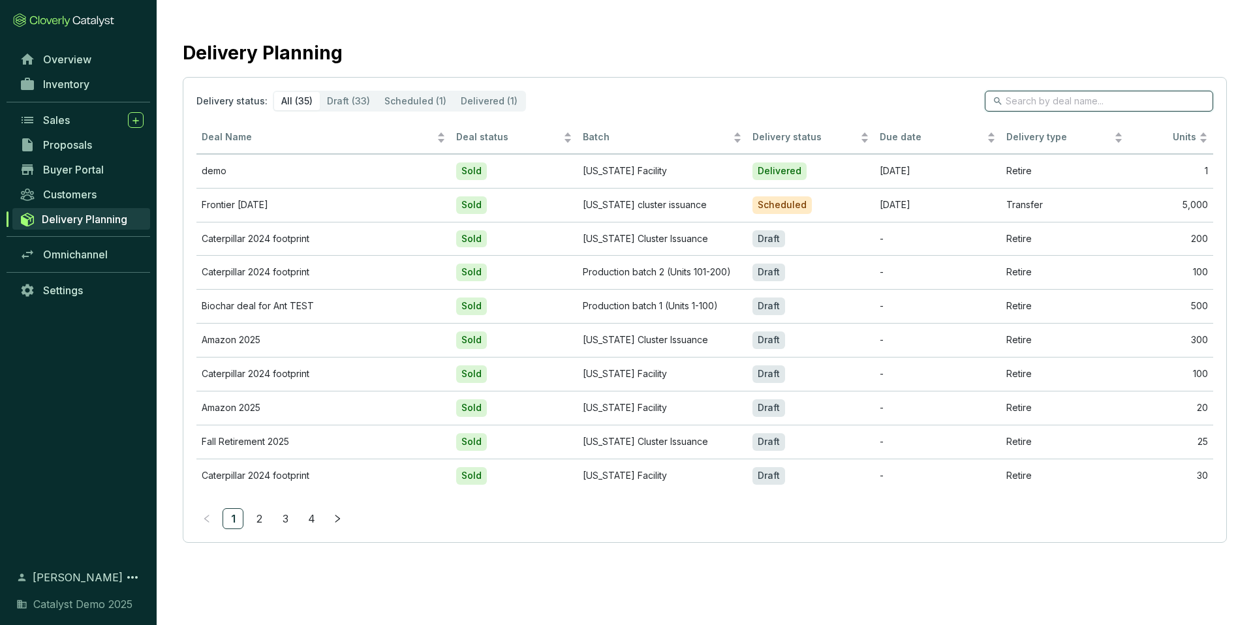
click at [1091, 96] on input "search" at bounding box center [1100, 101] width 188 height 14
type input "biochar"
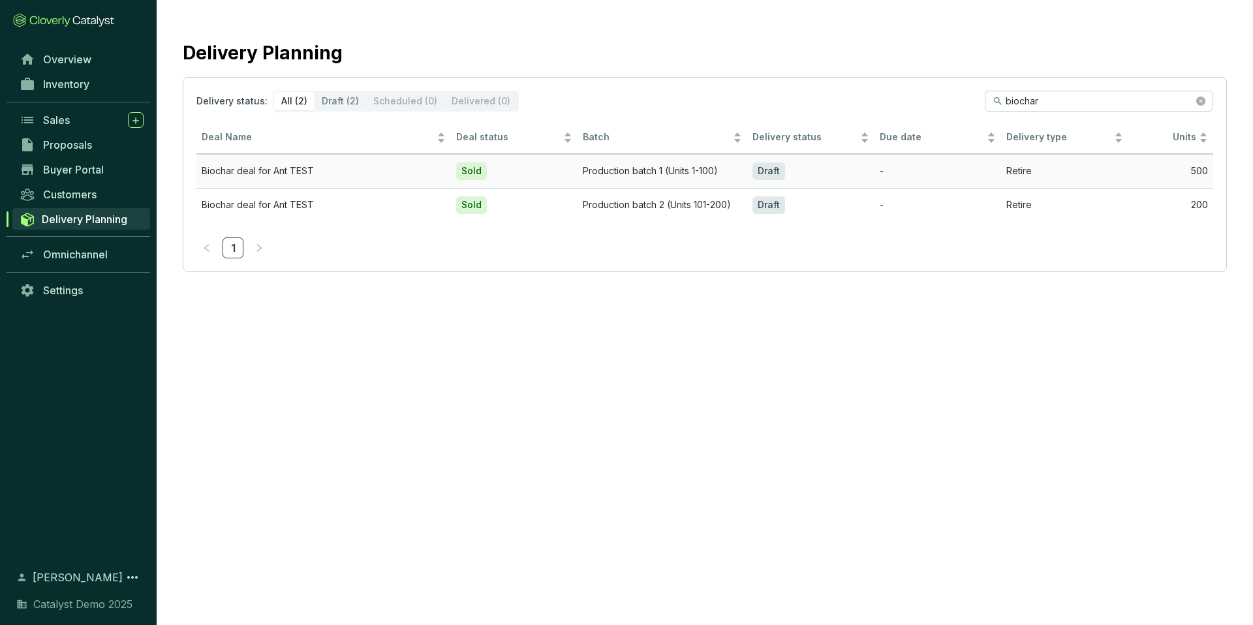
click at [540, 175] on td "Sold" at bounding box center [514, 171] width 127 height 34
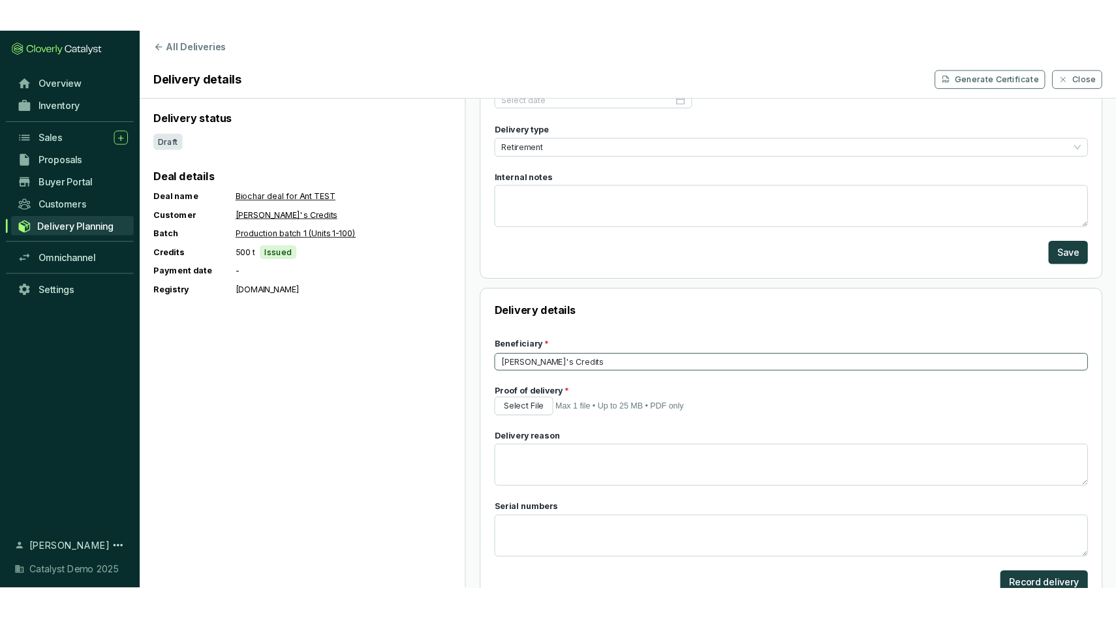
scroll to position [136, 0]
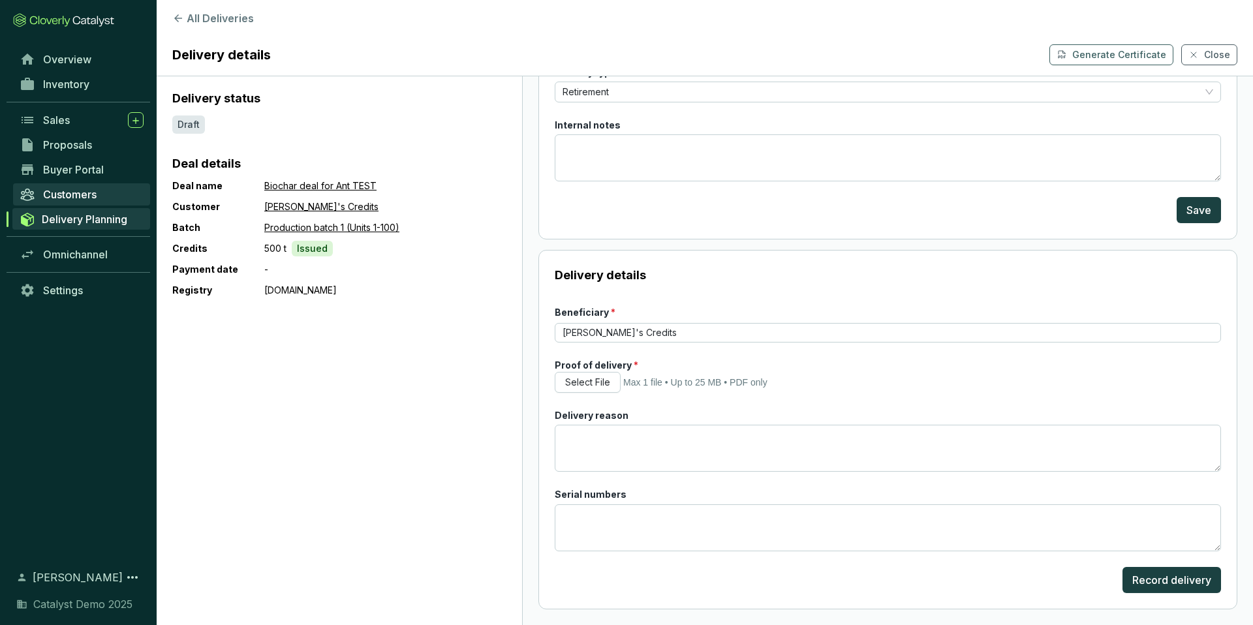
click at [83, 193] on span "Customers" at bounding box center [70, 194] width 54 height 13
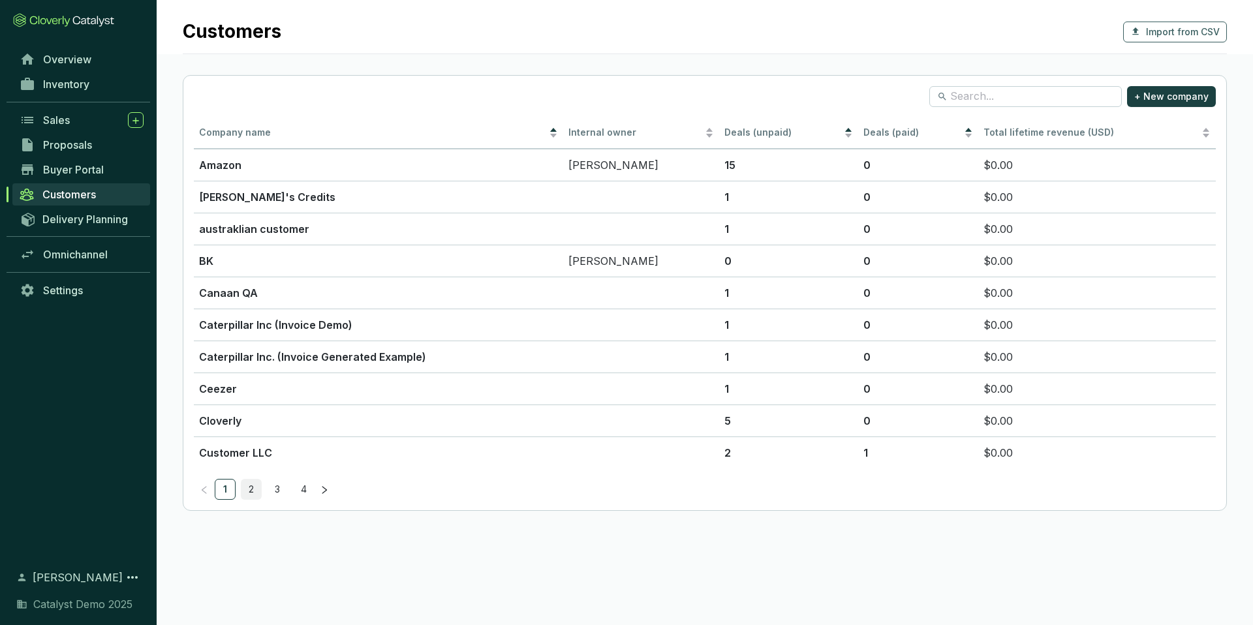
click at [249, 488] on link "2" at bounding box center [252, 490] width 20 height 20
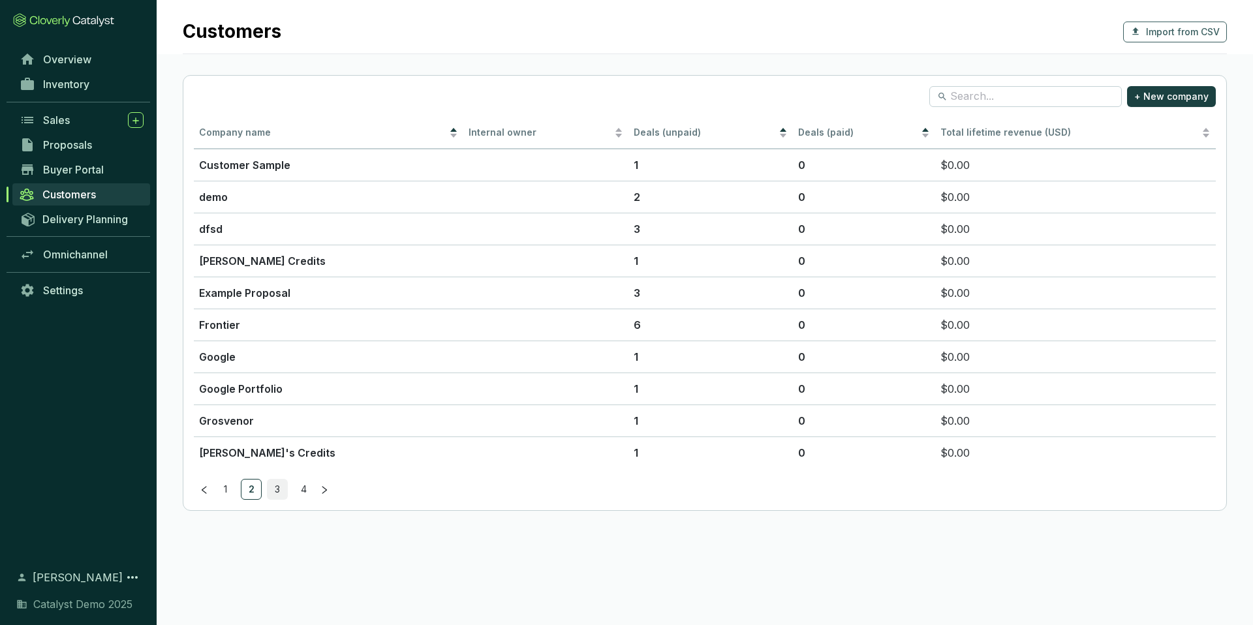
click at [273, 485] on link "3" at bounding box center [278, 490] width 20 height 20
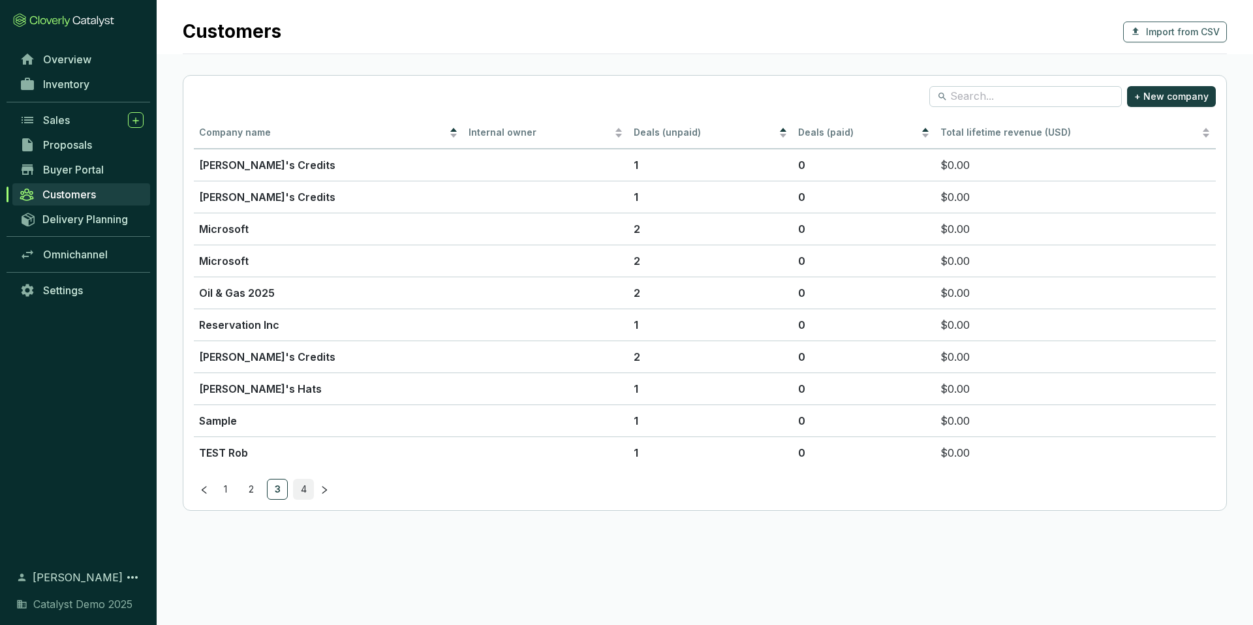
click at [301, 486] on link "4" at bounding box center [304, 490] width 20 height 20
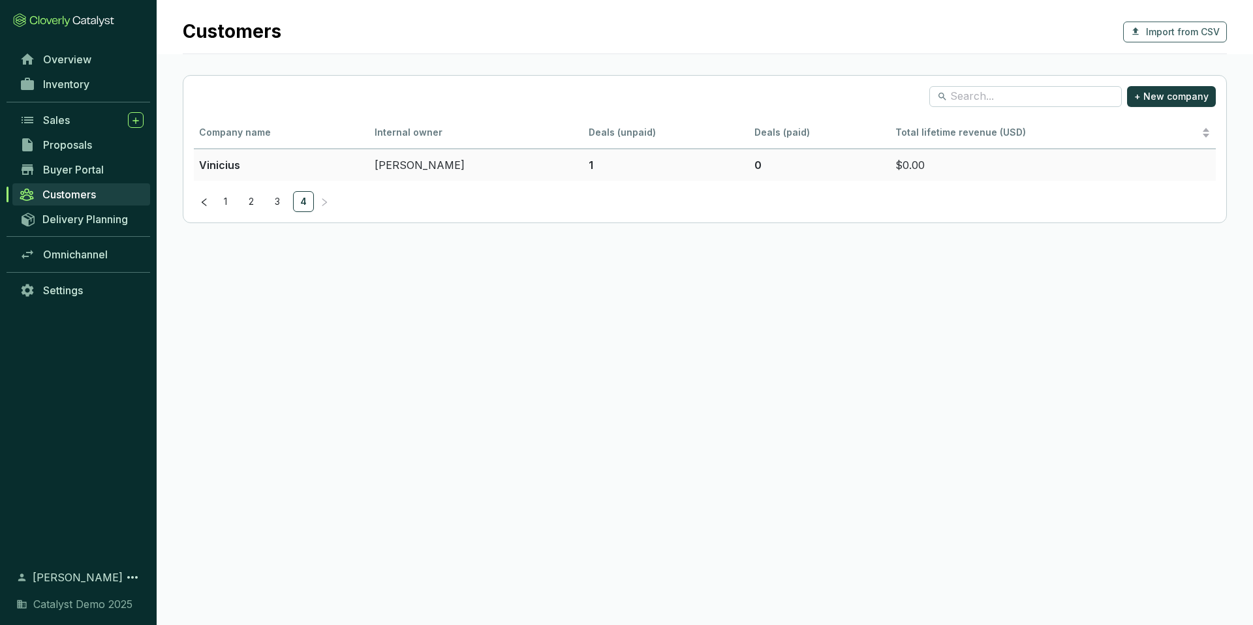
click at [668, 167] on p "1" at bounding box center [666, 165] width 155 height 16
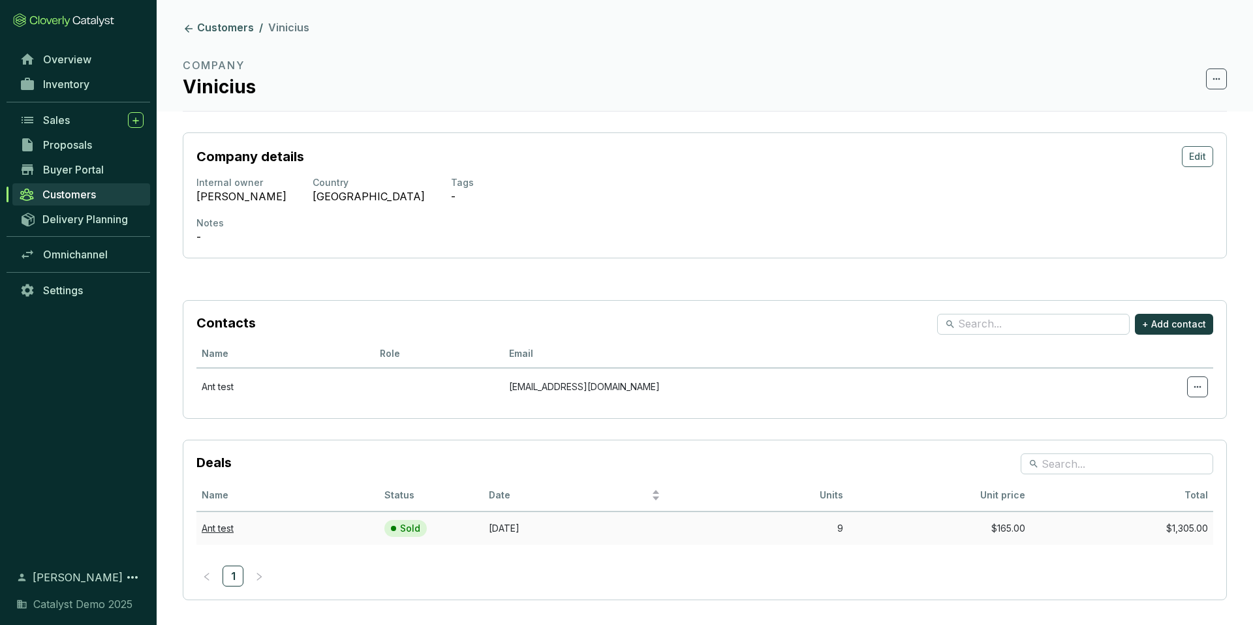
click at [465, 527] on td "Sold" at bounding box center [431, 528] width 104 height 33
drag, startPoint x: 407, startPoint y: 529, endPoint x: 392, endPoint y: 528, distance: 15.7
click at [407, 529] on p "Sold" at bounding box center [410, 529] width 20 height 12
drag, startPoint x: 312, startPoint y: 526, endPoint x: 289, endPoint y: 526, distance: 23.5
click at [294, 525] on td "Ant test" at bounding box center [287, 528] width 183 height 33
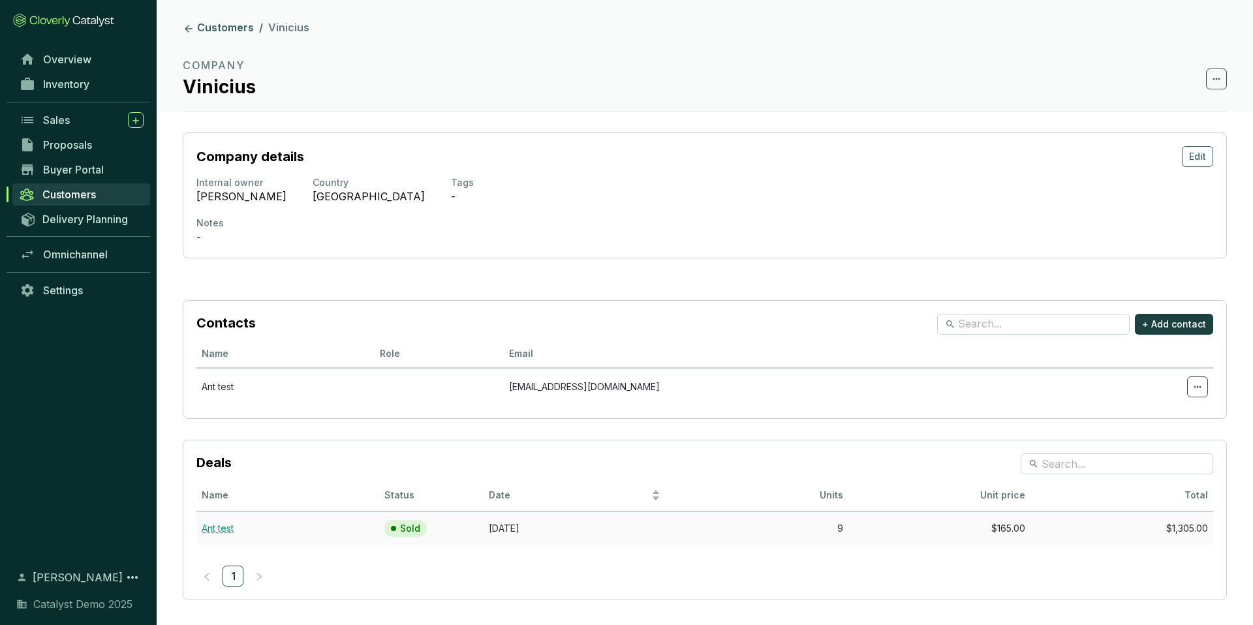
click at [218, 529] on link "Ant test" at bounding box center [218, 528] width 32 height 11
click at [89, 54] on span "Overview" at bounding box center [67, 59] width 48 height 13
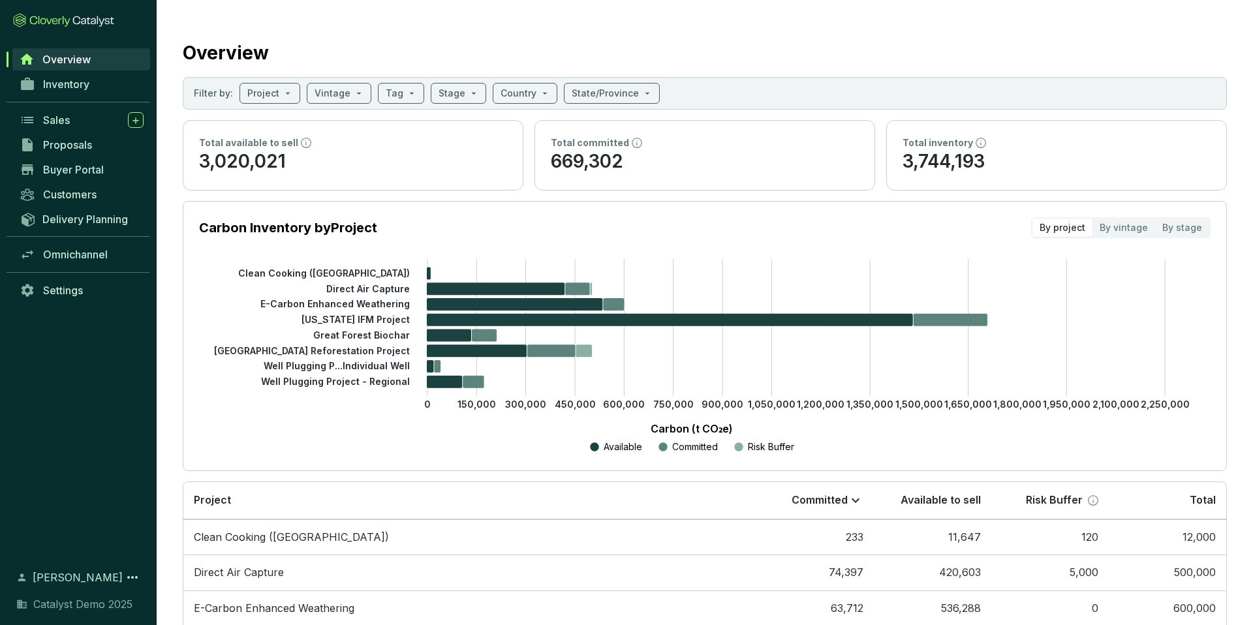
click at [89, 57] on span "Overview" at bounding box center [66, 59] width 48 height 13
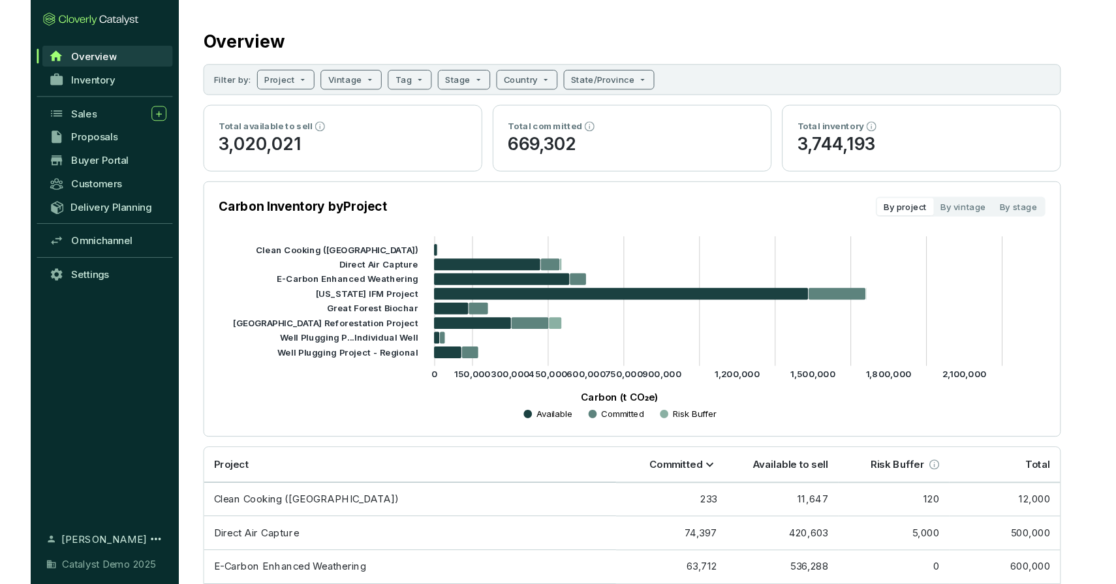
scroll to position [12, 0]
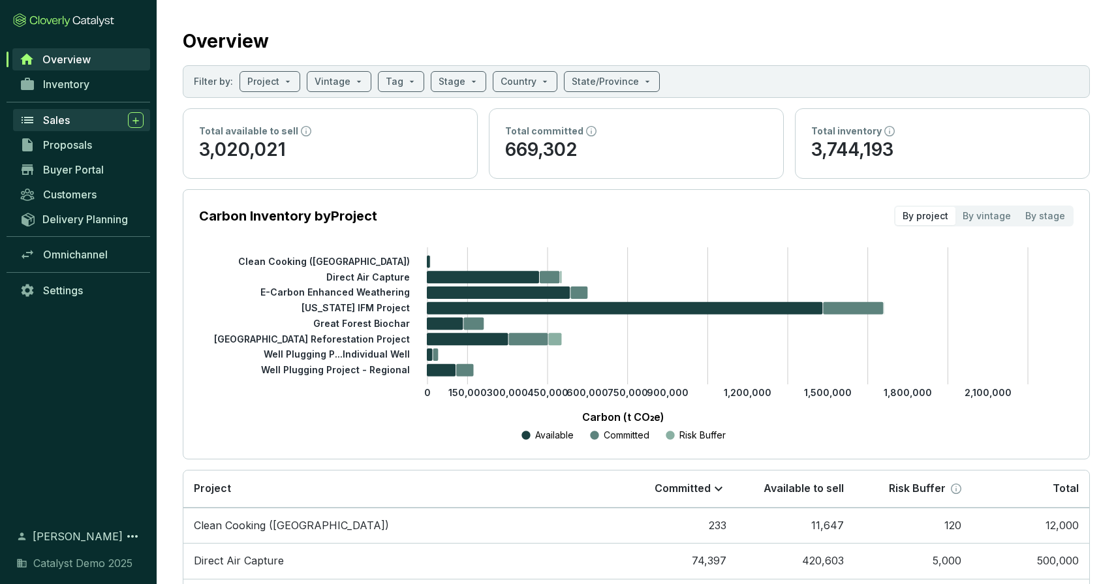
click at [86, 123] on div "Sales" at bounding box center [93, 120] width 101 height 16
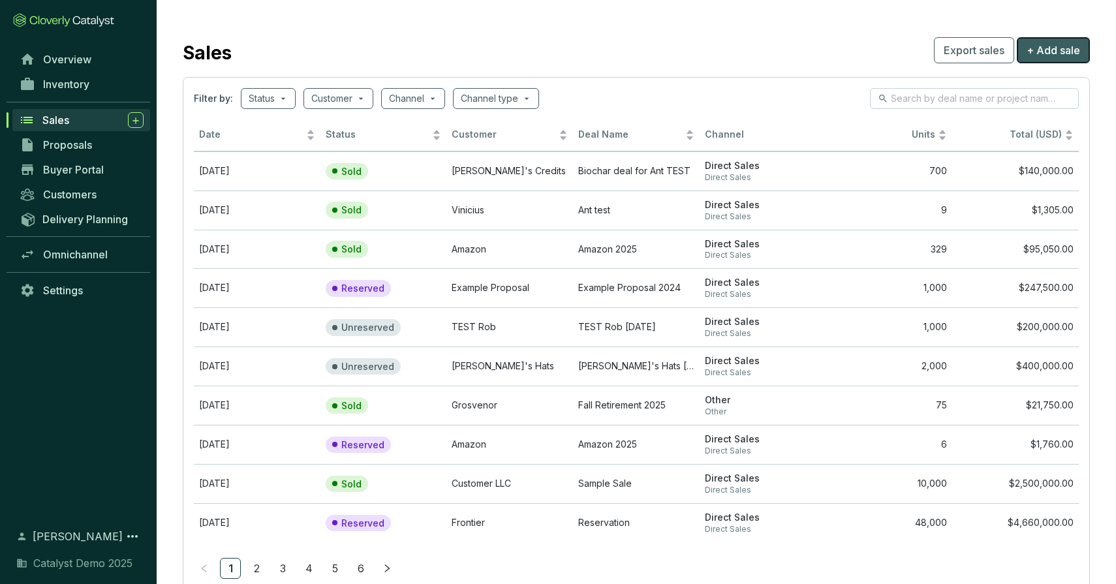
click at [1031, 46] on span "+ Add sale" at bounding box center [1054, 50] width 54 height 16
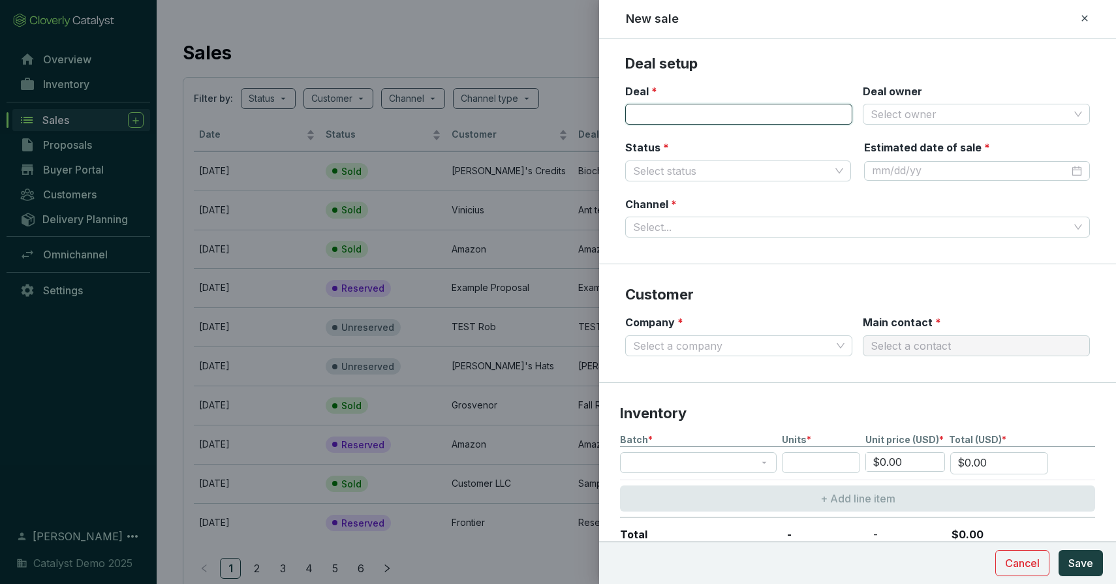
click at [681, 115] on input "Deal *" at bounding box center [738, 114] width 227 height 21
click at [971, 116] on input "Deal owner" at bounding box center [970, 114] width 198 height 20
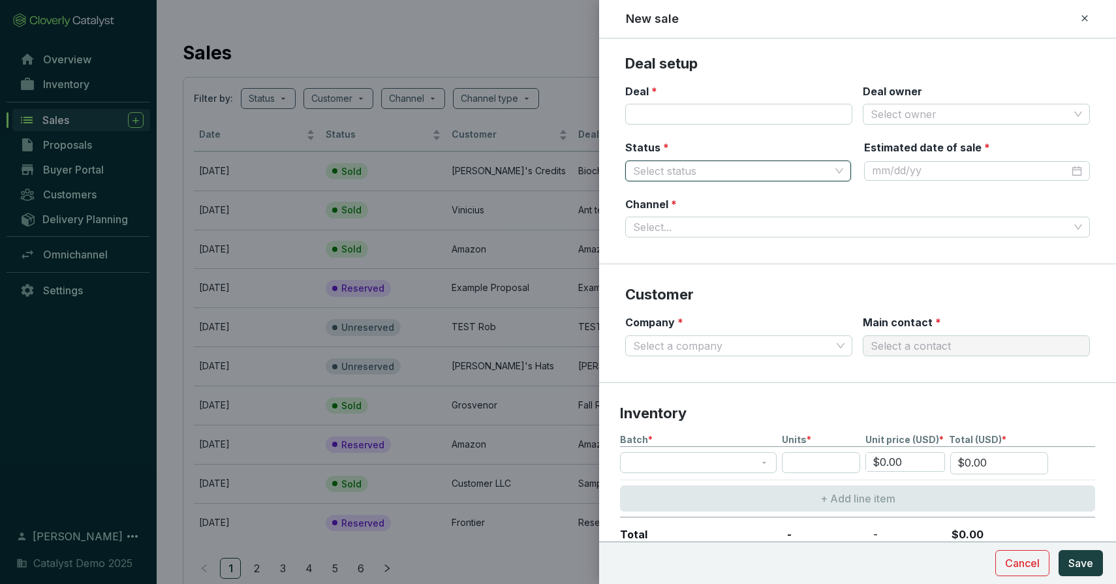
click at [725, 168] on input "Status *" at bounding box center [731, 171] width 197 height 20
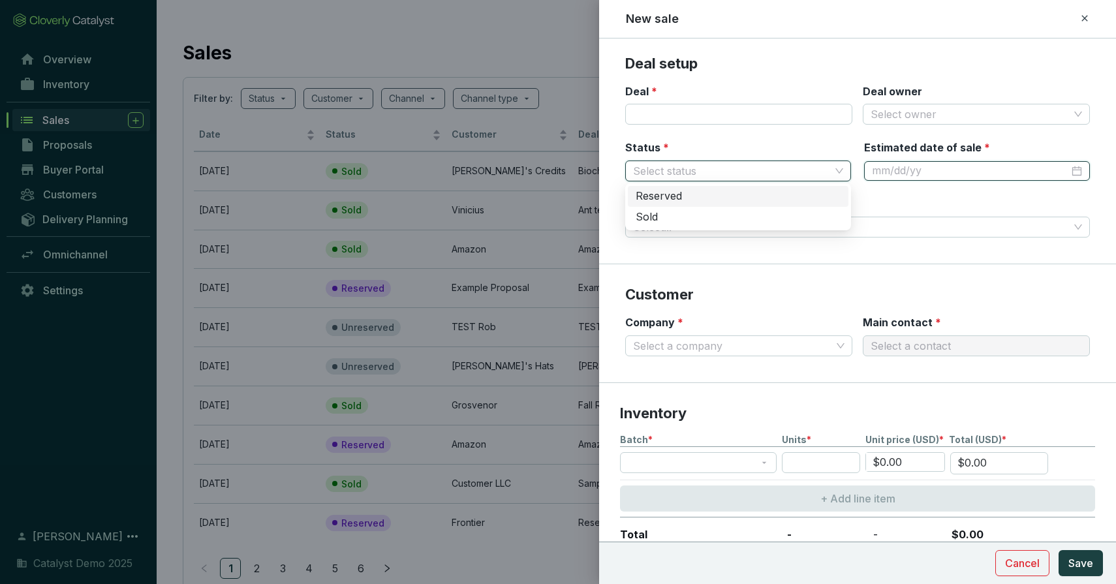
click at [901, 166] on input "Estimated date of sale *" at bounding box center [970, 171] width 197 height 14
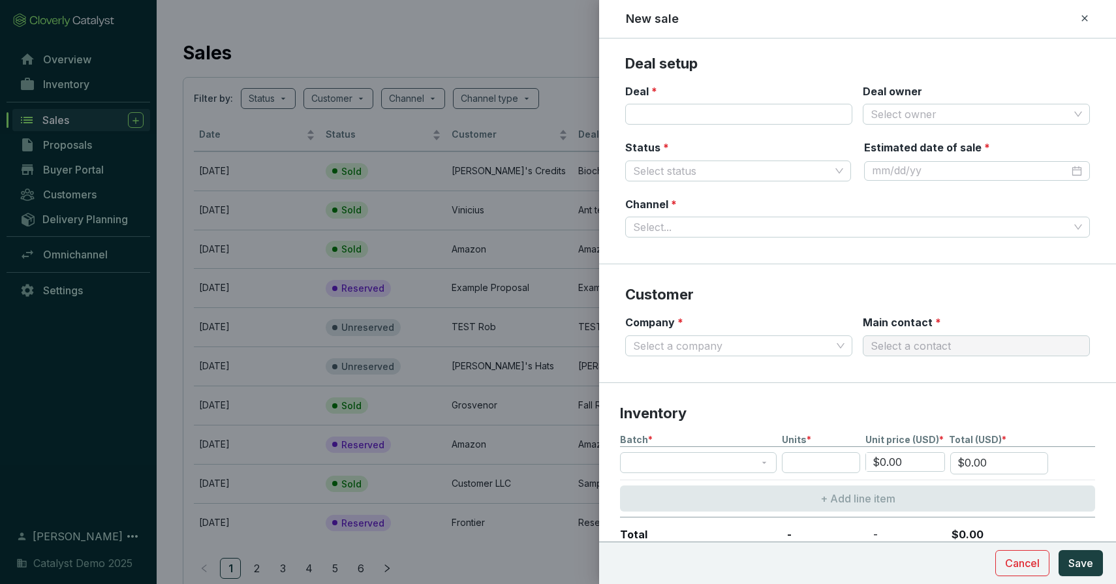
click at [690, 256] on section "Deal setup Deal * Deal owner Select owner Status * Select status Estimated date…" at bounding box center [857, 159] width 517 height 210
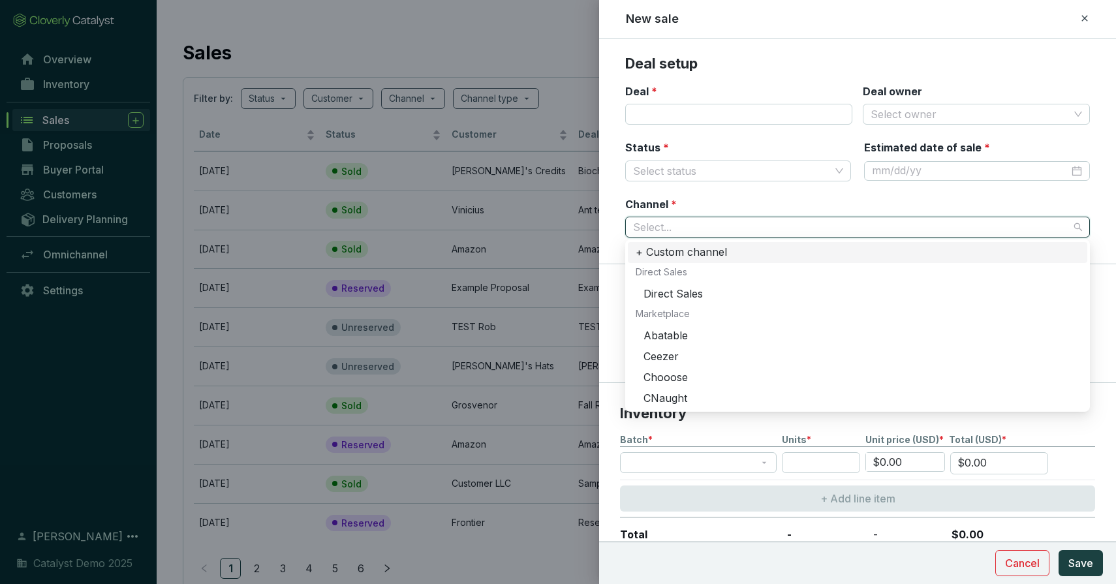
click at [686, 224] on input "Channel *" at bounding box center [851, 227] width 436 height 20
click at [616, 200] on section "Deal setup Deal * Deal owner Select owner Status * Select status Estimated date…" at bounding box center [857, 159] width 517 height 210
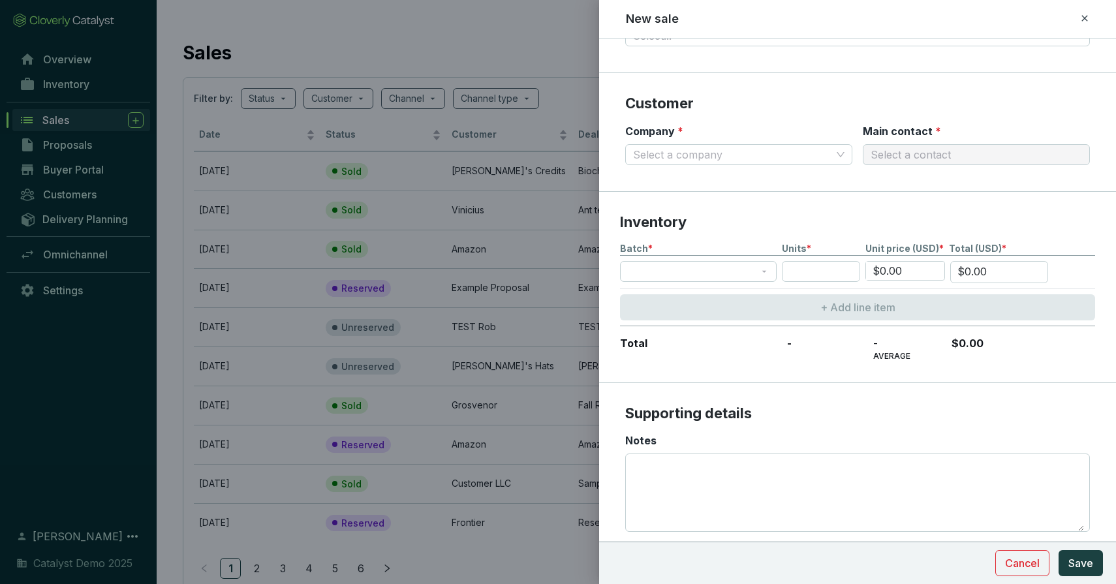
scroll to position [231, 0]
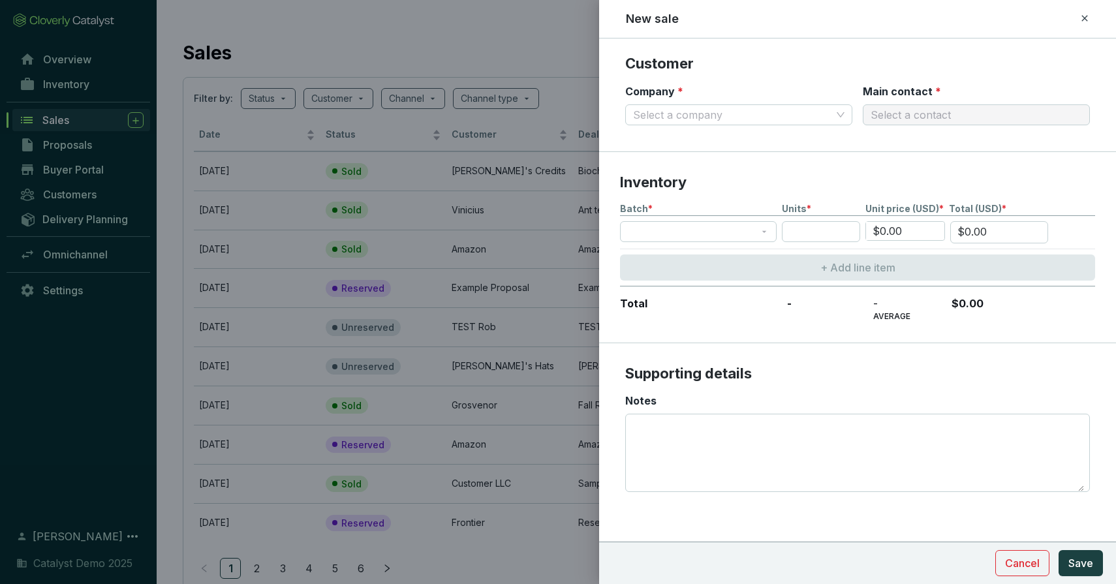
drag, startPoint x: 1086, startPoint y: 18, endPoint x: 1071, endPoint y: 24, distance: 15.8
click at [1086, 18] on icon at bounding box center [1085, 18] width 10 height 16
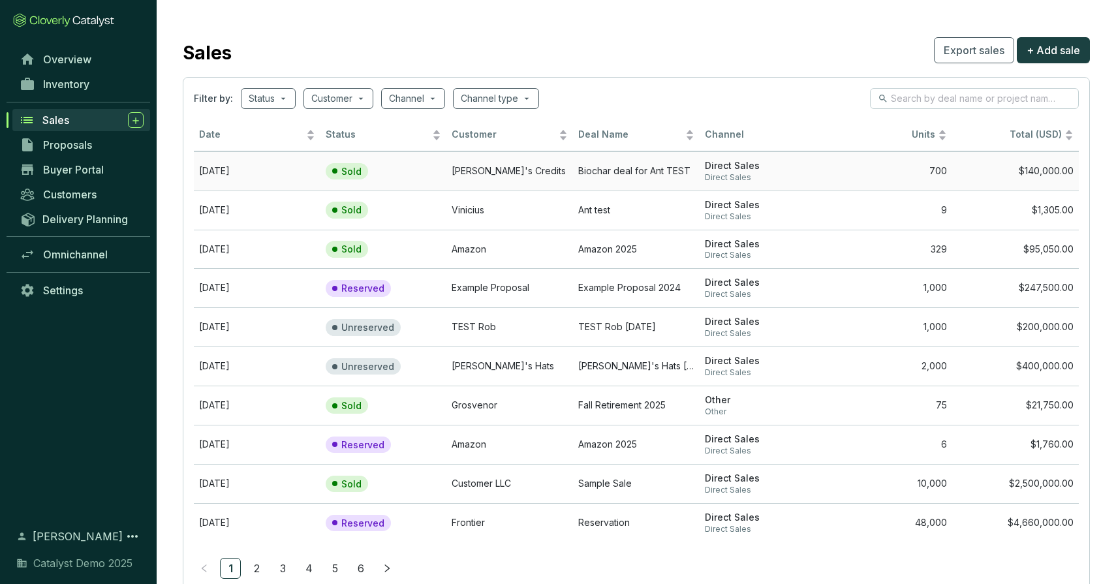
click at [416, 171] on td "Sold" at bounding box center [384, 170] width 127 height 39
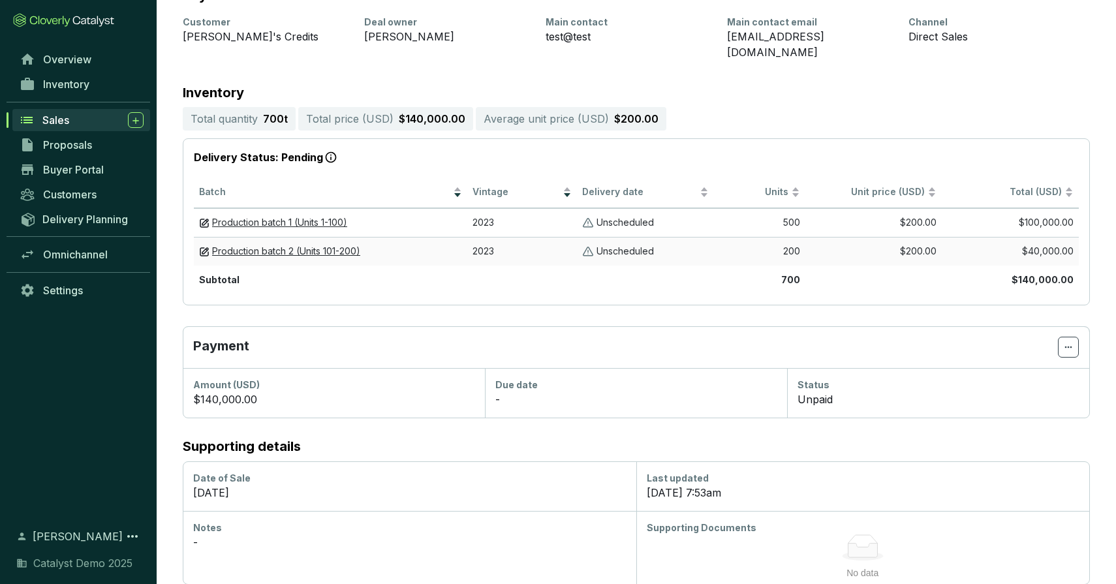
scroll to position [59, 0]
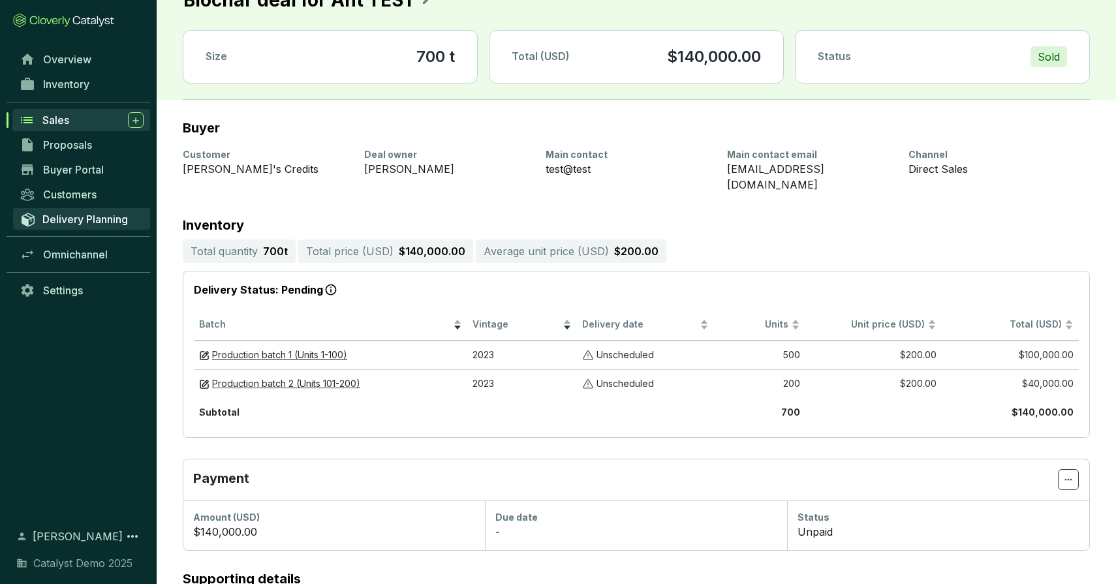
click at [84, 215] on span "Delivery Planning" at bounding box center [85, 219] width 86 height 13
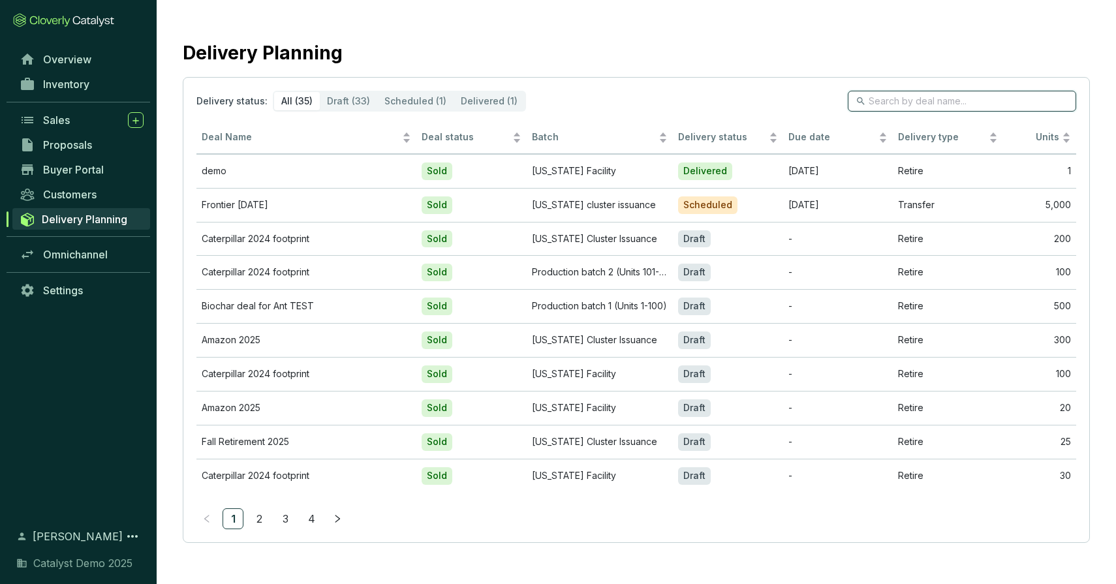
click at [907, 103] on input "search" at bounding box center [963, 101] width 188 height 14
type input "ant test"
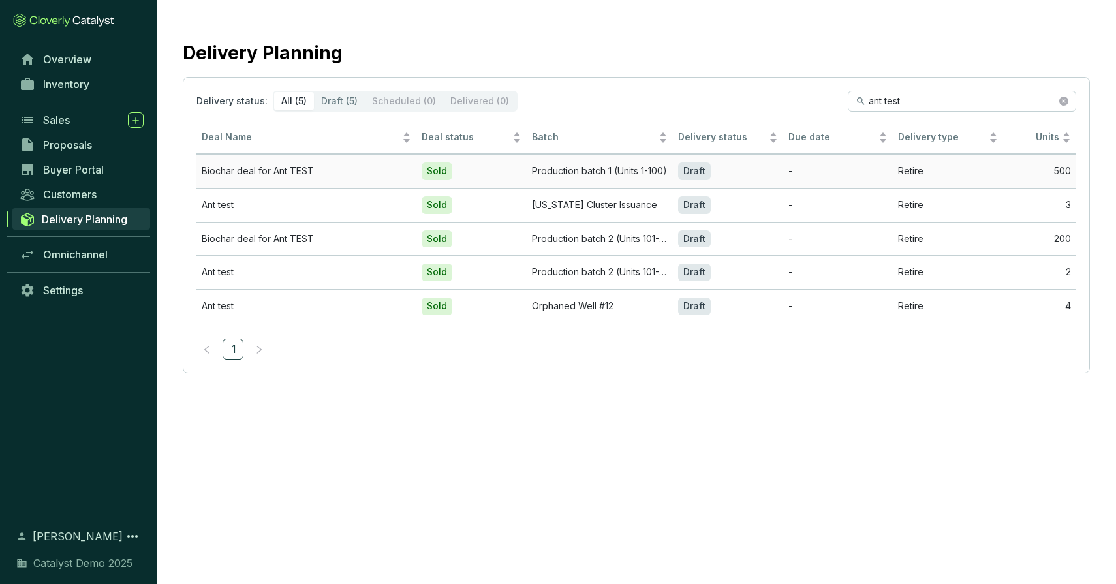
click at [341, 166] on td "Biochar deal for Ant TEST" at bounding box center [306, 171] width 220 height 34
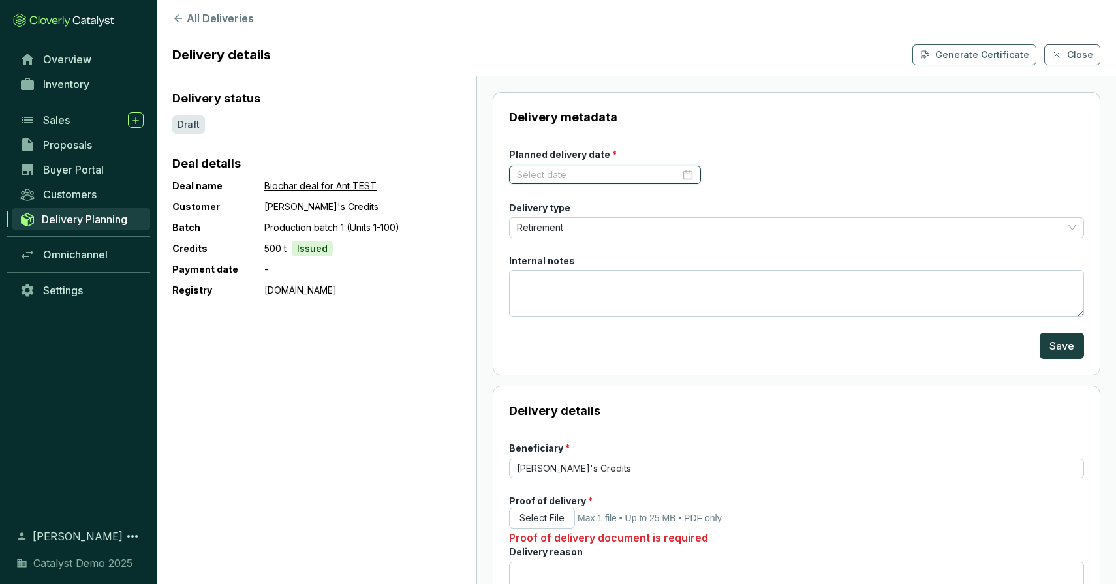
click at [595, 176] on input "Planned delivery date *" at bounding box center [598, 174] width 163 height 13
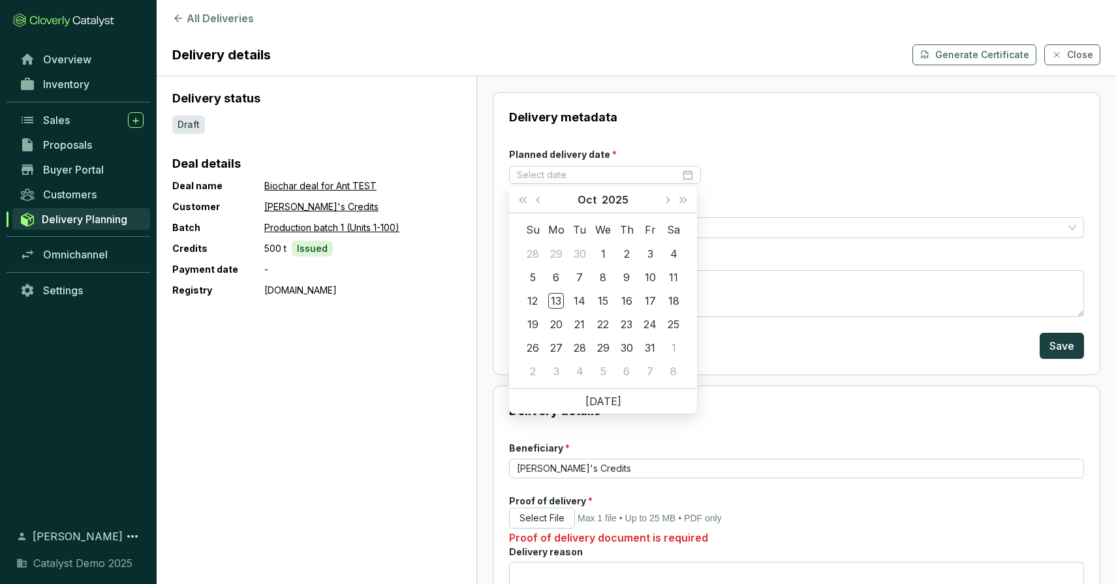
drag, startPoint x: 831, startPoint y: 157, endPoint x: 819, endPoint y: 159, distance: 12.5
click at [831, 157] on form "Planned delivery date * Delivery type Retirement Internal notes Save" at bounding box center [796, 253] width 575 height 211
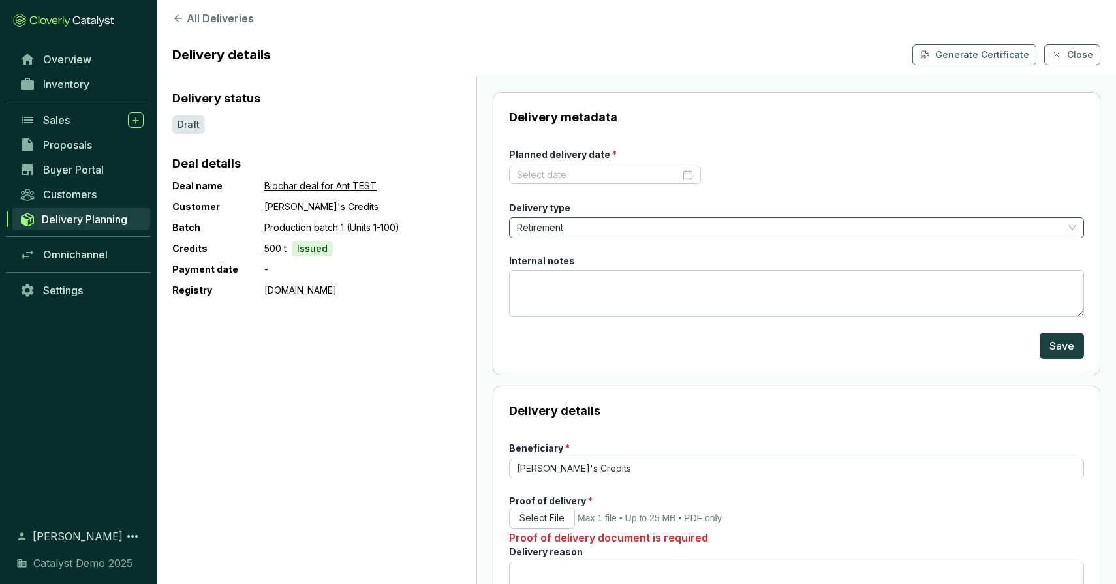
click at [570, 227] on span "Retirement" at bounding box center [796, 228] width 559 height 20
click at [452, 208] on div "[PERSON_NAME]'s Credits" at bounding box center [362, 207] width 196 height 16
click at [559, 286] on textarea "Internal notes" at bounding box center [796, 293] width 575 height 47
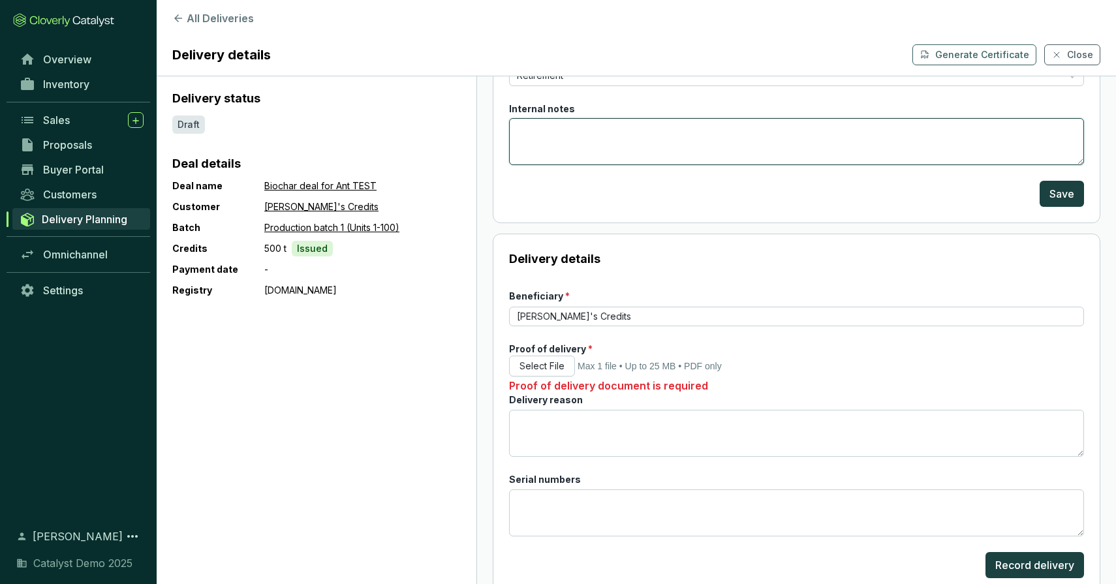
scroll to position [178, 0]
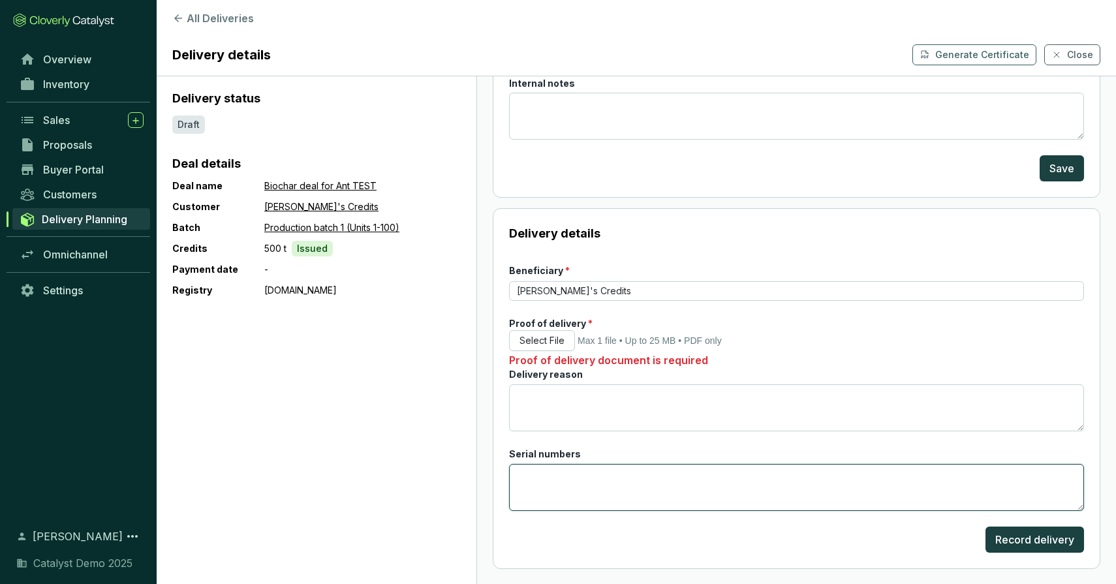
click at [544, 474] on textarea "Serial numbers" at bounding box center [796, 487] width 575 height 47
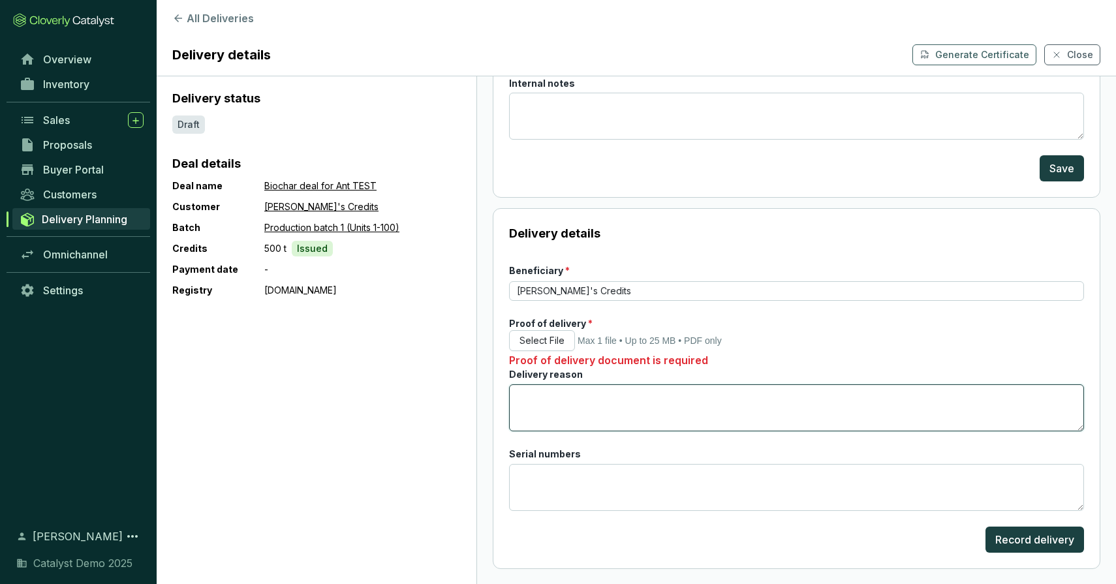
click at [529, 400] on textarea "Delivery reason" at bounding box center [796, 407] width 575 height 47
click at [760, 331] on div "Select File Max 1 file • Up to 25 MB • PDF only" at bounding box center [796, 340] width 575 height 21
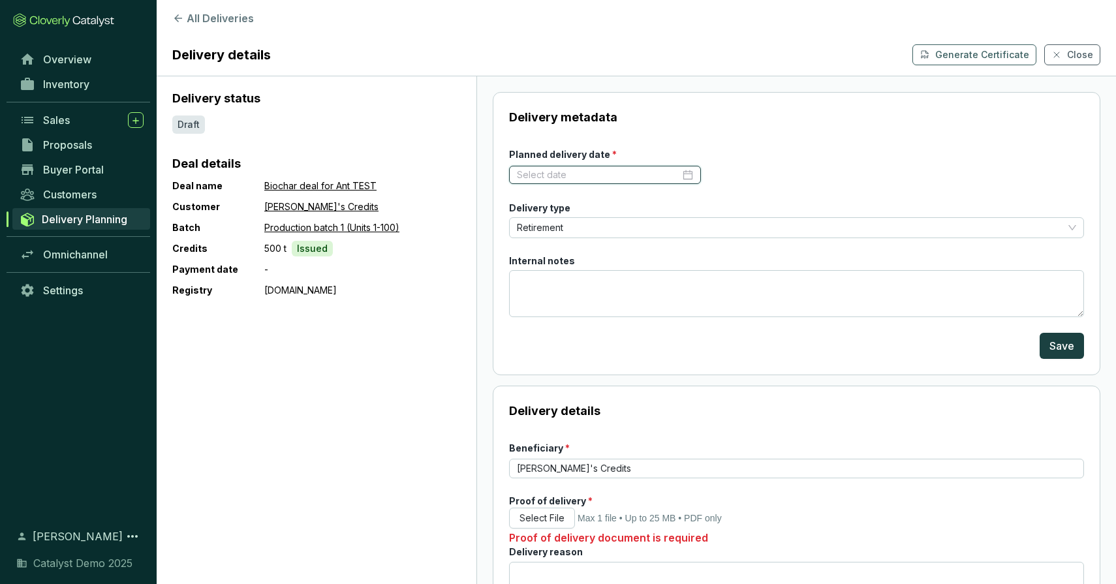
click at [606, 172] on input "Planned delivery date *" at bounding box center [598, 174] width 163 height 13
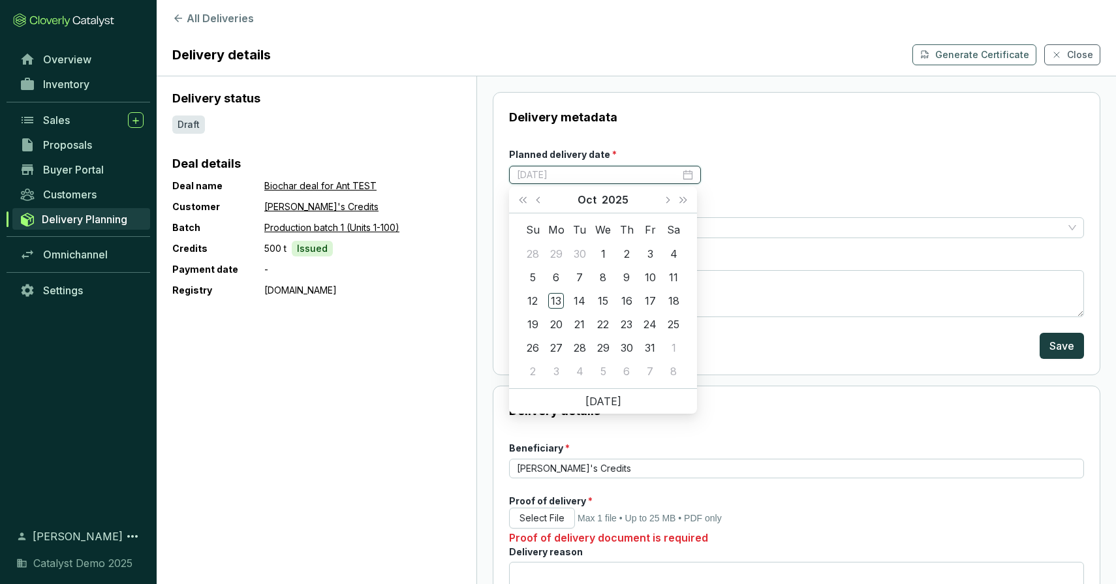
type input "[DATE]"
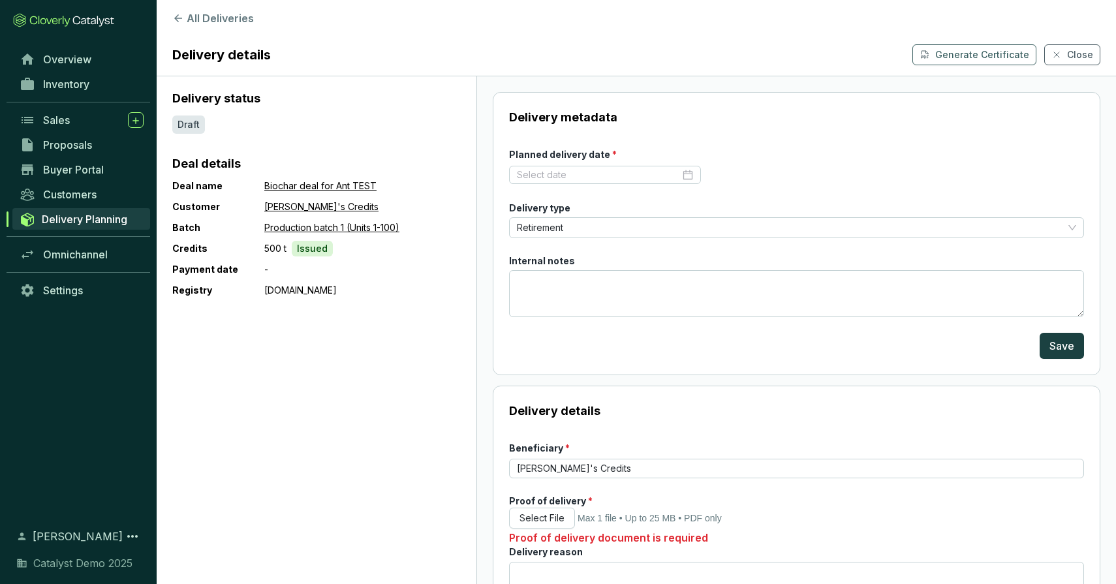
click at [459, 210] on div "[PERSON_NAME]'s Credits" at bounding box center [362, 207] width 196 height 16
click at [96, 219] on span "Delivery Planning" at bounding box center [85, 219] width 86 height 13
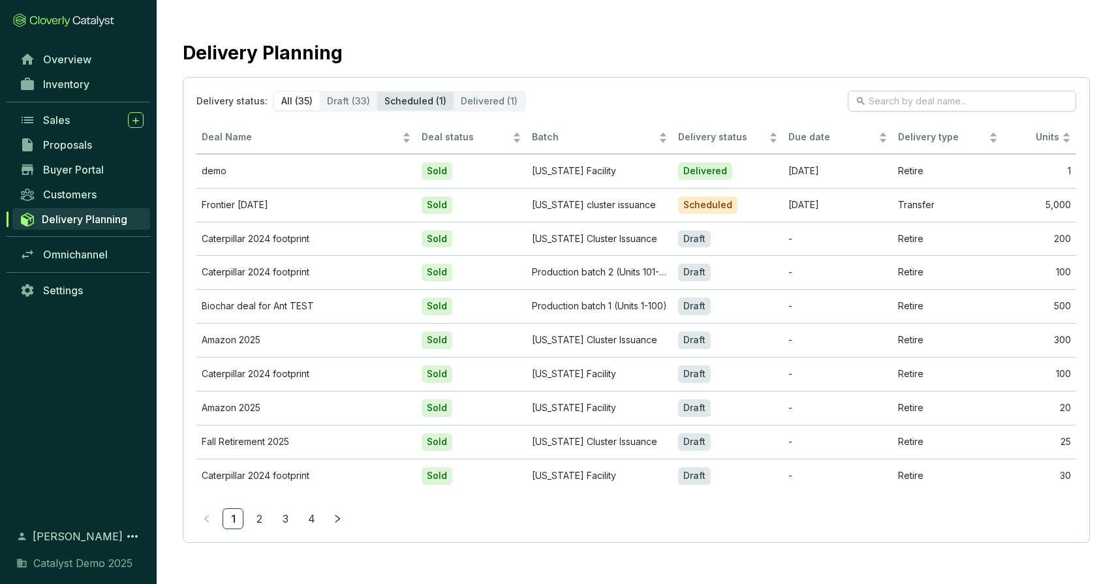
click at [422, 101] on div "Scheduled (1)" at bounding box center [415, 101] width 76 height 18
click at [377, 92] on input "Scheduled (1)" at bounding box center [377, 92] width 0 height 0
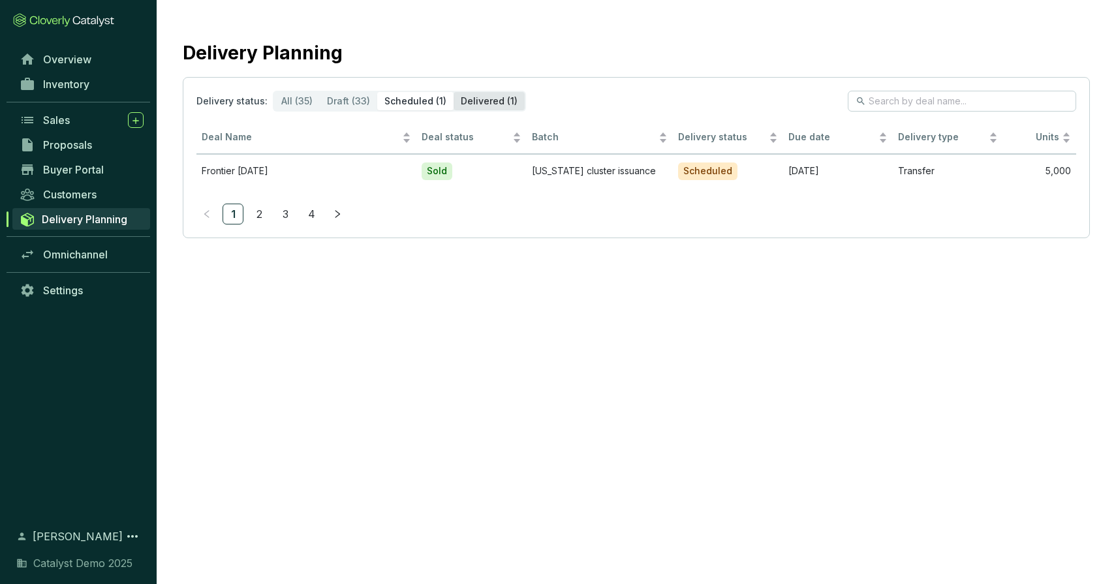
drag, startPoint x: 475, startPoint y: 98, endPoint x: 458, endPoint y: 101, distance: 17.8
click at [475, 98] on div "Delivered (1)" at bounding box center [489, 101] width 71 height 18
click at [454, 92] on input "Delivered (1)" at bounding box center [454, 92] width 0 height 0
click at [416, 103] on div "Scheduled (1)" at bounding box center [415, 101] width 76 height 18
click at [377, 92] on input "Scheduled (1)" at bounding box center [377, 92] width 0 height 0
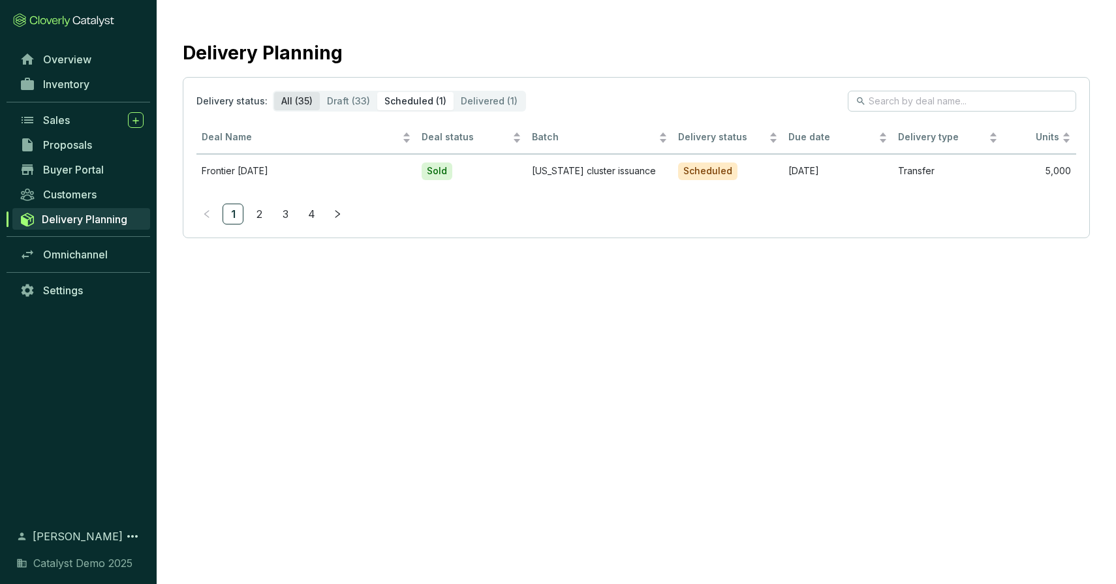
click at [290, 101] on div "All (35)" at bounding box center [297, 101] width 46 height 18
click at [274, 92] on input "All (35)" at bounding box center [274, 92] width 0 height 0
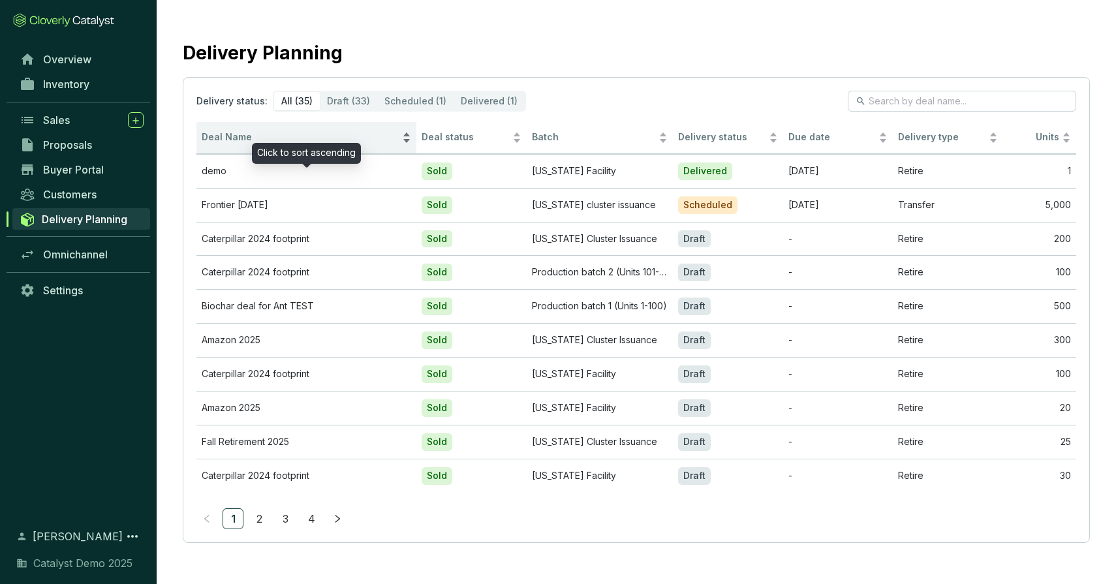
click at [345, 130] on div "Deal Name" at bounding box center [307, 138] width 210 height 16
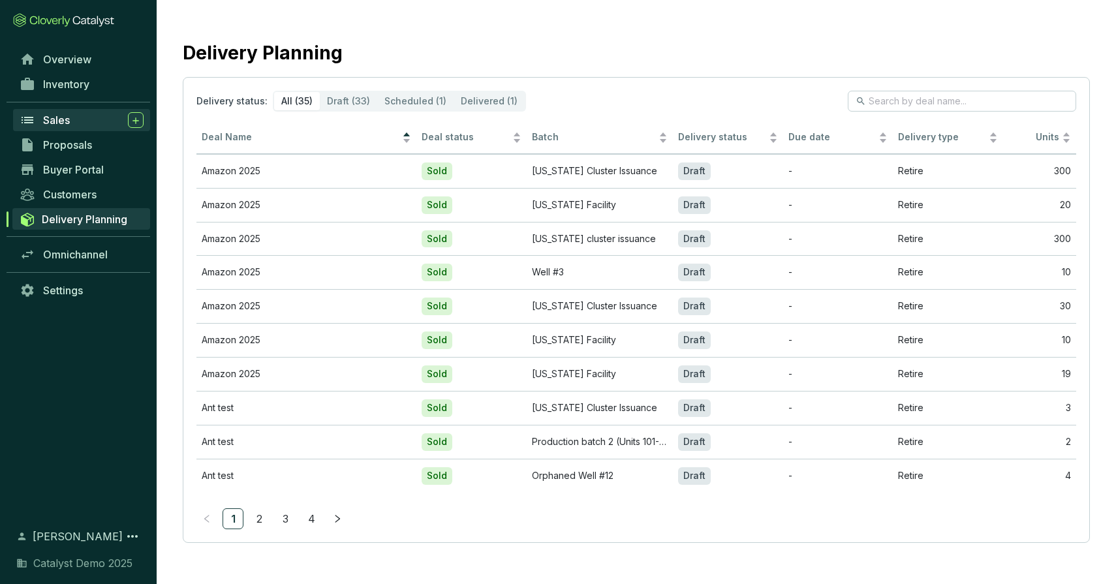
click at [65, 121] on span "Sales" at bounding box center [56, 120] width 27 height 13
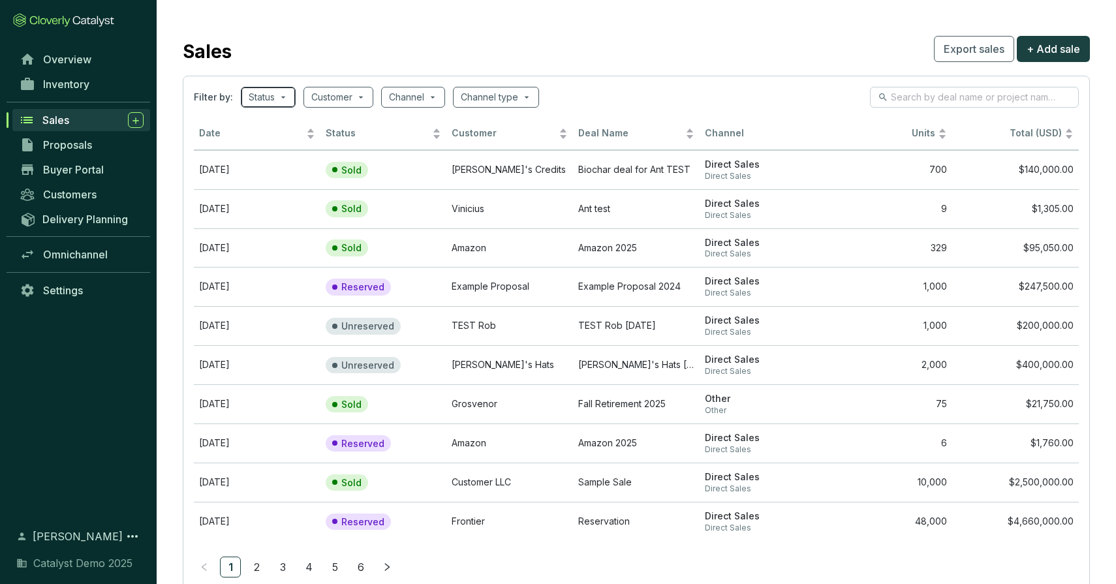
click at [279, 99] on span at bounding box center [268, 97] width 39 height 20
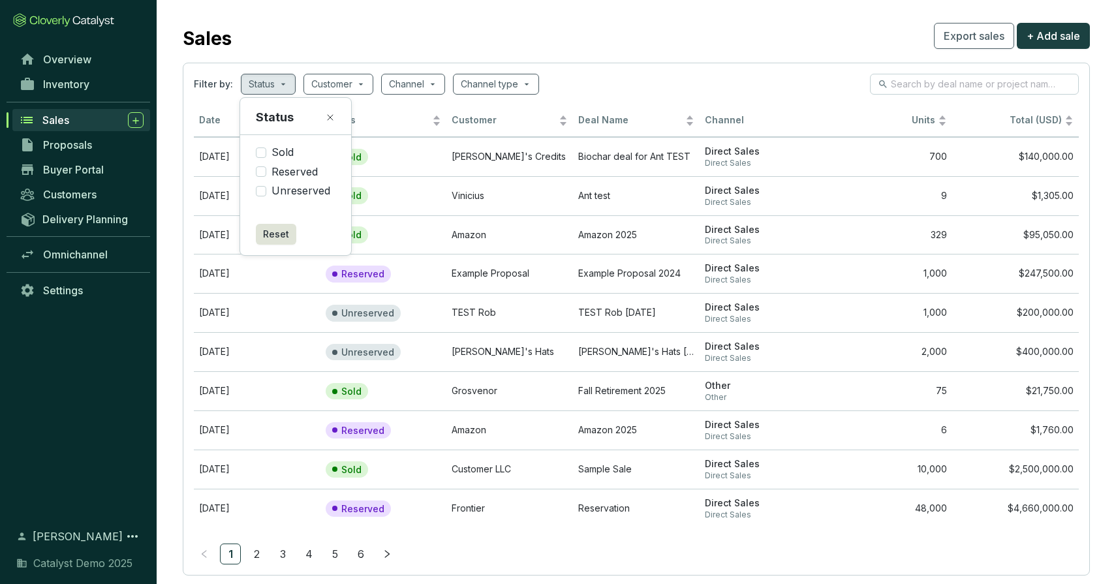
scroll to position [15, 0]
click at [408, 79] on input "search" at bounding box center [406, 84] width 35 height 20
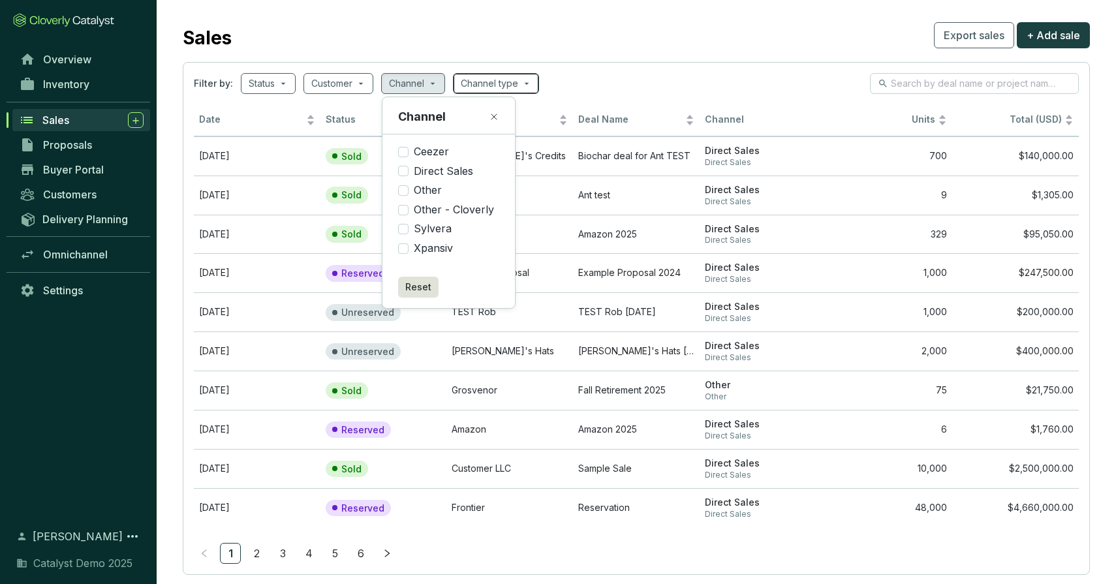
drag, startPoint x: 496, startPoint y: 80, endPoint x: 489, endPoint y: 82, distance: 7.3
click at [495, 81] on input "search" at bounding box center [489, 84] width 57 height 20
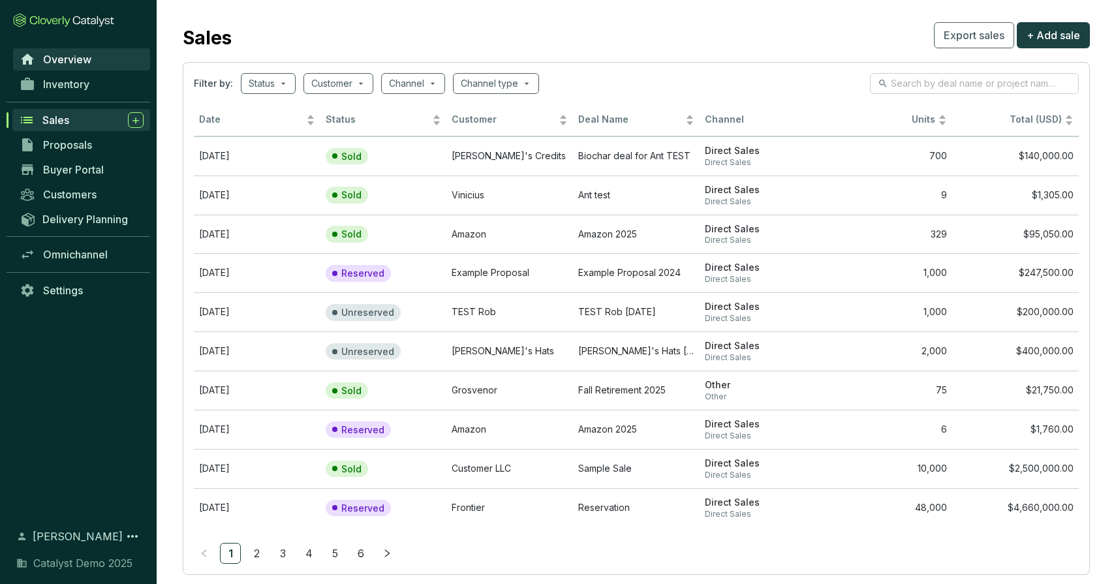
click at [70, 59] on span "Overview" at bounding box center [67, 59] width 48 height 13
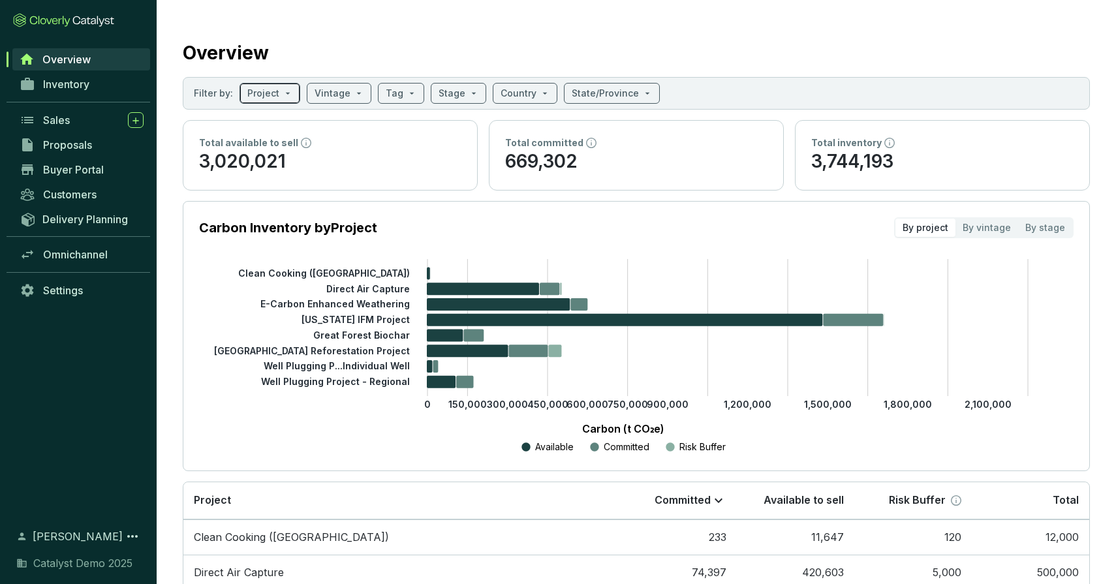
click at [264, 95] on input "search" at bounding box center [263, 94] width 32 height 20
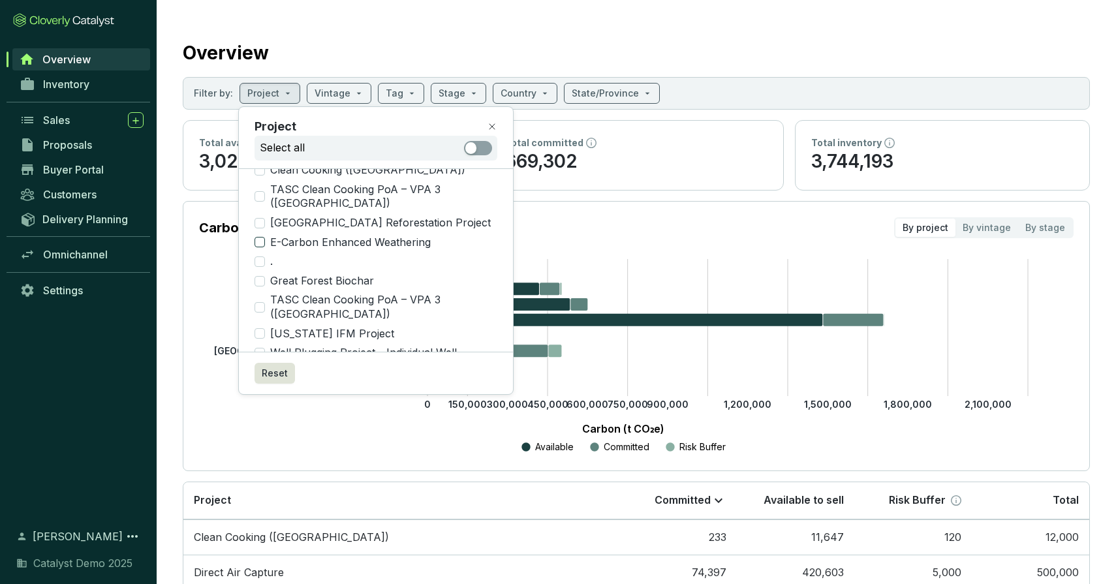
scroll to position [40, 0]
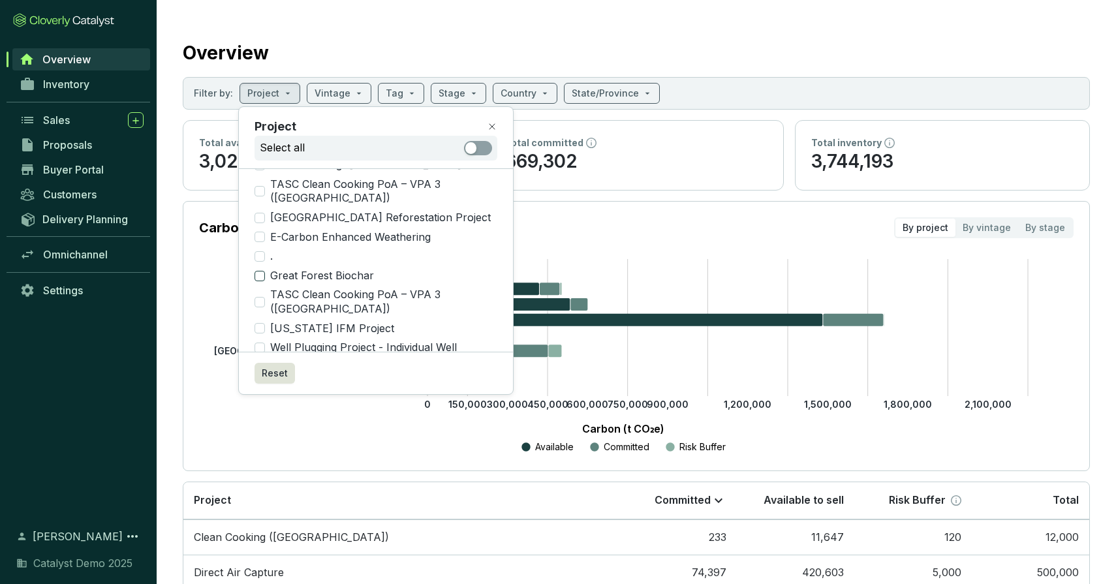
click at [260, 271] on input "Great Forest Biochar" at bounding box center [260, 276] width 10 height 10
checkbox input "true"
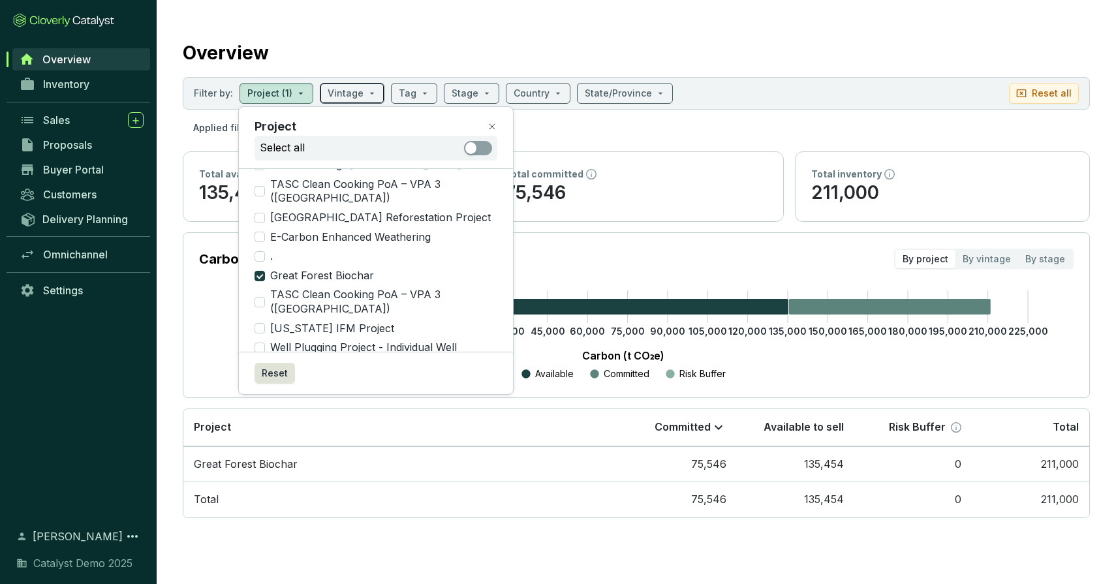
click at [358, 89] on span at bounding box center [352, 94] width 49 height 20
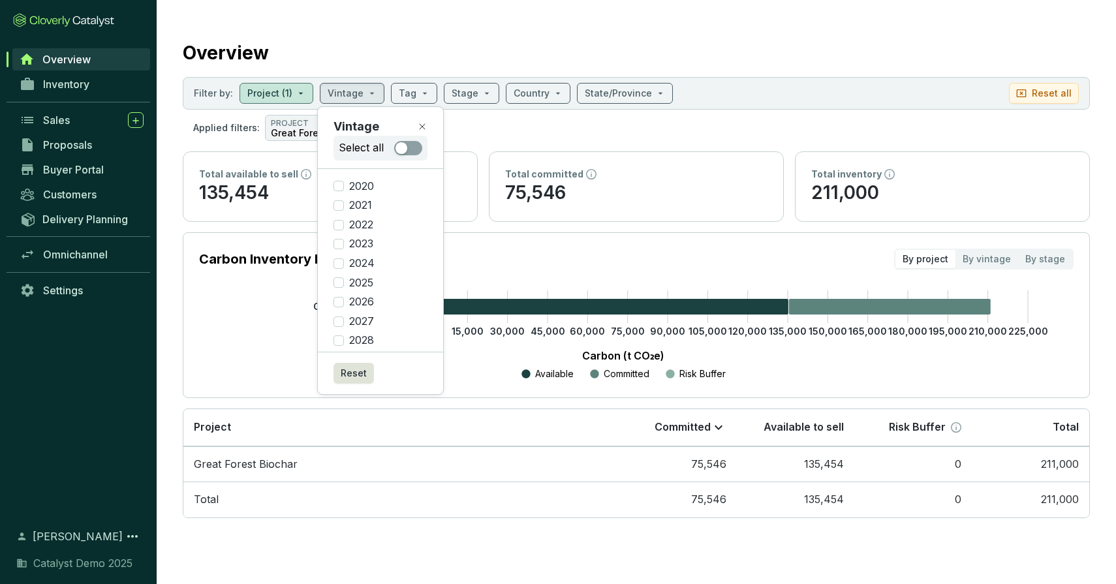
click at [398, 39] on div "Overview" at bounding box center [636, 50] width 907 height 33
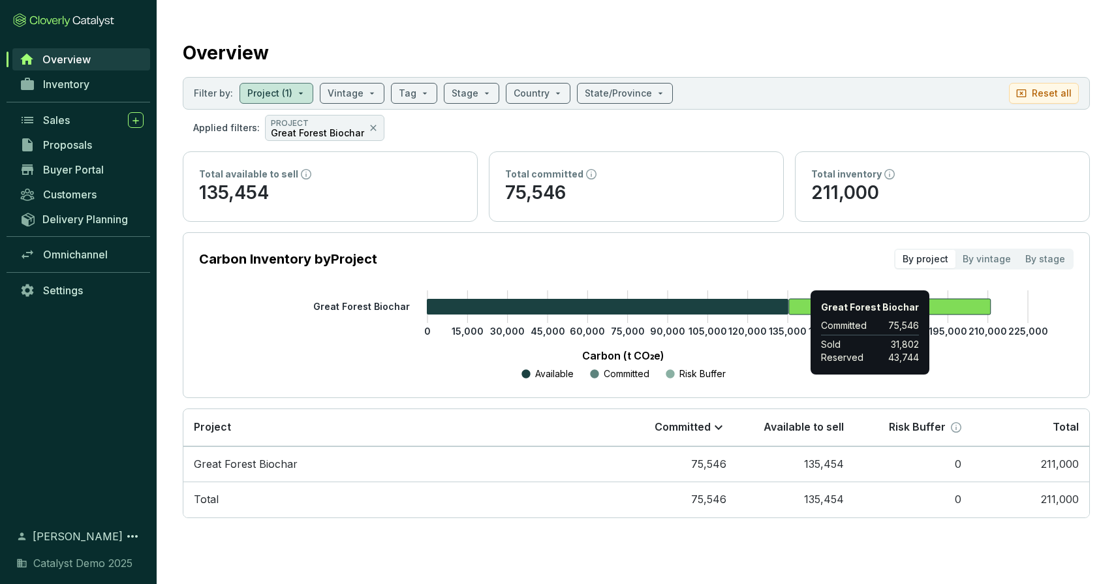
click at [804, 301] on icon at bounding box center [890, 307] width 202 height 16
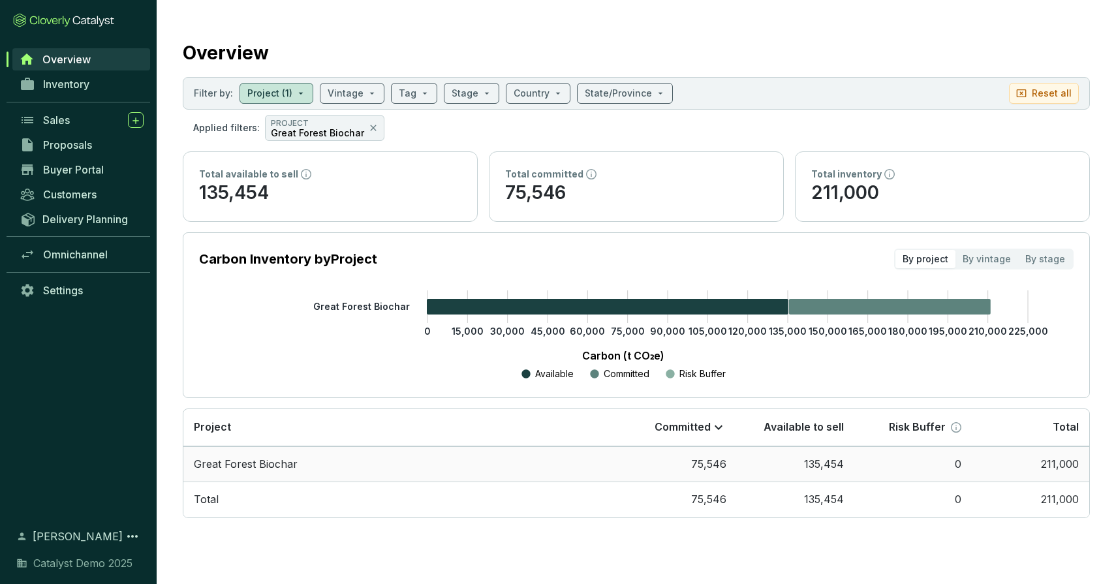
click at [480, 463] on td "Great Forest Biochar" at bounding box center [401, 464] width 436 height 36
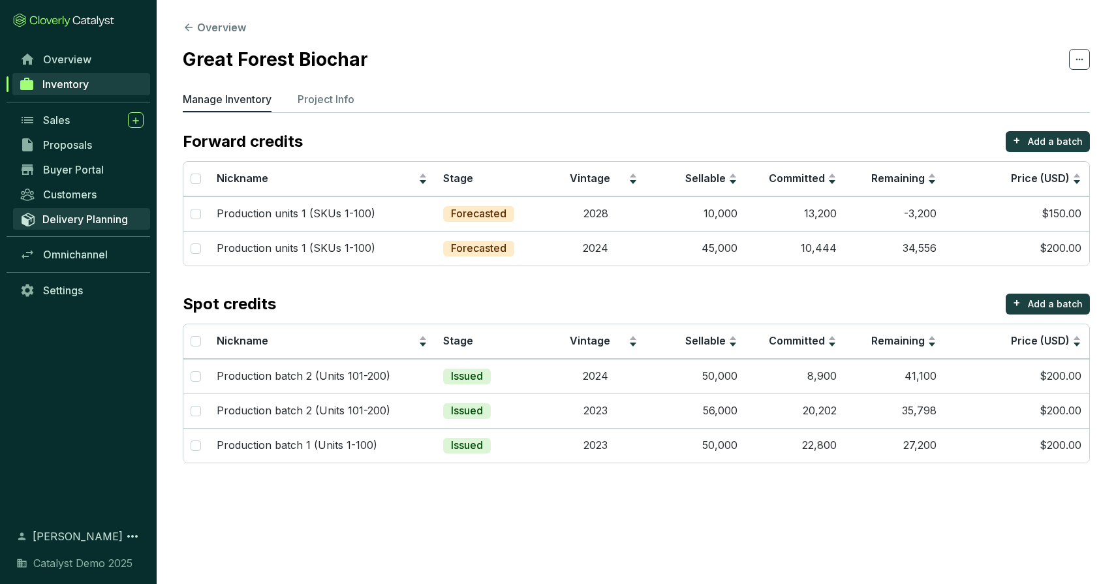
click at [90, 209] on link "Delivery Planning" at bounding box center [81, 219] width 137 height 22
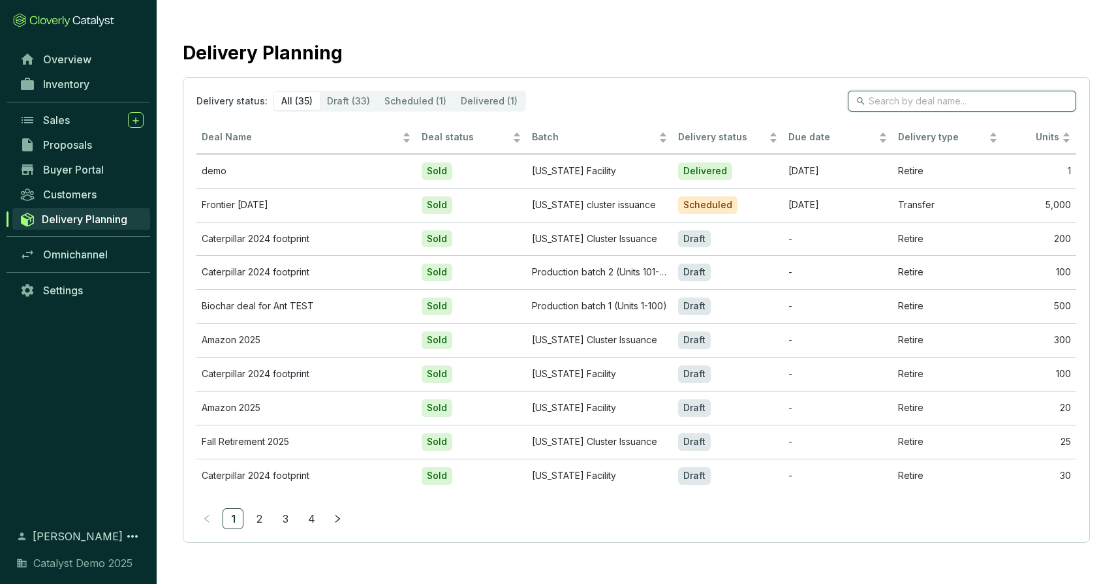
click at [932, 103] on input "search" at bounding box center [963, 101] width 188 height 14
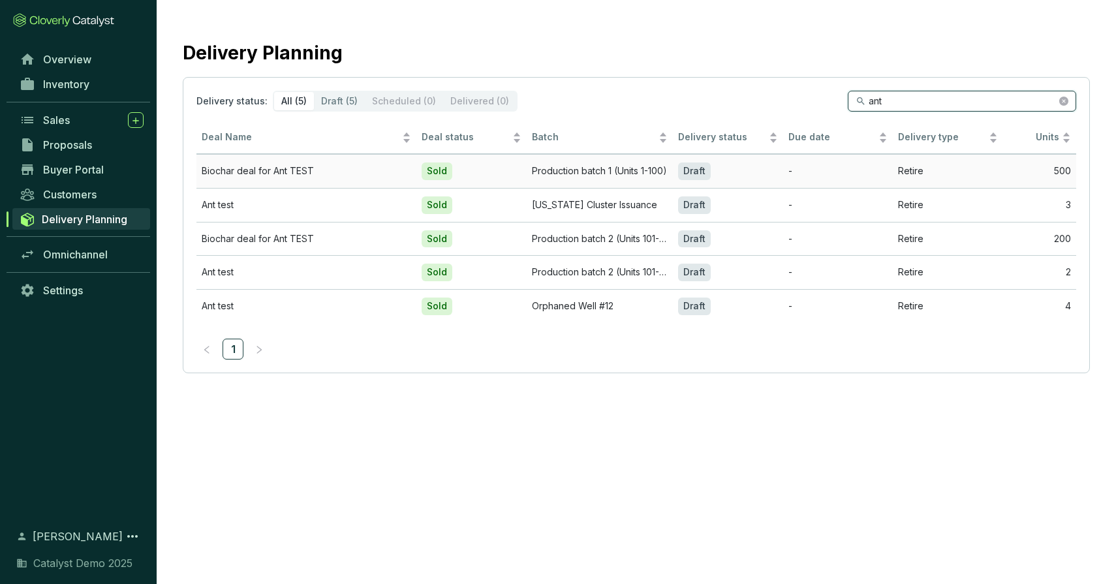
type input "ant"
click at [305, 170] on td "Biochar deal for Ant TEST" at bounding box center [306, 171] width 220 height 34
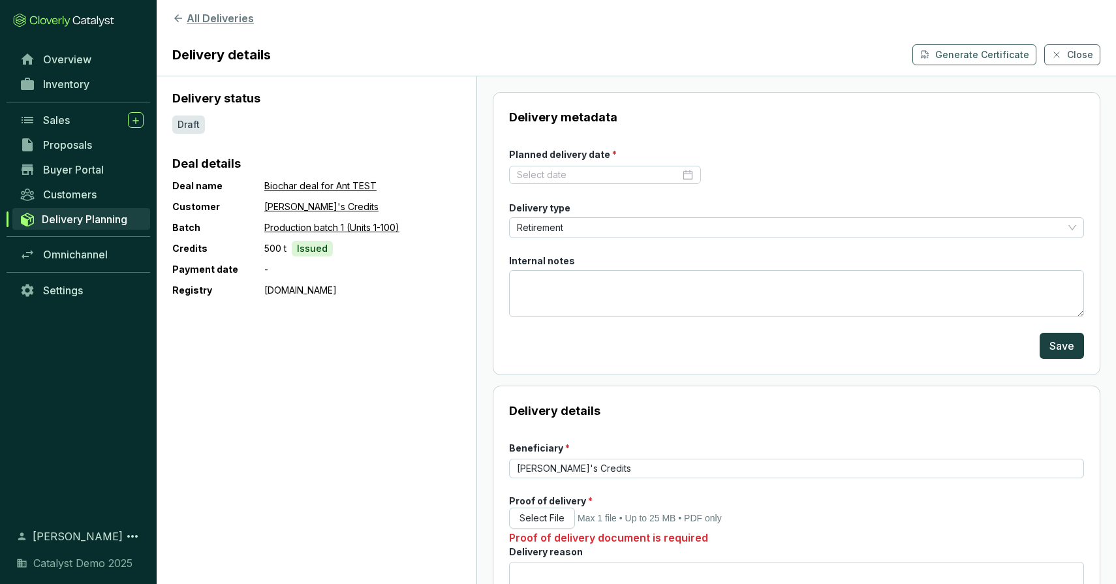
click at [213, 16] on button "All Deliveries" at bounding box center [636, 18] width 928 height 16
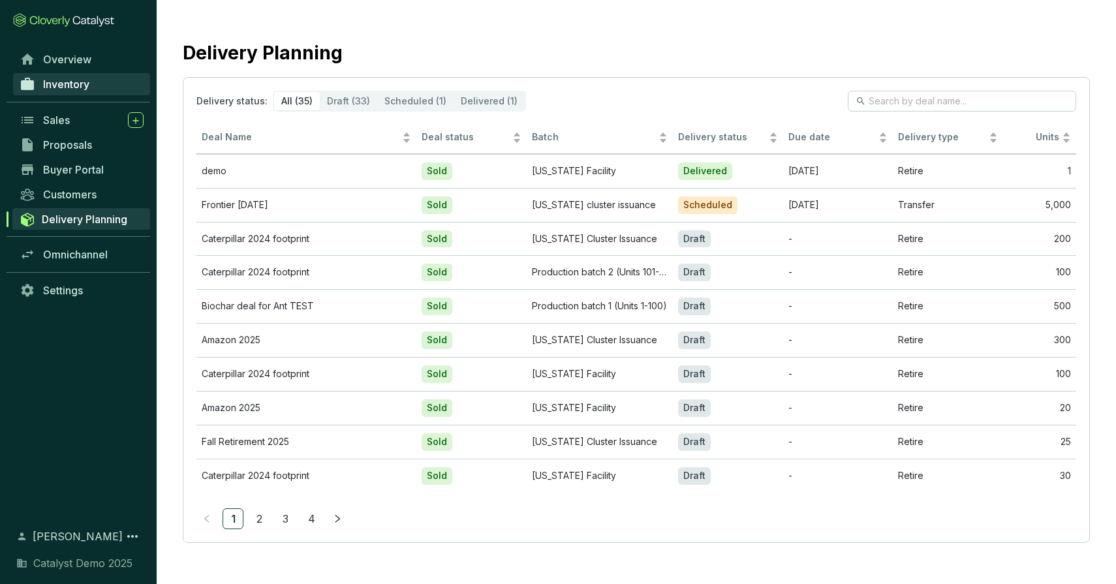
click at [73, 91] on link "Inventory" at bounding box center [81, 84] width 137 height 22
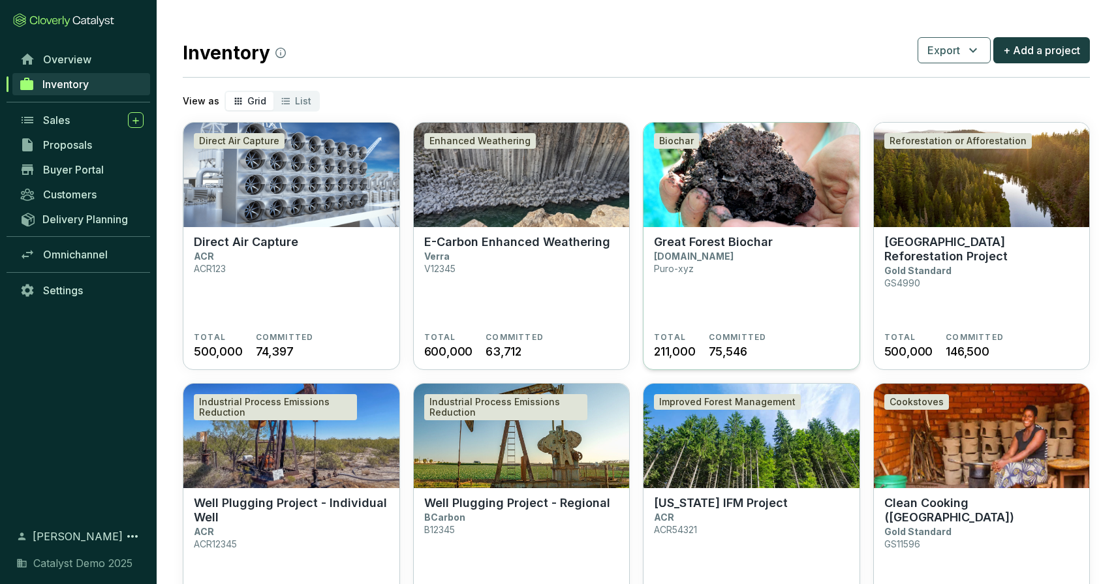
click at [674, 168] on img at bounding box center [752, 175] width 216 height 104
